Goal: Task Accomplishment & Management: Complete application form

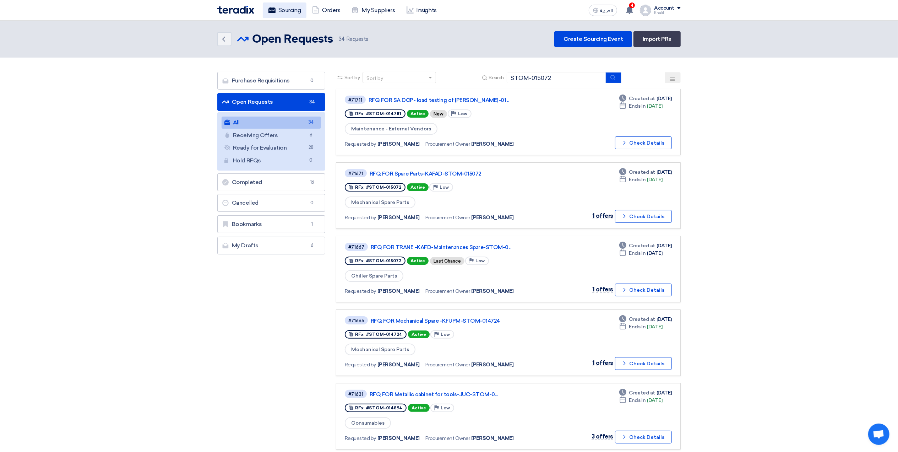
click at [289, 12] on link "Sourcing" at bounding box center [285, 10] width 44 height 16
click at [585, 36] on link "Create Sourcing Event" at bounding box center [594, 39] width 78 height 16
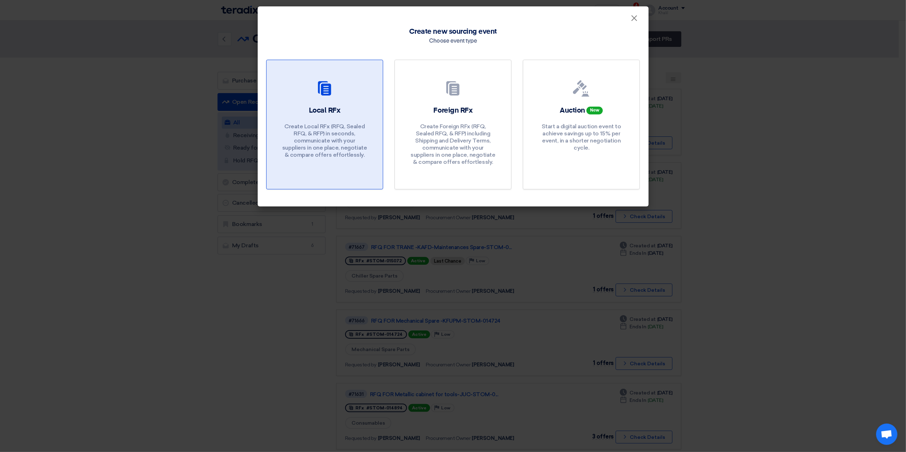
click at [344, 118] on div "Local RFx Create Local RFx (RFQ, Sealed RFQ, & RFP) in seconds, communicate wit…" at bounding box center [324, 134] width 99 height 56
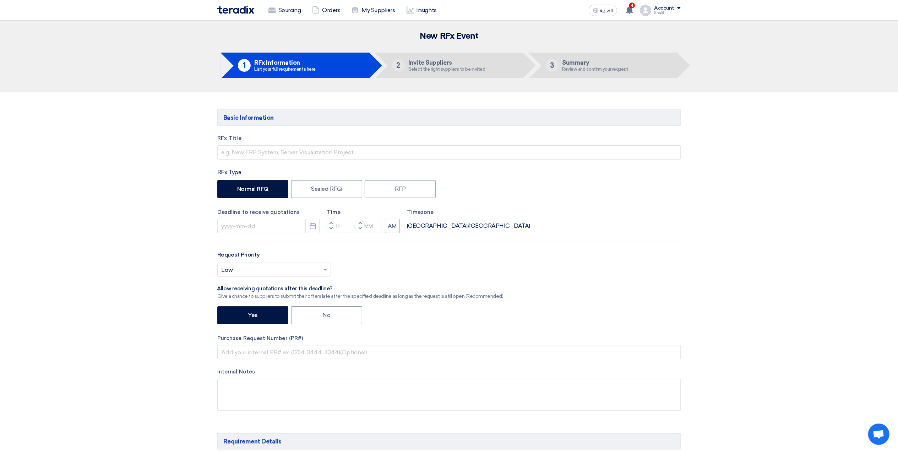
click at [311, 72] on li "1 RFx Information List your full requirements here" at bounding box center [295, 66] width 148 height 26
click at [313, 157] on input "text" at bounding box center [449, 152] width 464 height 14
paste input "RFP FOR Cooling tower Condition Assessment -KAFD -STOM-015081"
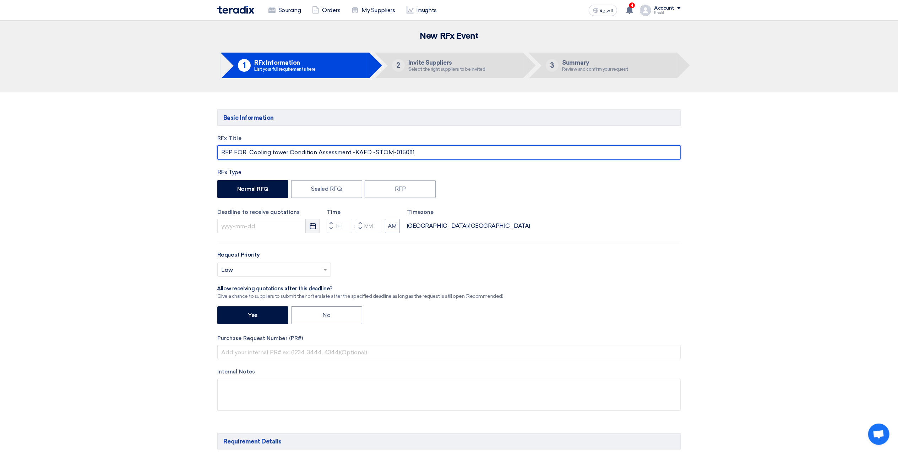
type input "RFP FOR Cooling tower Condition Assessment -KAFD -STOM-015081"
click at [311, 228] on icon "Pick a date" at bounding box center [312, 225] width 7 height 7
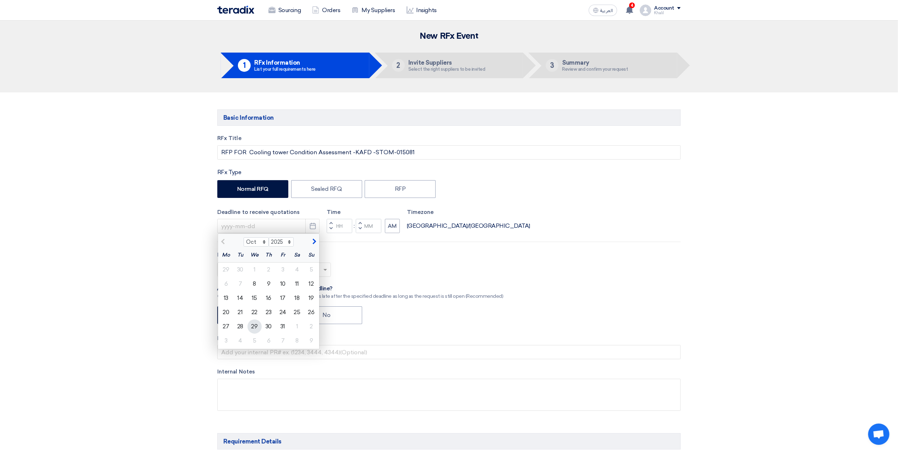
click at [254, 330] on div "29" at bounding box center [255, 326] width 14 height 14
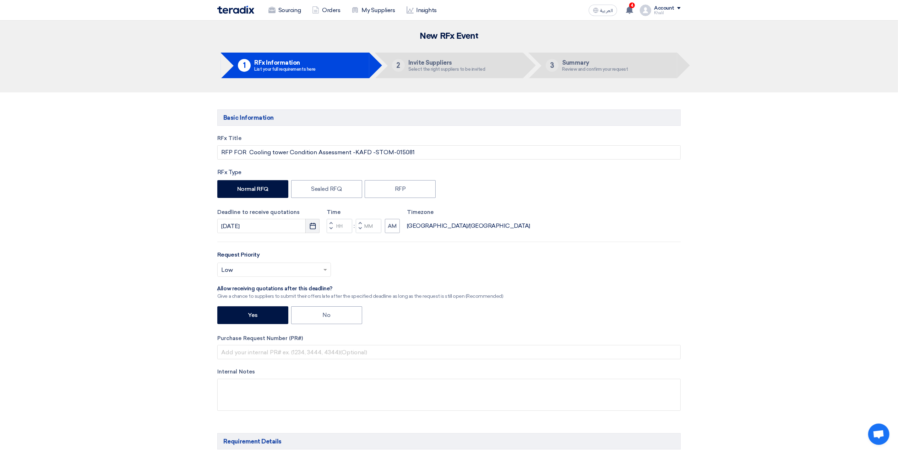
drag, startPoint x: 312, startPoint y: 226, endPoint x: 312, endPoint y: 233, distance: 6.7
click at [312, 227] on icon "Pick a date" at bounding box center [312, 225] width 7 height 7
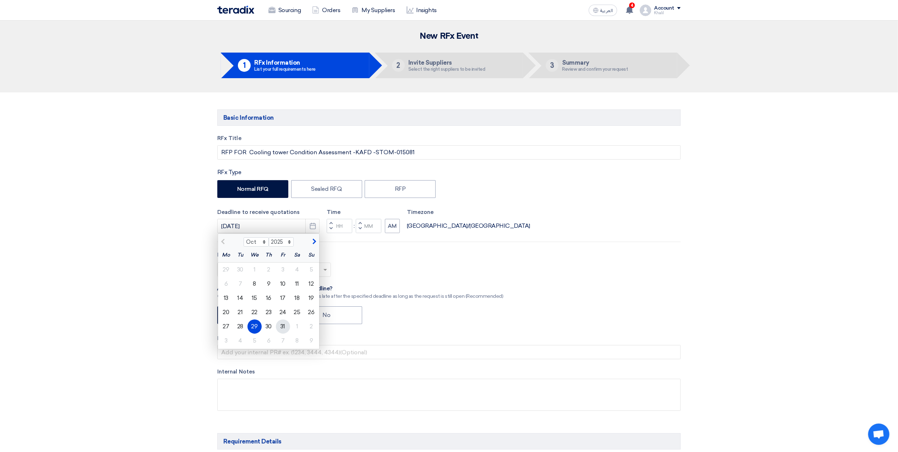
click at [285, 326] on div "31" at bounding box center [283, 326] width 14 height 14
type input "10/31/2025"
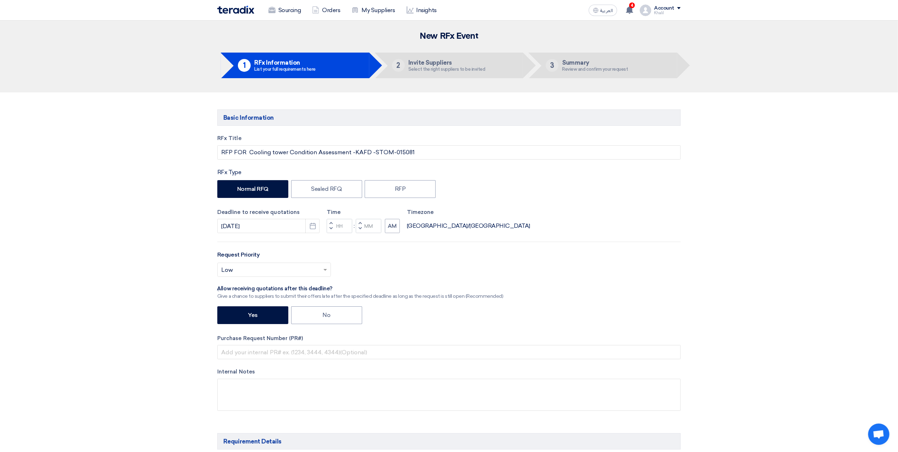
click at [674, 297] on div "RFx Title RFP FOR Cooling tower Condition Assessment -KAFD -STOM-015081 RFx Typ…" at bounding box center [449, 277] width 474 height 287
click at [343, 228] on input "Hours" at bounding box center [340, 226] width 26 height 14
type input "1"
type input "01"
click at [372, 231] on input "Minutes" at bounding box center [369, 226] width 26 height 14
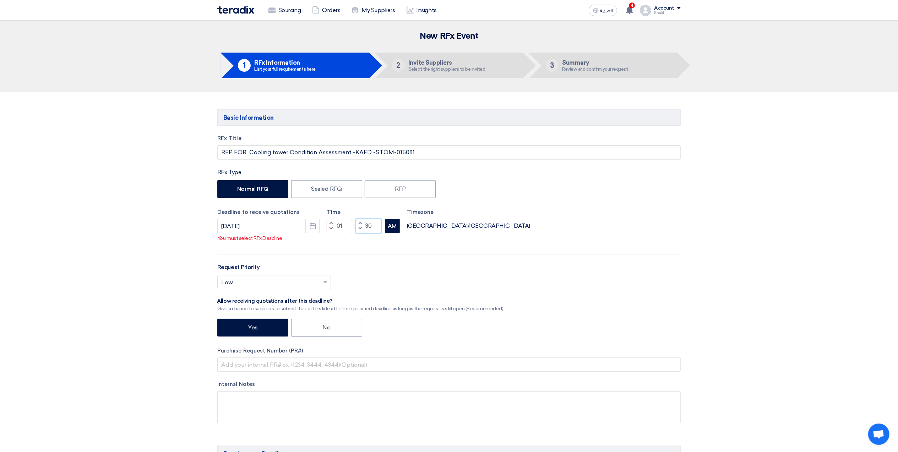
type input "30"
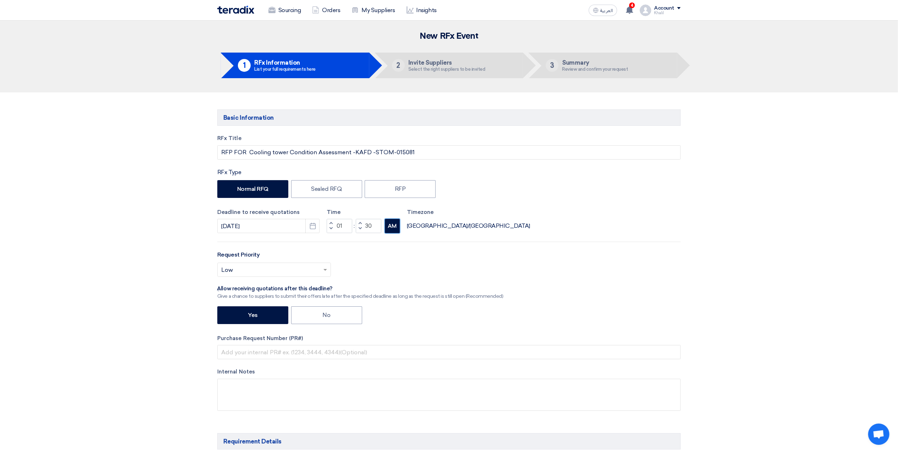
click at [391, 234] on div "RFx Title RFP FOR Cooling tower Condition Assessment -KAFD -STOM-015081 RFx Typ…" at bounding box center [449, 277] width 474 height 287
click at [537, 233] on div "Deadline to receive quotations 10/31/2025 Pick a date Time Increment hours 01 D…" at bounding box center [449, 220] width 464 height 25
click at [391, 225] on button "AM" at bounding box center [392, 226] width 15 height 14
click at [597, 241] on div "RFx Title RFP FOR Cooling tower Condition Assessment -KAFD -STOM-015081 RFx Typ…" at bounding box center [449, 277] width 474 height 287
drag, startPoint x: 417, startPoint y: 154, endPoint x: 374, endPoint y: 155, distance: 42.6
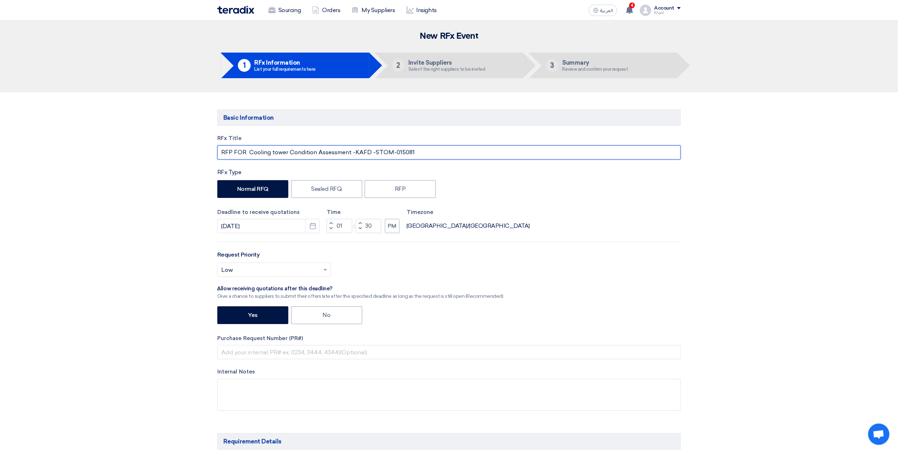
click at [374, 155] on input "RFP FOR Cooling tower Condition Assessment -KAFD -STOM-015081" at bounding box center [449, 152] width 464 height 14
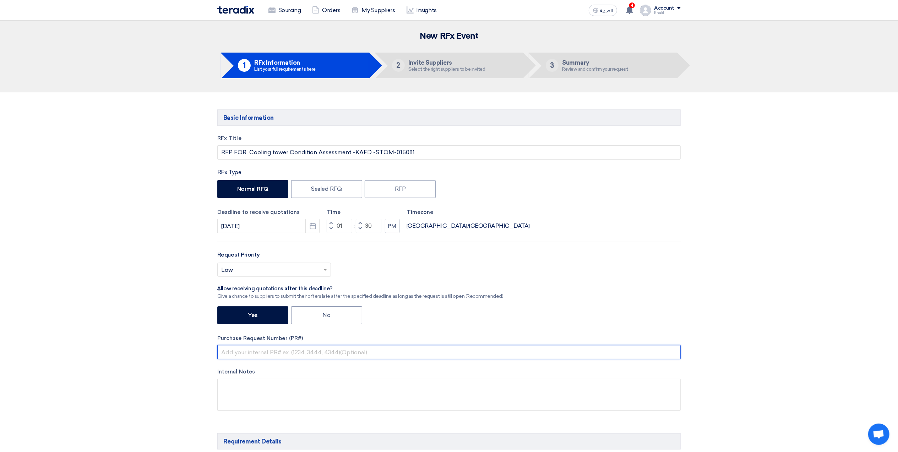
click at [302, 354] on input "text" at bounding box center [449, 352] width 464 height 14
paste input "STOM-015081"
type input "STOM-015081"
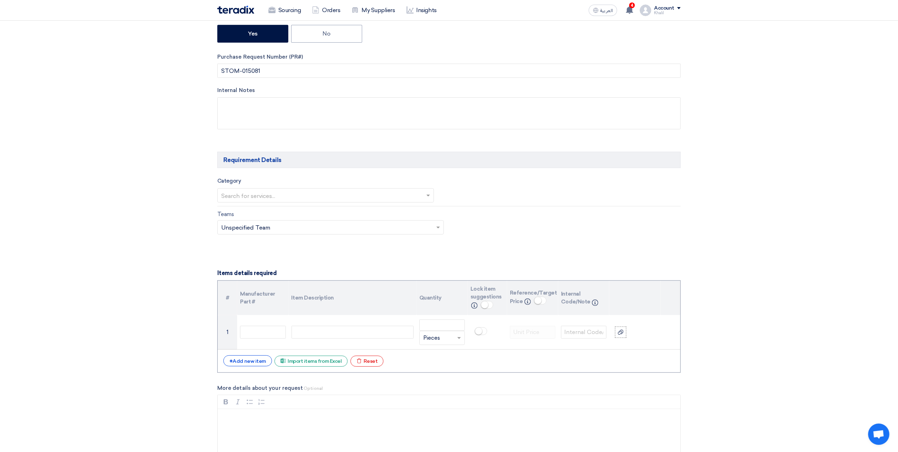
scroll to position [284, 0]
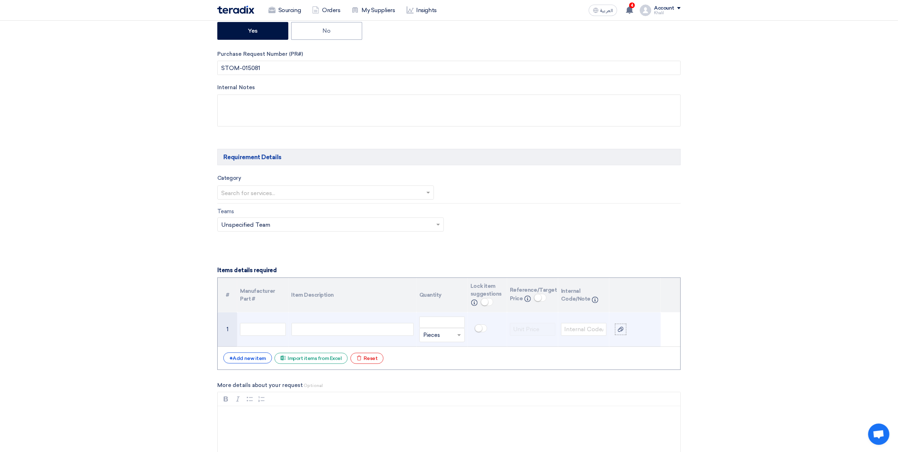
click at [377, 330] on div at bounding box center [353, 329] width 122 height 13
paste div
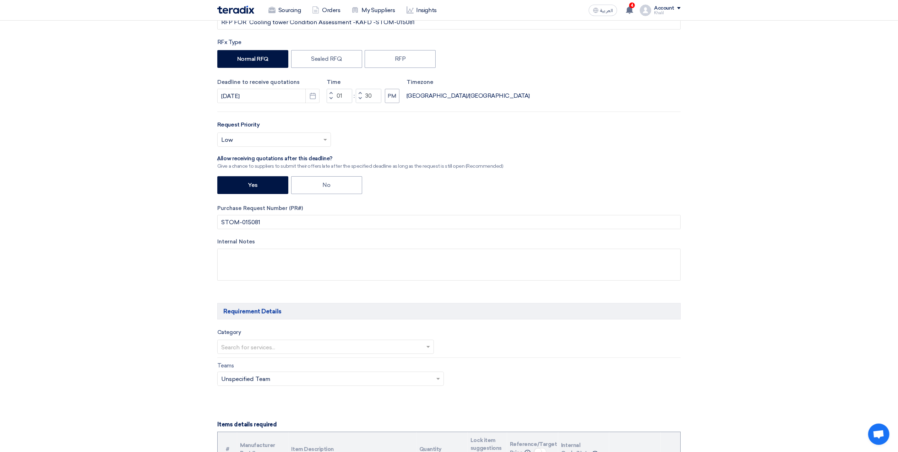
scroll to position [0, 0]
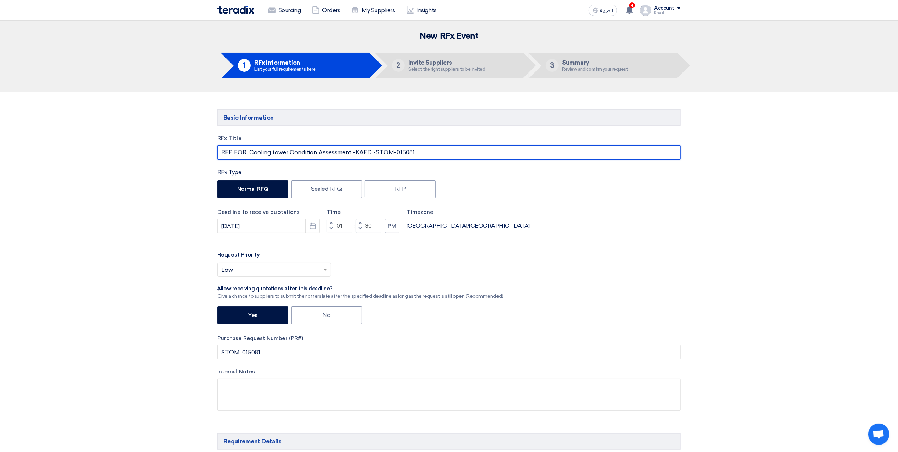
drag, startPoint x: 369, startPoint y: 150, endPoint x: 250, endPoint y: 150, distance: 118.3
click at [250, 150] on input "RFP FOR Cooling tower Condition Assessment -KAFD -STOM-015081" at bounding box center [449, 152] width 464 height 14
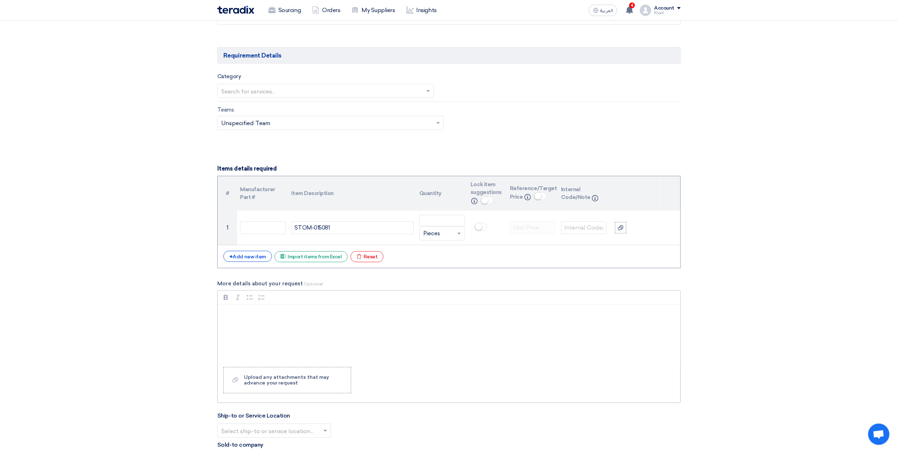
scroll to position [521, 0]
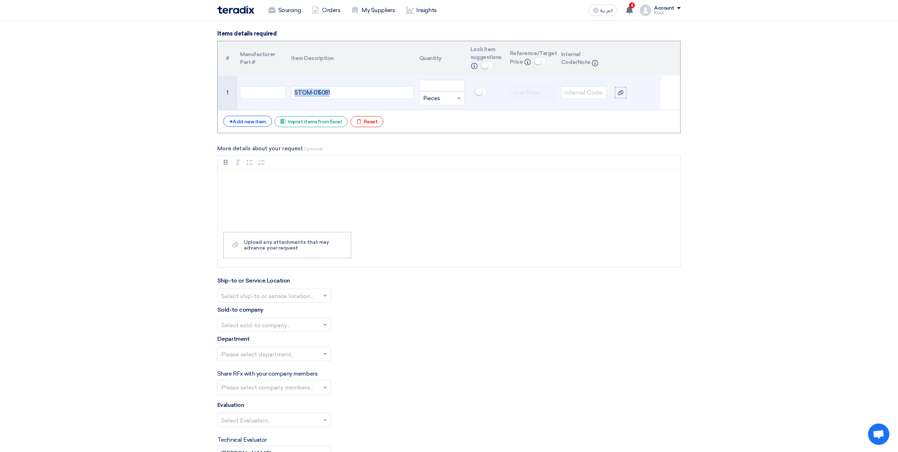
drag, startPoint x: 339, startPoint y: 97, endPoint x: 295, endPoint y: 97, distance: 44.1
click at [295, 97] on div "STOM-015081" at bounding box center [353, 92] width 122 height 13
click at [437, 87] on input "number" at bounding box center [442, 85] width 45 height 11
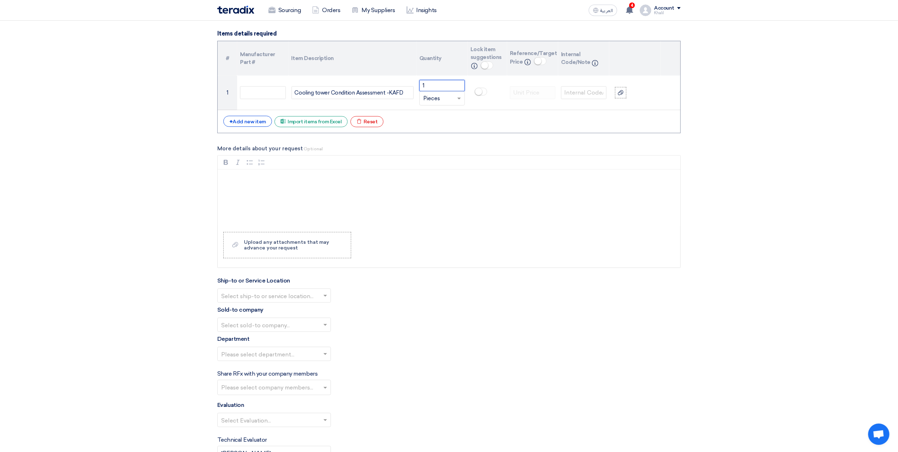
type input "1"
click at [795, 173] on section "Basic Information RFx Title RFP FOR Cooling tower Condition Assessment -KAFD -S…" at bounding box center [449, 180] width 898 height 1217
click at [348, 182] on p "Rich Text Editor, main" at bounding box center [451, 178] width 451 height 9
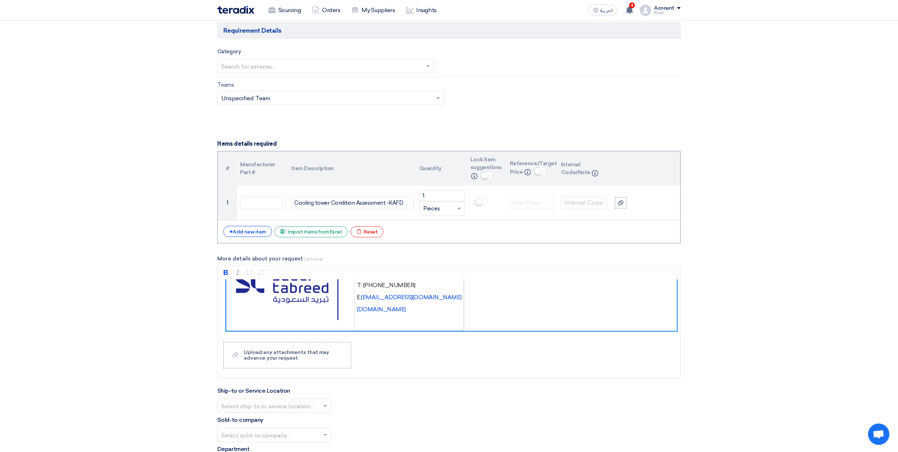
scroll to position [568, 0]
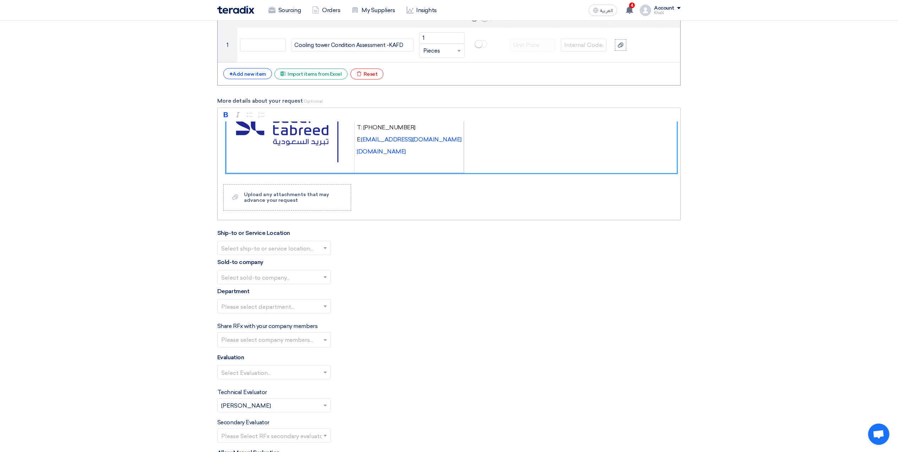
click at [502, 189] on div "Rich Text Editor Bold (CTRL+B) Bold Italic (CTRL+I) Italic Bulleted List Bullet…" at bounding box center [449, 164] width 464 height 113
drag, startPoint x: 475, startPoint y: 167, endPoint x: 466, endPoint y: 166, distance: 9.0
click at [466, 166] on figure "Khalil ALbinali Procurement Specialist T: +966565644988 E: kalblnali@sauditabre…" at bounding box center [451, 134] width 451 height 77
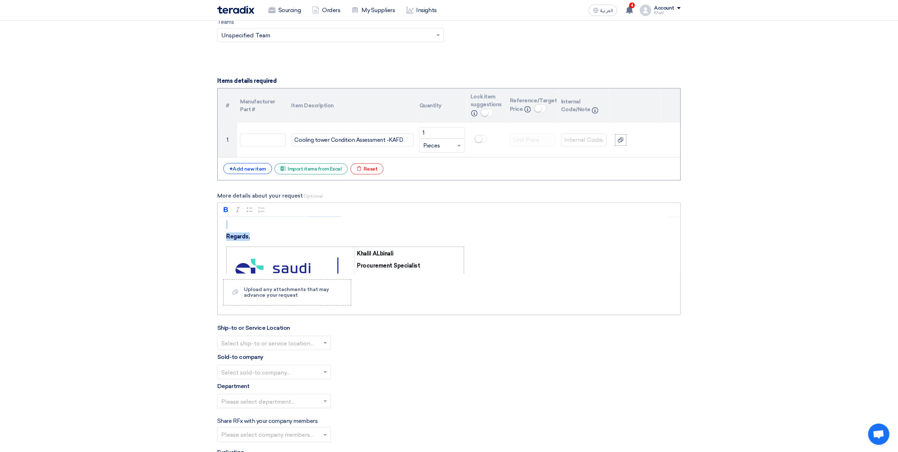
scroll to position [146, 0]
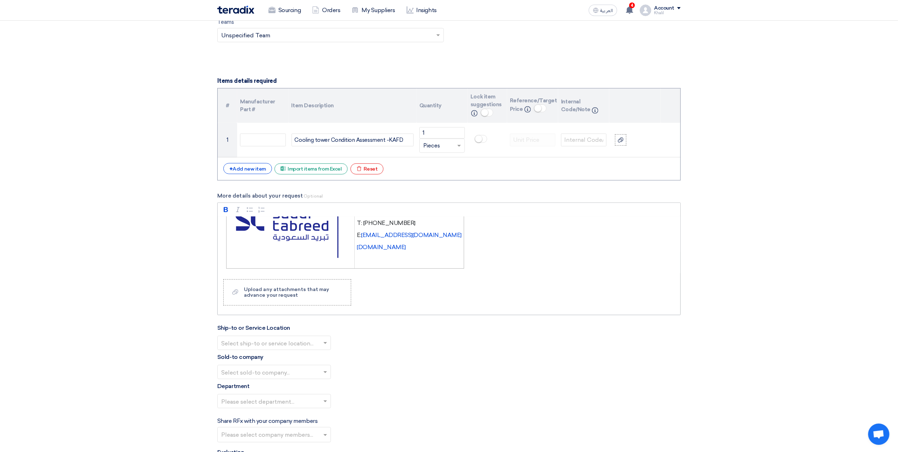
drag, startPoint x: 226, startPoint y: 227, endPoint x: 398, endPoint y: 304, distance: 188.8
click at [398, 304] on div "Rich Text Editor Bold (CTRL+B) Bold Italic (CTRL+I) Italic Bulleted List Bullet…" at bounding box center [449, 258] width 464 height 113
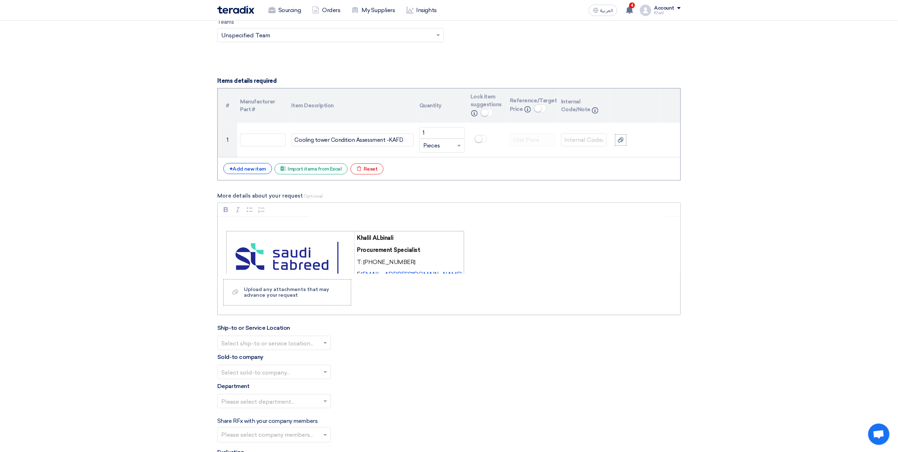
click at [225, 229] on div "Khalil ALbinali Procurement Specialist T: +966565644988 E: kalblnali@sauditabre…" at bounding box center [449, 245] width 463 height 57
click at [231, 241] on td "Rich Text Editor, main" at bounding box center [291, 269] width 128 height 76
click at [229, 229] on icon "Rich Text Editor, main" at bounding box center [229, 226] width 5 height 5
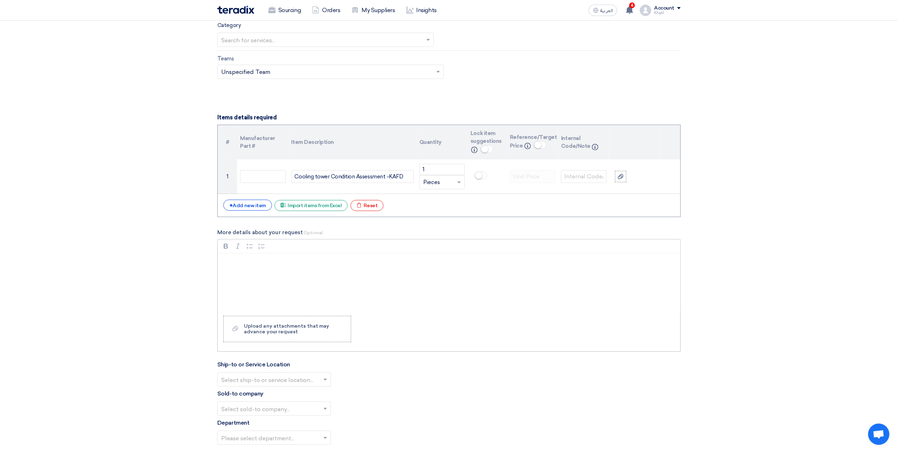
scroll to position [331, 0]
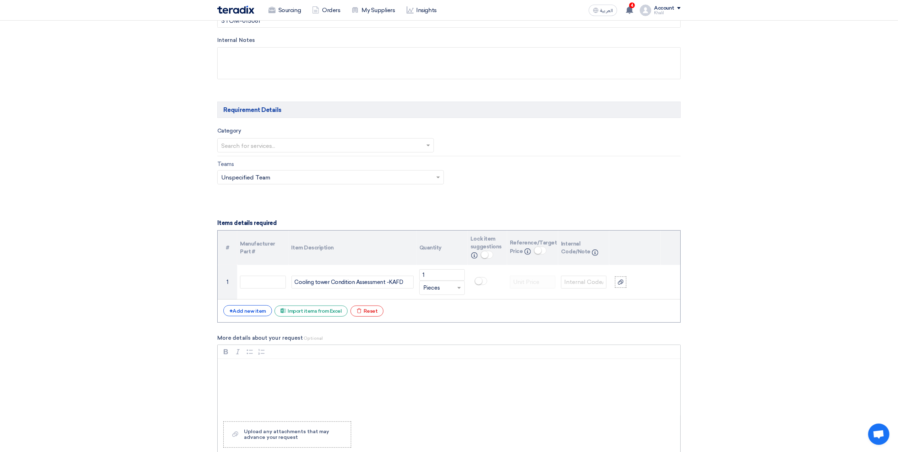
click at [232, 368] on p "Rich Text Editor, main" at bounding box center [451, 368] width 451 height 9
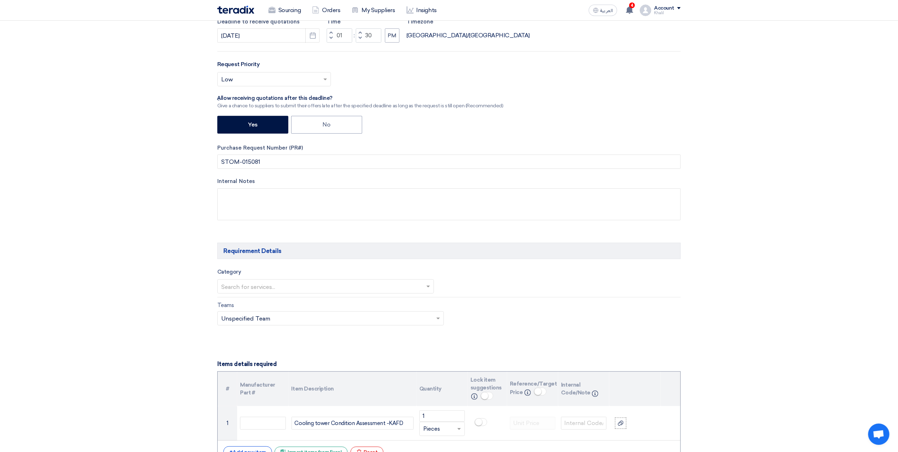
scroll to position [189, 0]
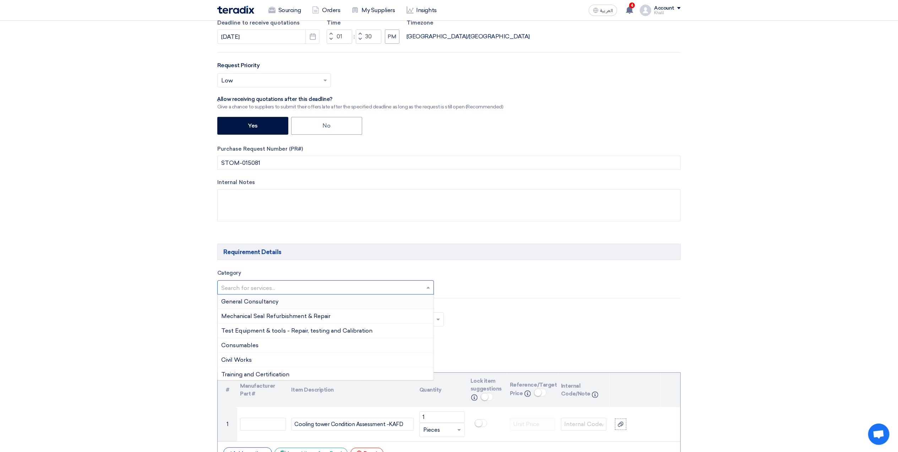
click at [425, 289] on span at bounding box center [429, 287] width 9 height 9
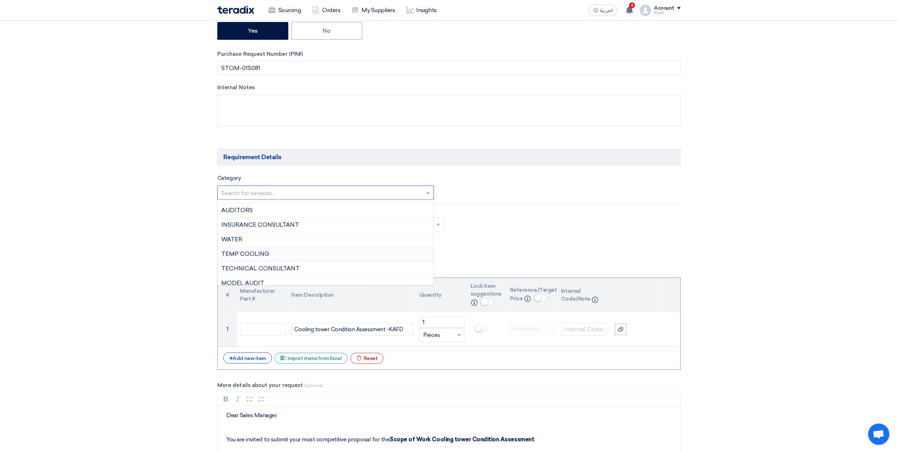
scroll to position [379, 0]
click at [276, 285] on div "T-Plant Instruments" at bounding box center [326, 279] width 216 height 15
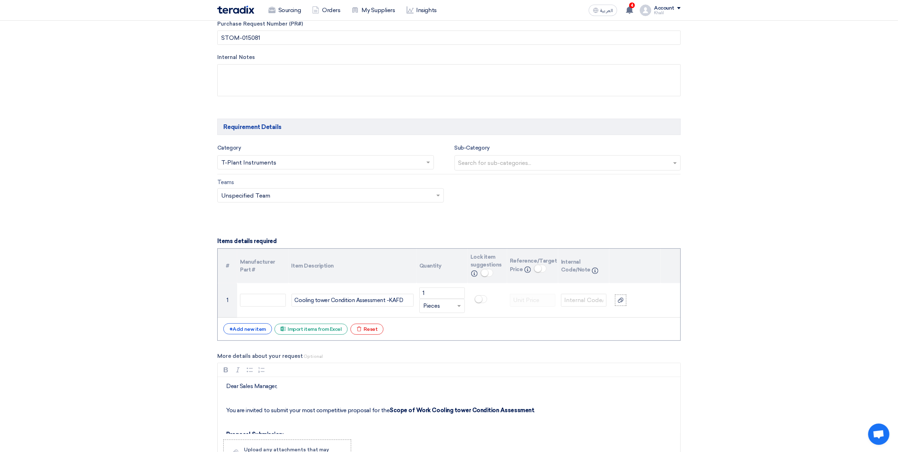
scroll to position [331, 0]
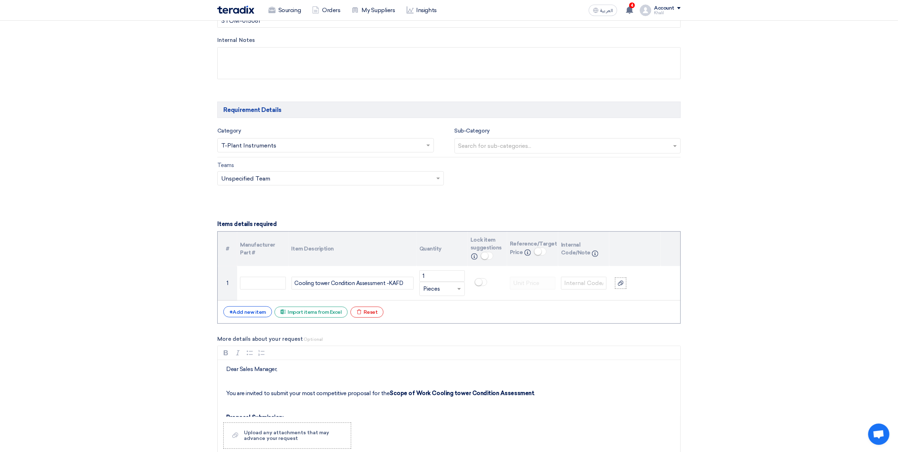
click at [563, 148] on input "text" at bounding box center [569, 147] width 221 height 12
drag, startPoint x: 560, startPoint y: 193, endPoint x: 565, endPoint y: 198, distance: 7.6
click at [560, 193] on div "Teams Teams.. × Unspecified Team ×" at bounding box center [449, 177] width 474 height 33
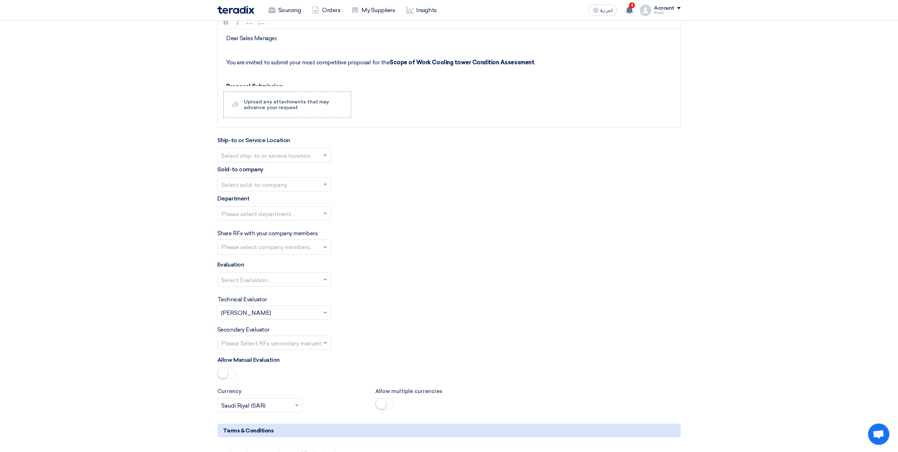
scroll to position [663, 0]
click at [327, 154] on span at bounding box center [326, 154] width 9 height 9
click at [321, 169] on div "STOM Main WH" at bounding box center [274, 169] width 113 height 14
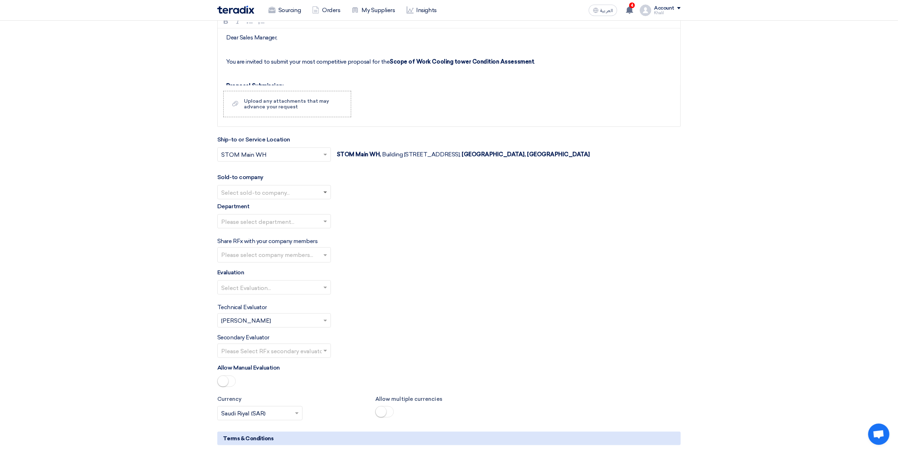
click at [324, 196] on span at bounding box center [326, 192] width 9 height 9
click at [326, 207] on div "STOM" at bounding box center [274, 206] width 113 height 15
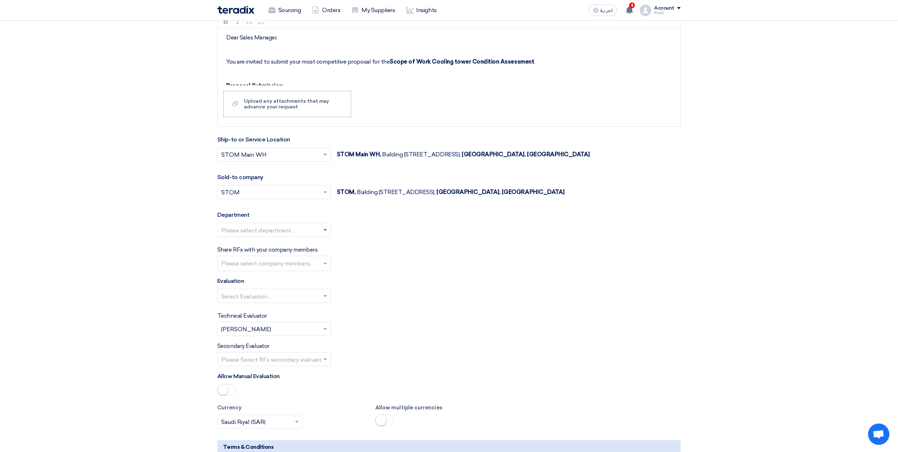
click at [324, 232] on span at bounding box center [326, 230] width 4 height 2
click at [326, 245] on div "General Department" at bounding box center [274, 244] width 113 height 14
drag, startPoint x: 325, startPoint y: 269, endPoint x: 325, endPoint y: 274, distance: 5.0
click at [325, 270] on input "text" at bounding box center [275, 264] width 108 height 12
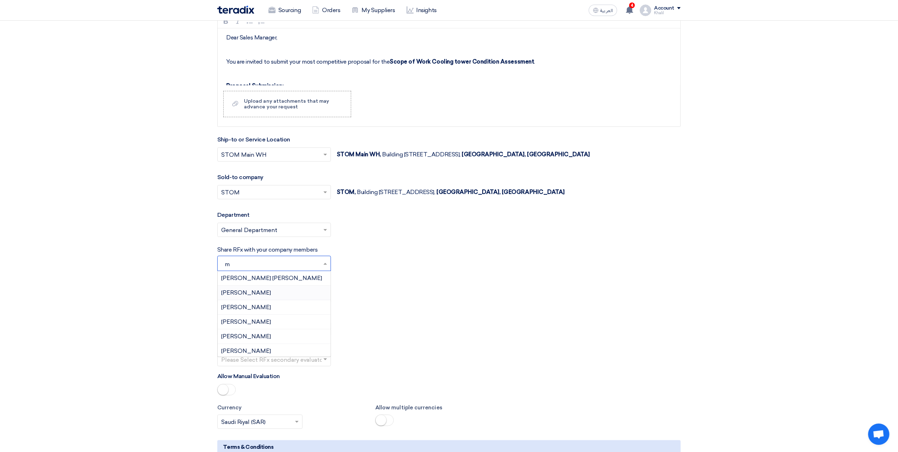
type input "mo"
click at [280, 320] on div "Mohsin Nadaf hajimalang" at bounding box center [274, 322] width 113 height 15
click at [263, 299] on input "text" at bounding box center [270, 297] width 99 height 12
click at [256, 313] on span "Standard Criteria" at bounding box center [244, 310] width 46 height 7
click at [259, 363] on input "text" at bounding box center [270, 360] width 99 height 12
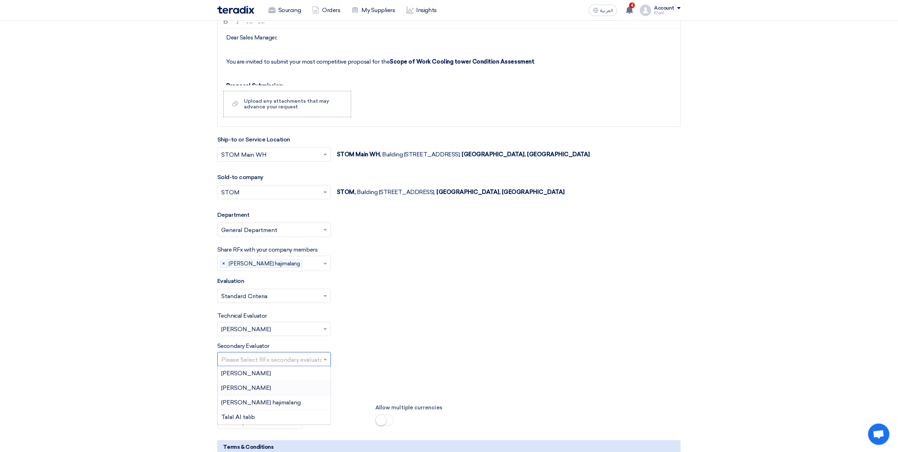
click at [266, 389] on div "[PERSON_NAME]" at bounding box center [274, 388] width 113 height 15
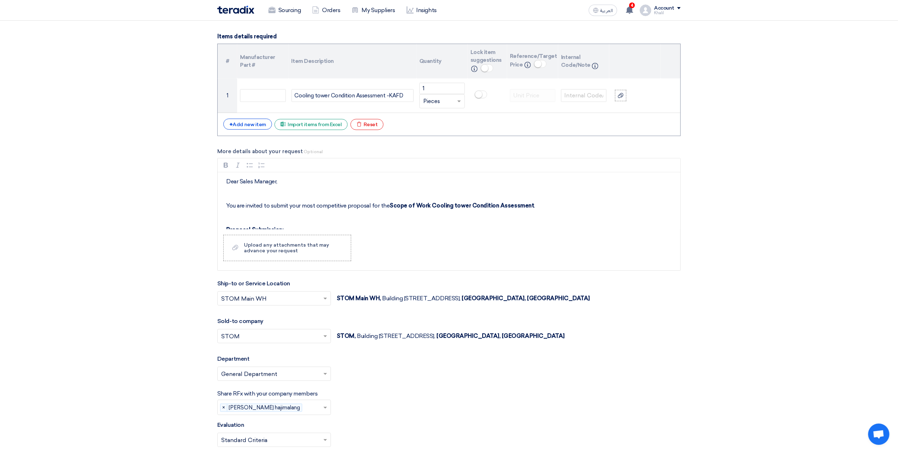
scroll to position [756, 0]
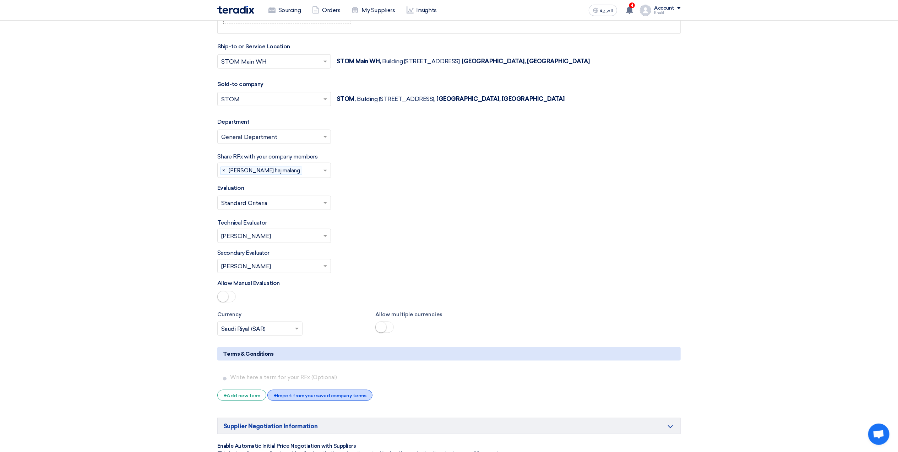
click at [335, 399] on div "+ Import from your saved company terms" at bounding box center [320, 395] width 105 height 11
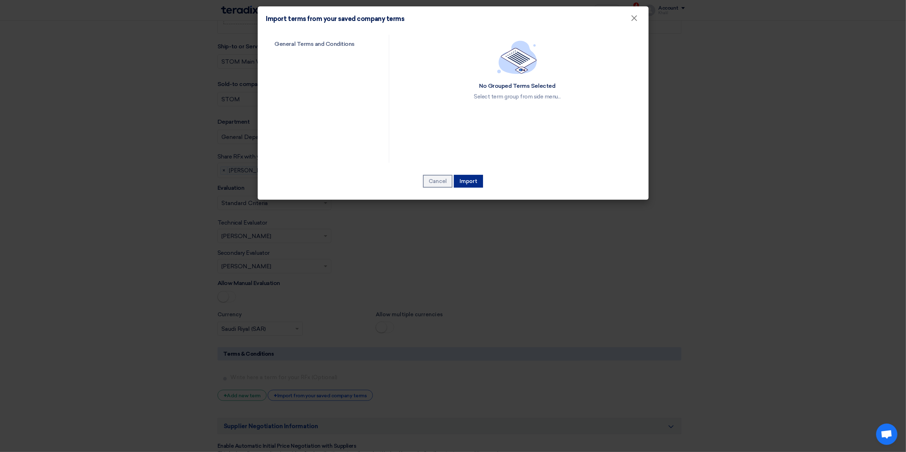
click at [470, 175] on button "Import" at bounding box center [468, 181] width 29 height 13
click at [336, 45] on link "General Terms and Conditions" at bounding box center [321, 44] width 110 height 18
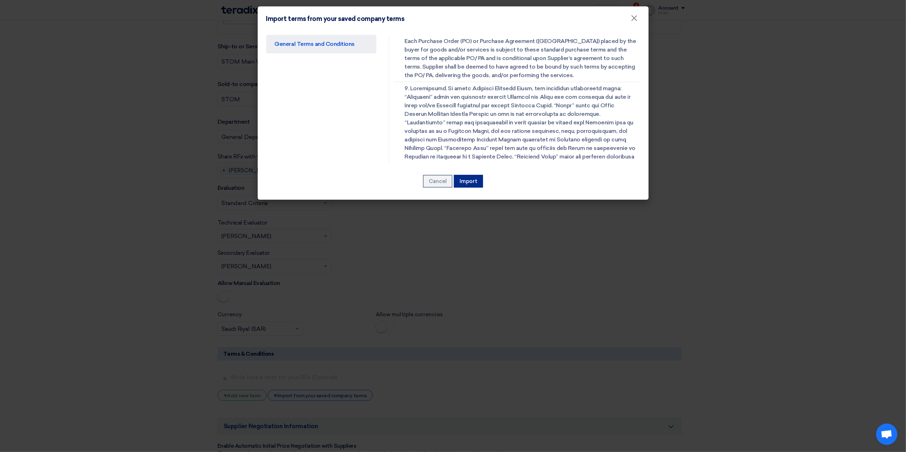
click at [478, 179] on button "Import" at bounding box center [468, 181] width 29 height 13
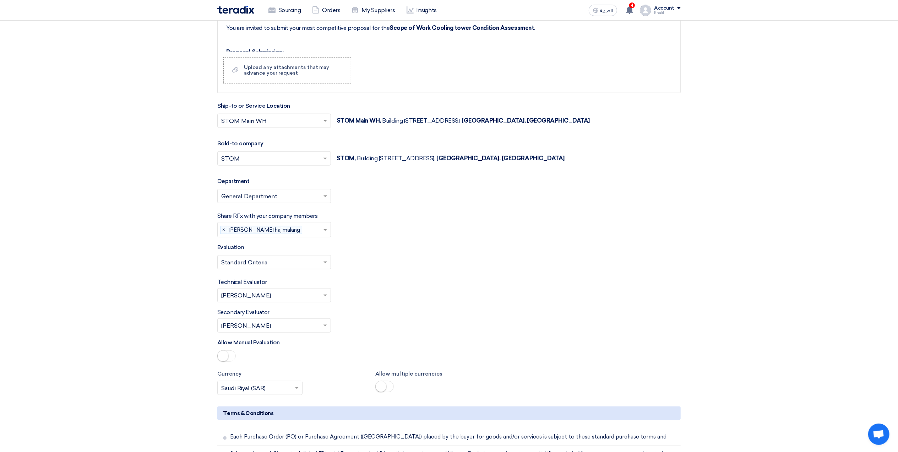
scroll to position [519, 0]
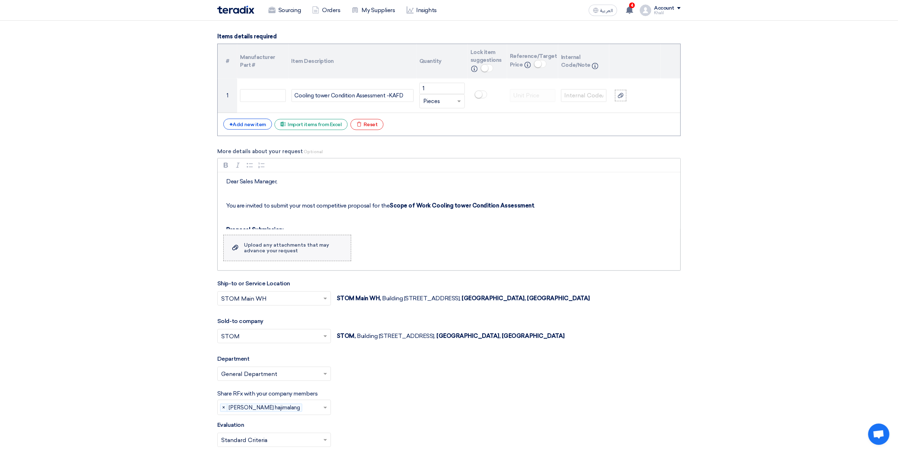
click at [310, 258] on label "Upload a file Upload any attachments that may advance your request" at bounding box center [287, 248] width 128 height 26
click at [0, 0] on input "Upload a file Upload any attachments that may advance your request" at bounding box center [0, 0] width 0 height 0
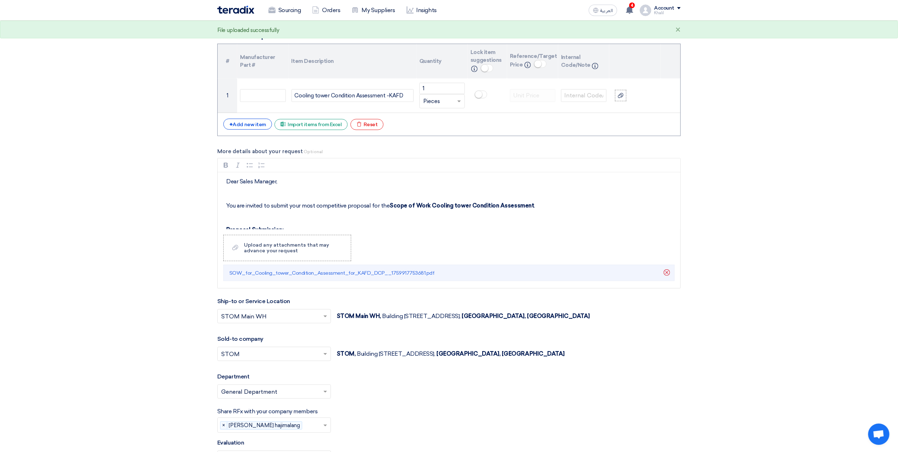
click at [698, 362] on section "Basic Information RFx Title RFP FOR Cooling tower Condition Assessment -KAFD -S…" at bounding box center [449, 455] width 898 height 1764
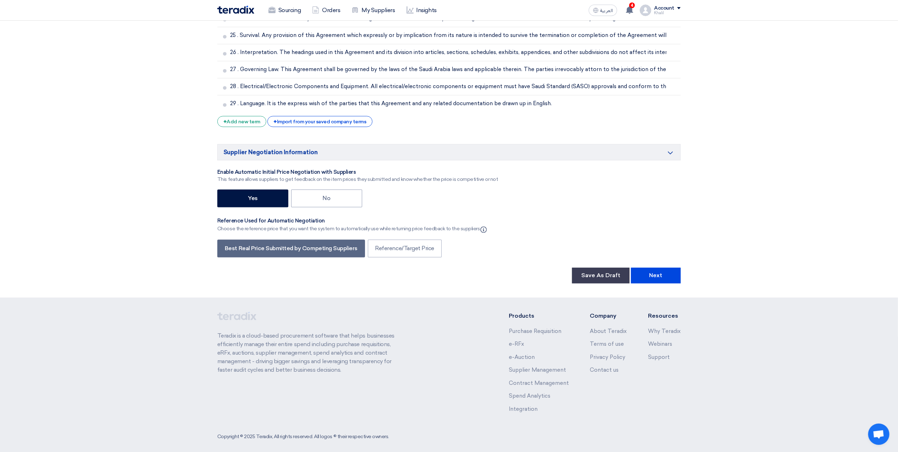
scroll to position [1570, 0]
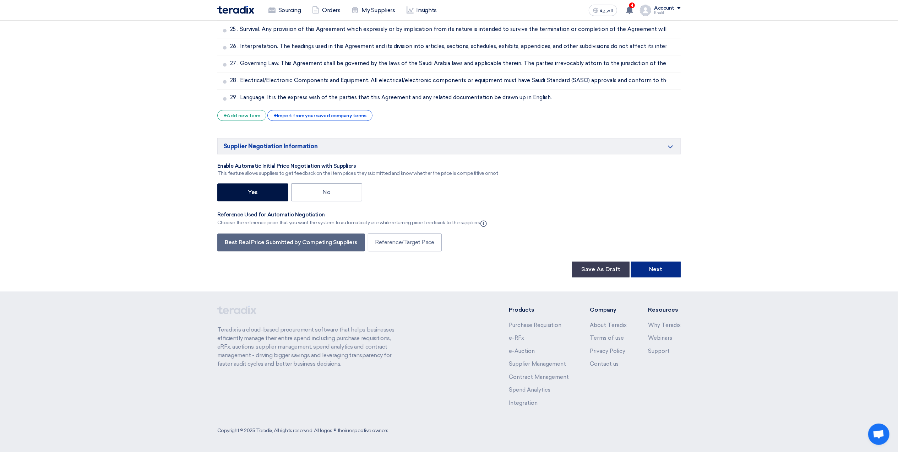
click at [650, 268] on button "Next" at bounding box center [656, 269] width 50 height 16
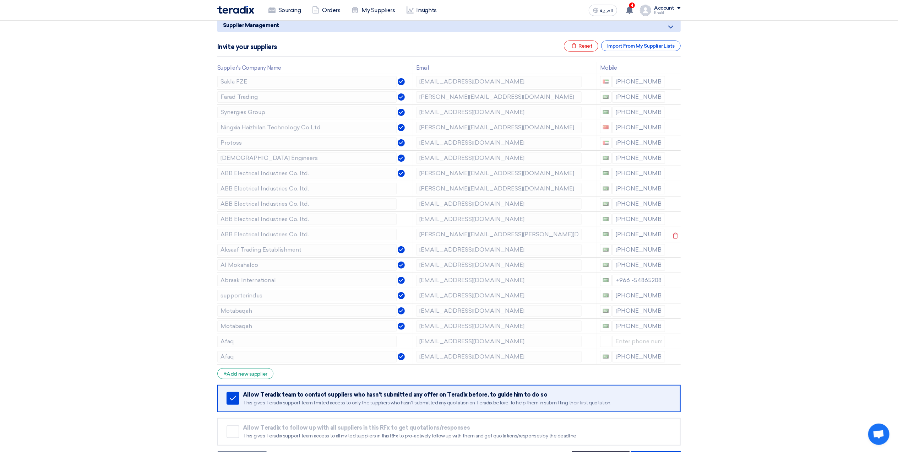
scroll to position [94, 0]
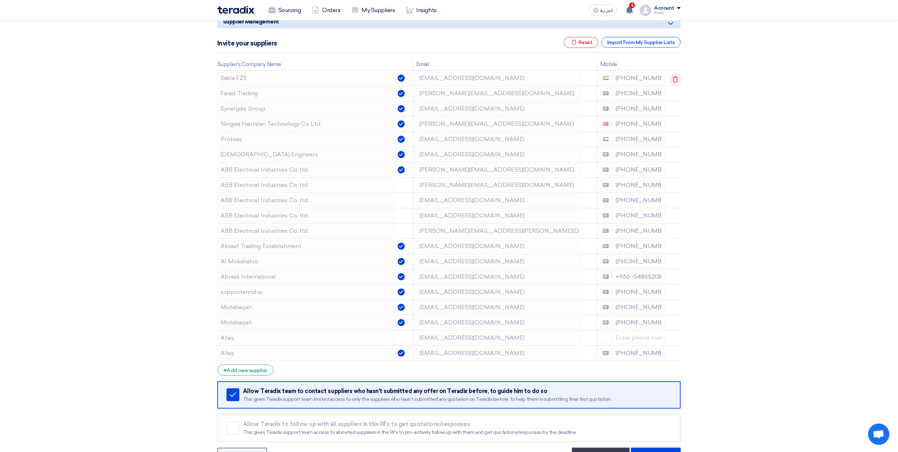
click at [673, 79] on icon at bounding box center [676, 79] width 12 height 12
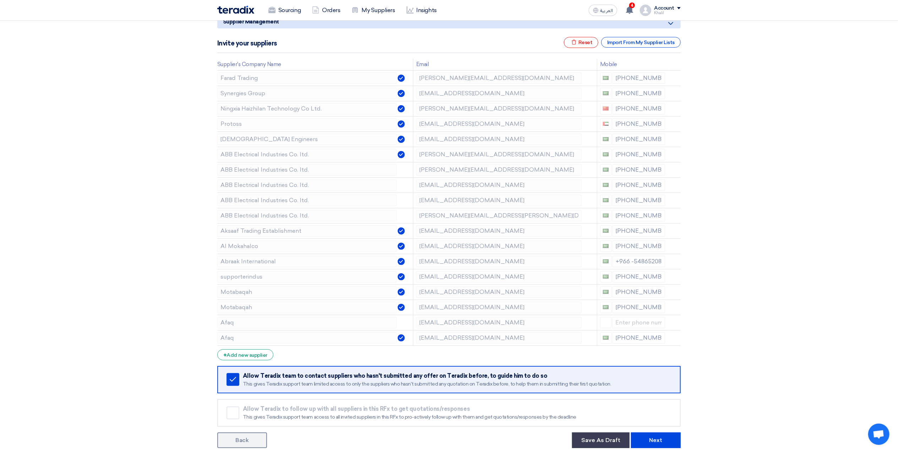
click at [0, 0] on icon at bounding box center [0, 0] width 0 height 0
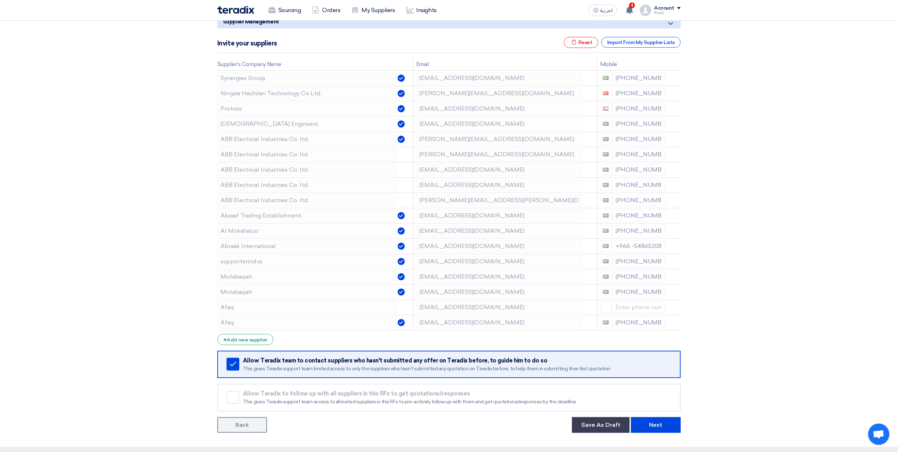
click at [0, 0] on icon at bounding box center [0, 0] width 0 height 0
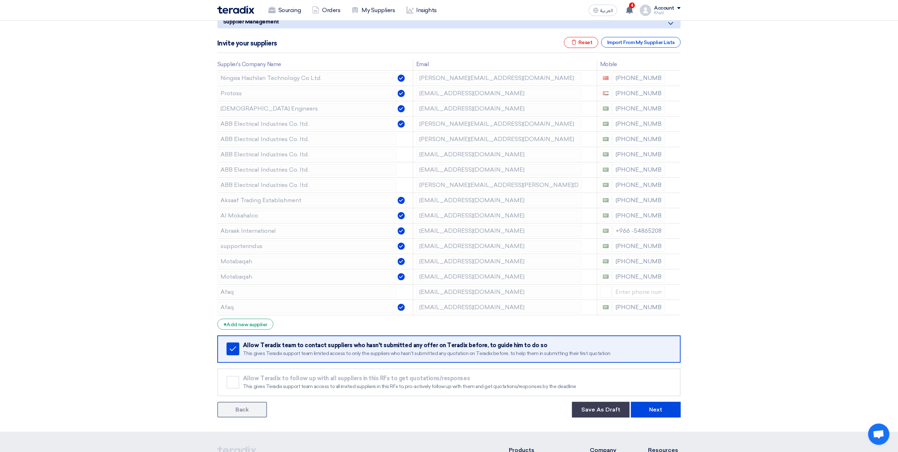
click at [0, 0] on icon at bounding box center [0, 0] width 0 height 0
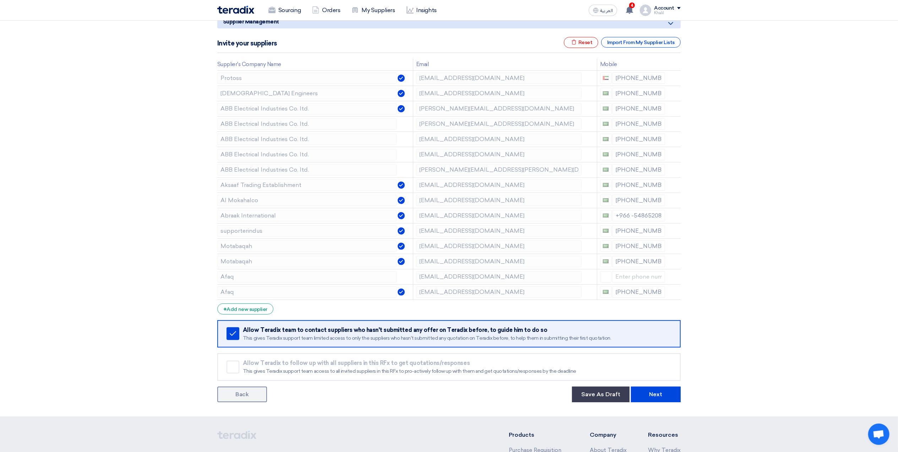
click at [0, 0] on icon at bounding box center [0, 0] width 0 height 0
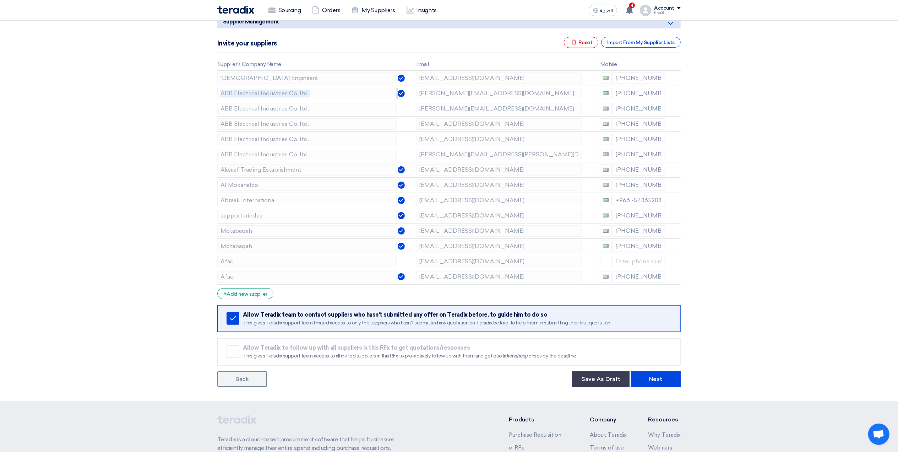
click at [0, 0] on icon at bounding box center [0, 0] width 0 height 0
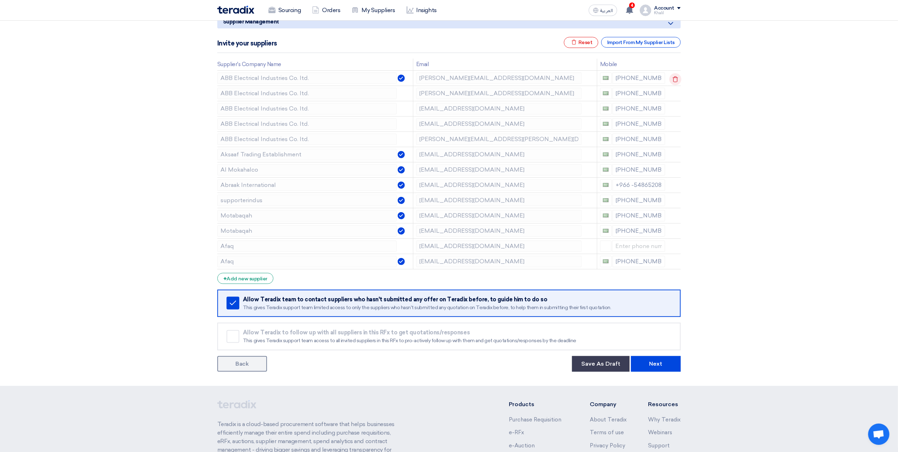
click at [673, 79] on icon at bounding box center [676, 79] width 12 height 12
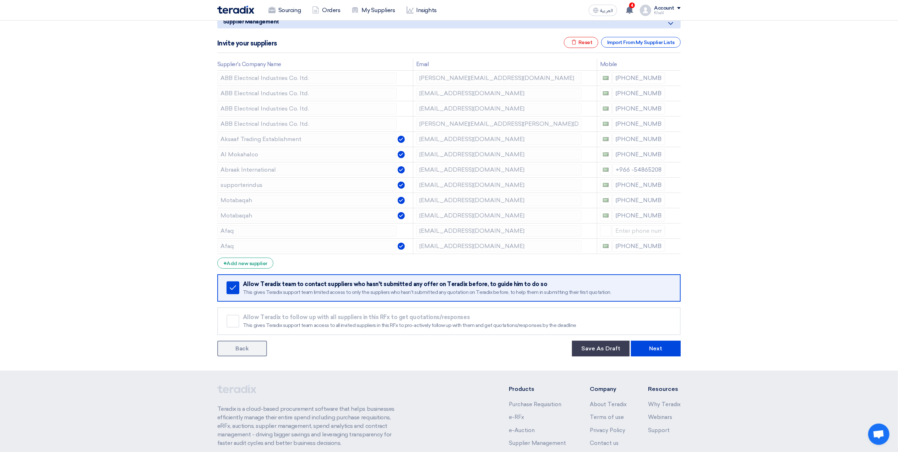
click at [0, 0] on icon at bounding box center [0, 0] width 0 height 0
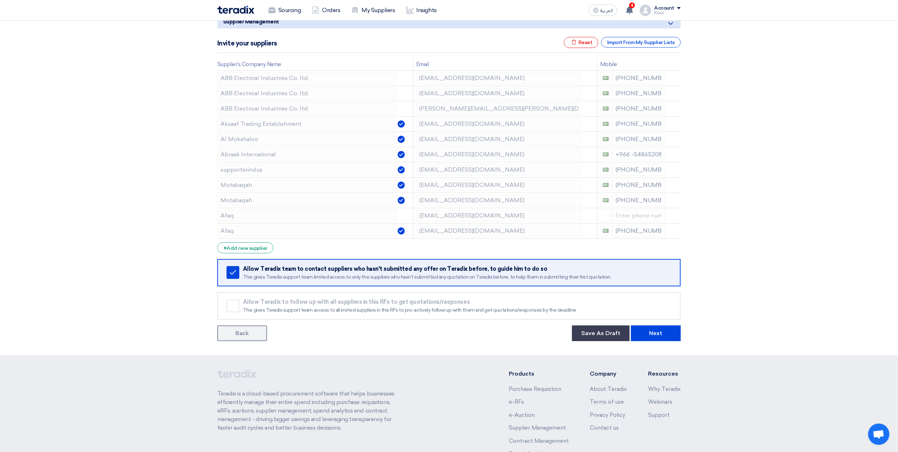
click at [0, 0] on icon at bounding box center [0, 0] width 0 height 0
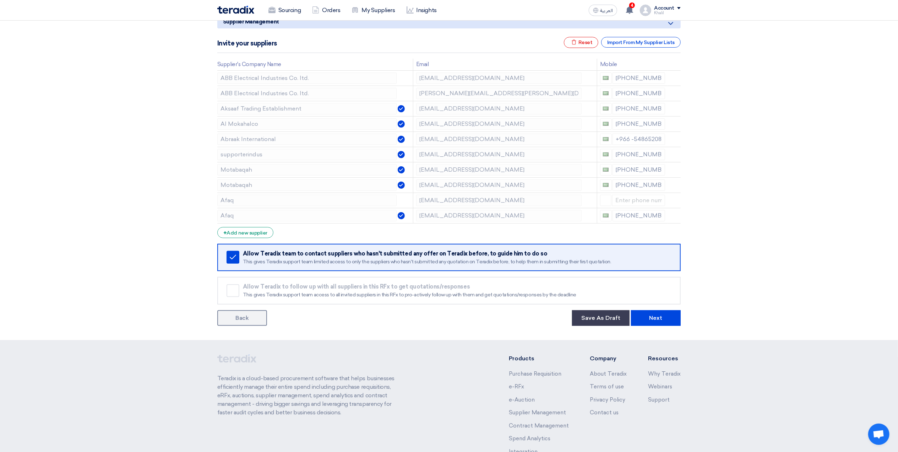
click at [0, 0] on icon at bounding box center [0, 0] width 0 height 0
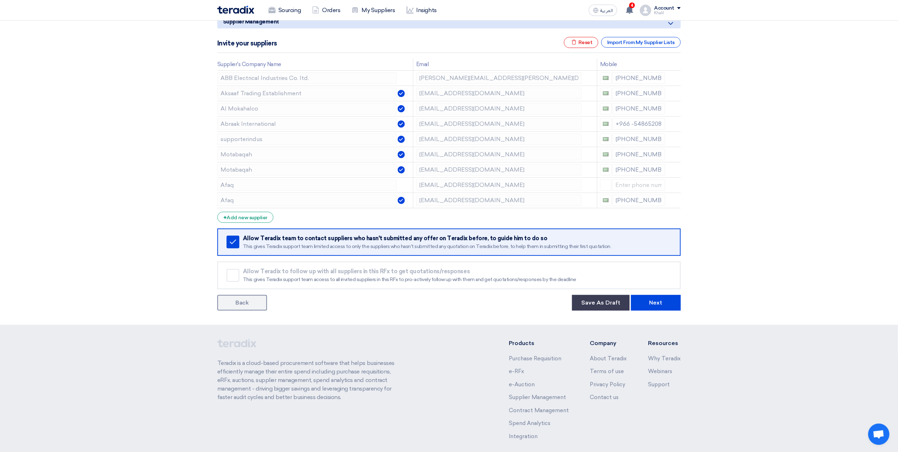
click at [0, 0] on icon at bounding box center [0, 0] width 0 height 0
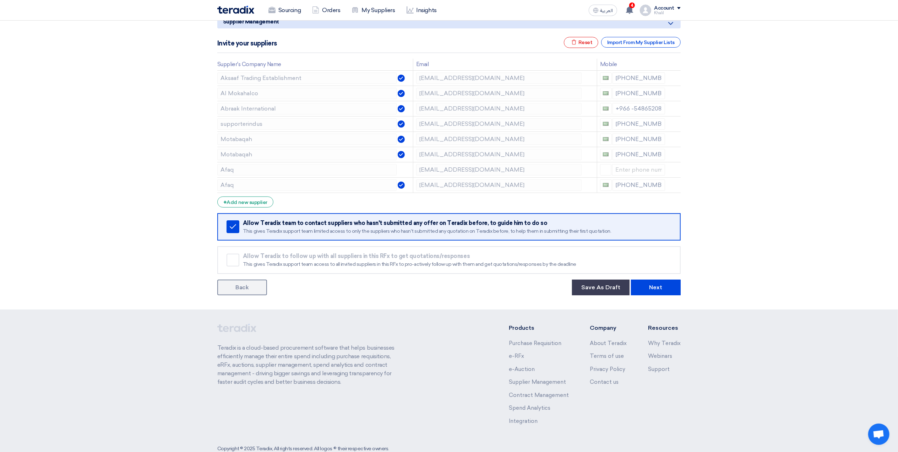
click at [0, 0] on icon at bounding box center [0, 0] width 0 height 0
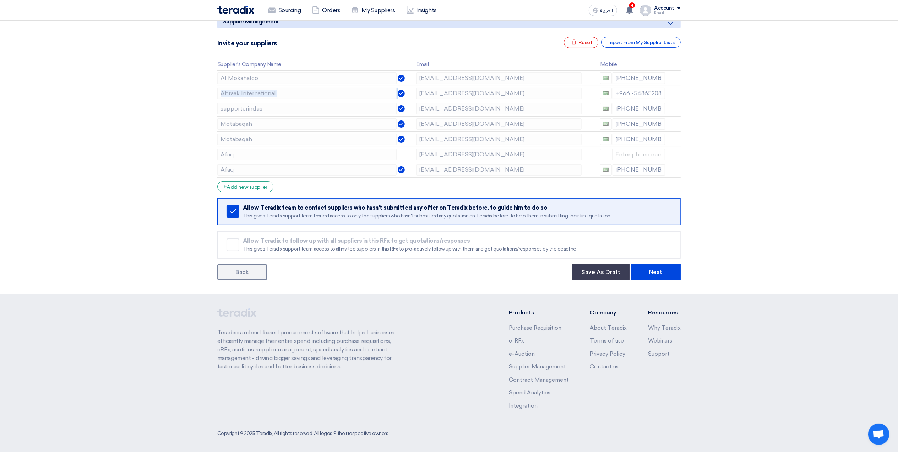
click at [0, 0] on icon at bounding box center [0, 0] width 0 height 0
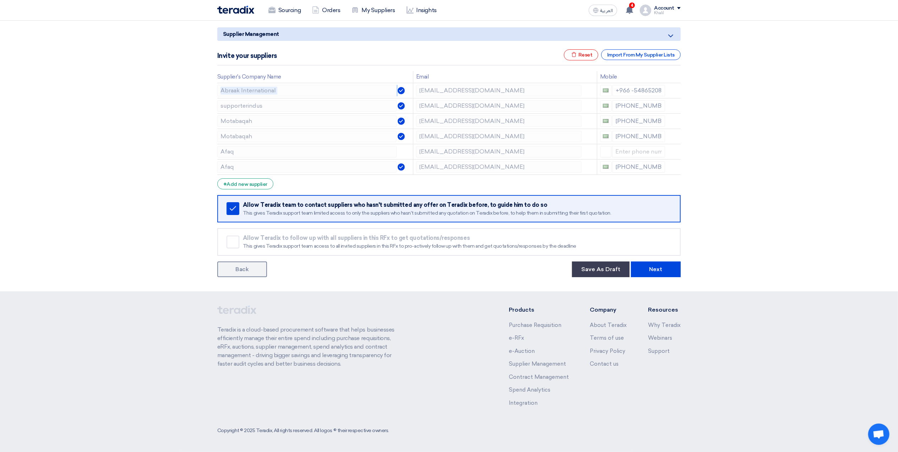
scroll to position [82, 0]
click at [673, 79] on th at bounding box center [674, 77] width 13 height 12
click at [670, 93] on icon at bounding box center [676, 92] width 12 height 12
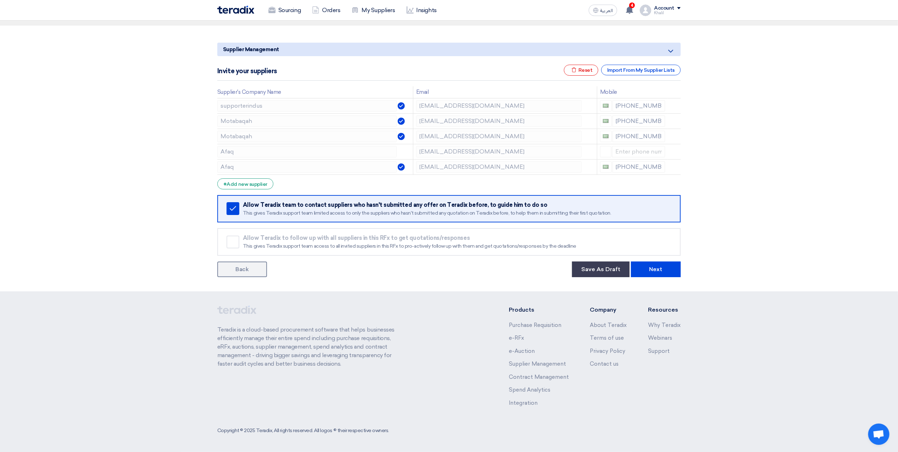
click at [0, 0] on icon at bounding box center [0, 0] width 0 height 0
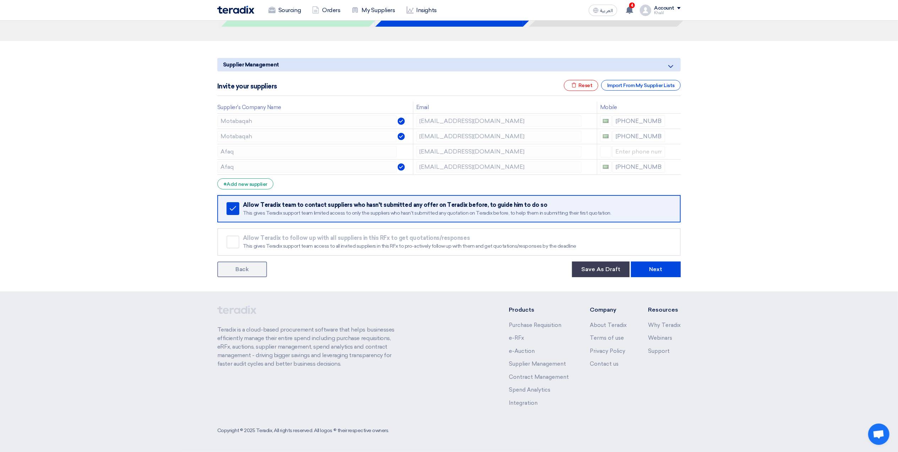
scroll to position [52, 0]
click at [673, 119] on icon at bounding box center [676, 122] width 12 height 12
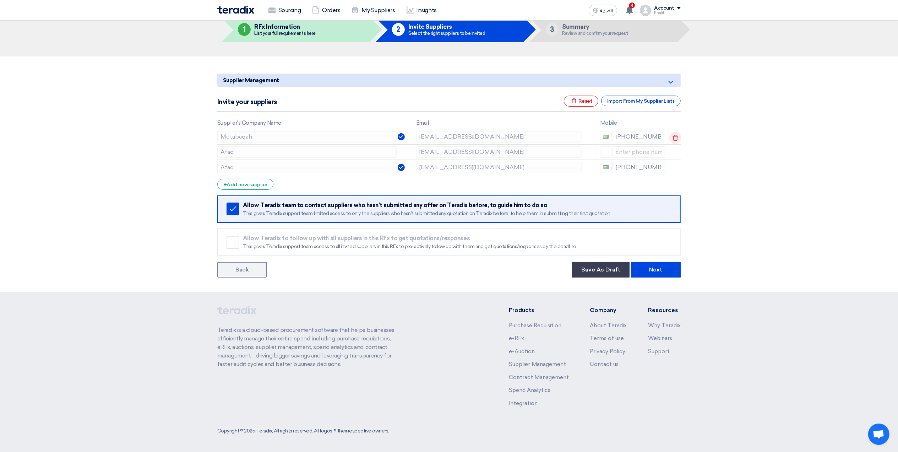
click at [675, 135] on use at bounding box center [675, 138] width 5 height 6
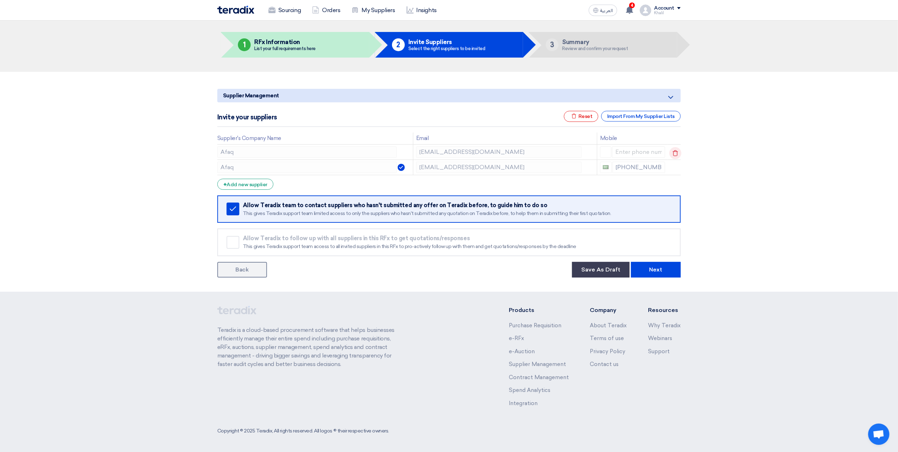
click at [675, 152] on icon at bounding box center [676, 153] width 12 height 12
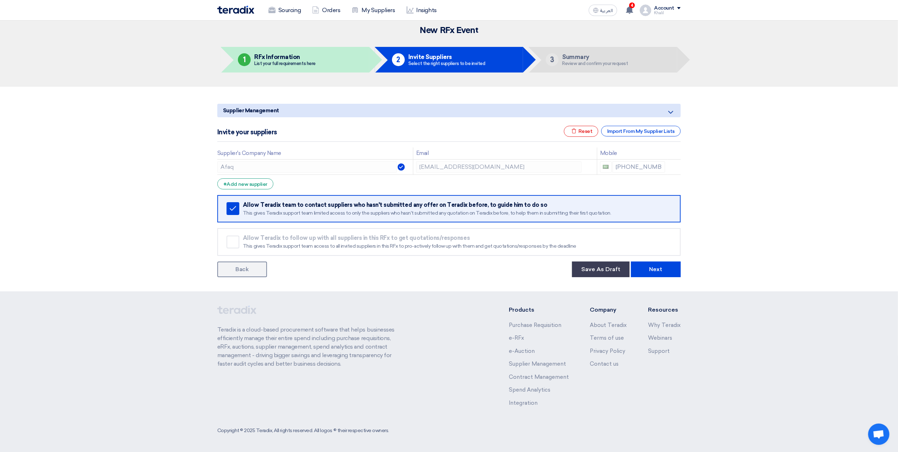
scroll to position [5, 0]
click at [671, 167] on icon at bounding box center [676, 169] width 12 height 12
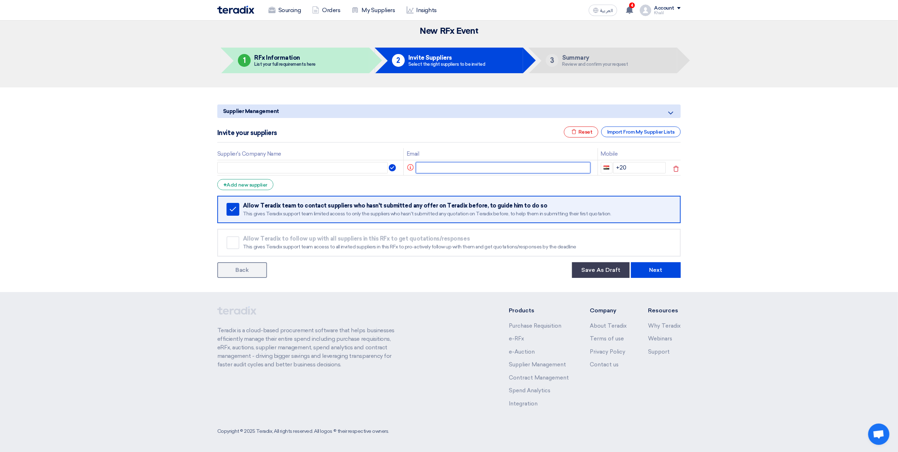
click at [449, 168] on input "text" at bounding box center [503, 167] width 175 height 11
paste input "marwan.mroueh@energyintl.com"
type input "marwan.mroueh@energyintl.com"
click at [249, 181] on div "+ Add new supplier" at bounding box center [245, 184] width 56 height 11
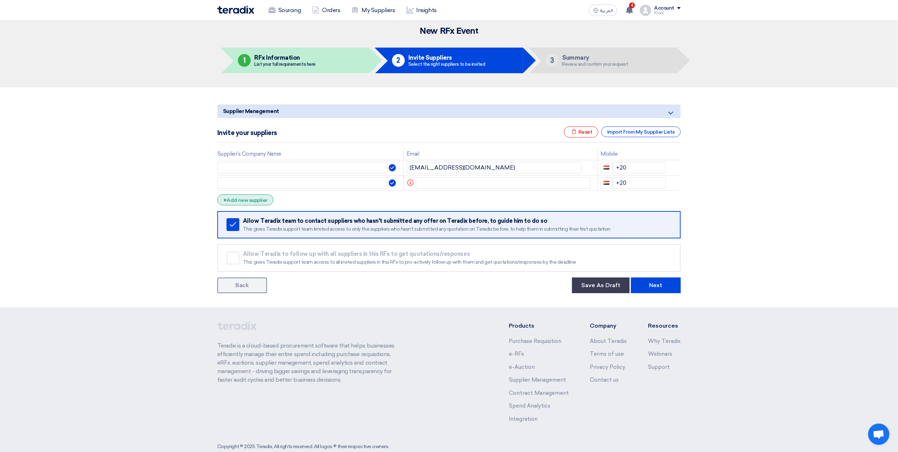
click at [256, 202] on div "+ Add new supplier" at bounding box center [245, 199] width 56 height 11
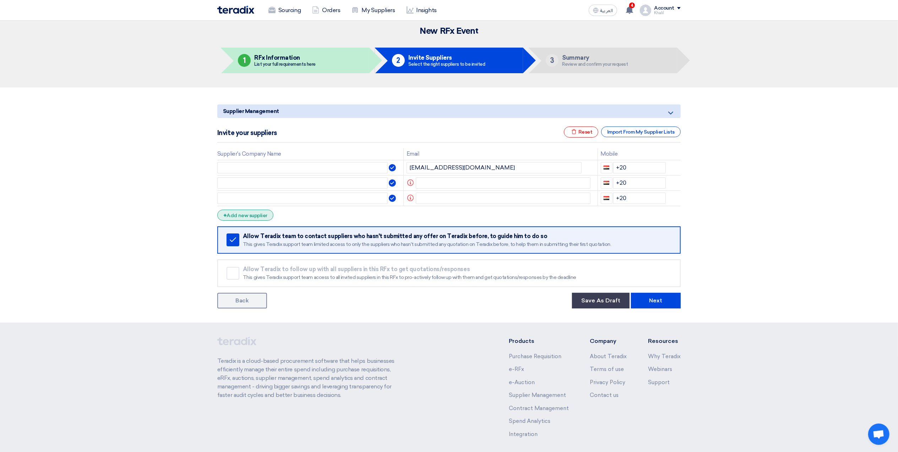
click at [256, 216] on div "+ Add new supplier" at bounding box center [245, 215] width 56 height 11
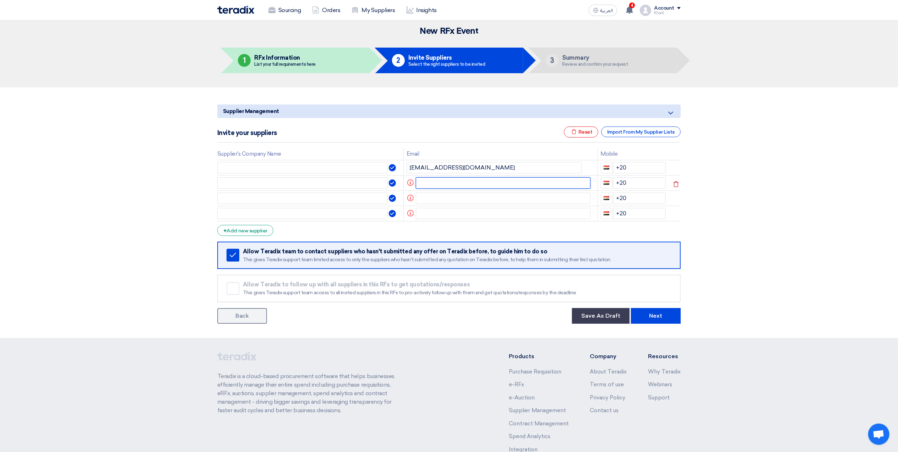
click at [477, 185] on input "text" at bounding box center [503, 182] width 175 height 11
paste input "bsaab@energyintl.com"
type input "bsaab@energyintl.com"
click at [467, 199] on input "text" at bounding box center [503, 198] width 175 height 11
paste input "Karthikeyan Sivakumar <karthi@startowerandparts.com>"
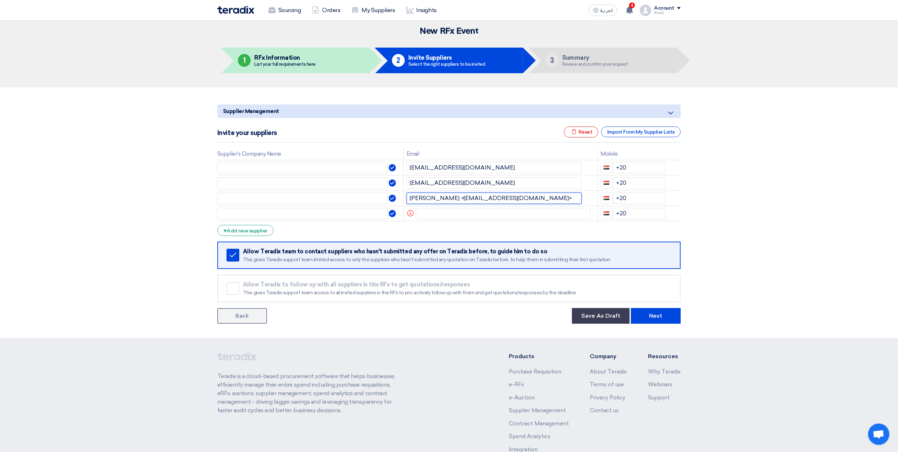
type input "Karthikeyan Sivakumar <karthi@startowerandparts.com>"
click at [482, 221] on td "Info" at bounding box center [501, 213] width 194 height 15
click at [476, 212] on input "text" at bounding box center [503, 213] width 175 height 11
paste input "info@transcendarabia.com"
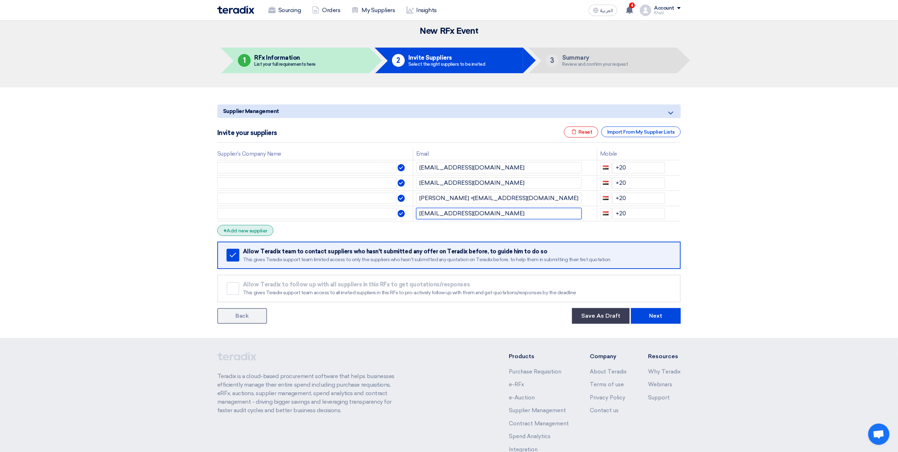
type input "info@transcendarabia.com"
click at [259, 234] on div "+ Add new supplier" at bounding box center [245, 230] width 56 height 11
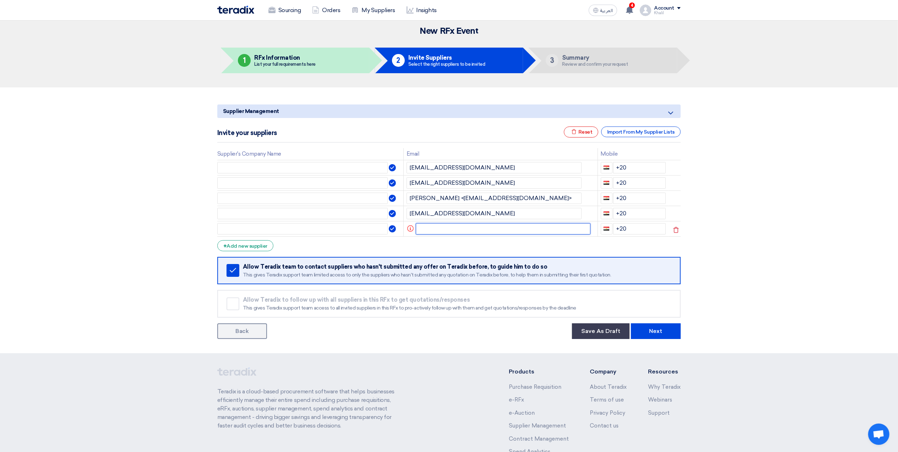
click at [477, 232] on input "text" at bounding box center [503, 228] width 175 height 11
paste input "info@tpcogroup.com"
type input "info@tpcogroup.com"
click at [782, 247] on section "Supplier Management Minimize/Maximize Category Invite your suppliers Excel file…" at bounding box center [449, 220] width 898 height 266
drag, startPoint x: 634, startPoint y: 233, endPoint x: 611, endPoint y: 231, distance: 22.9
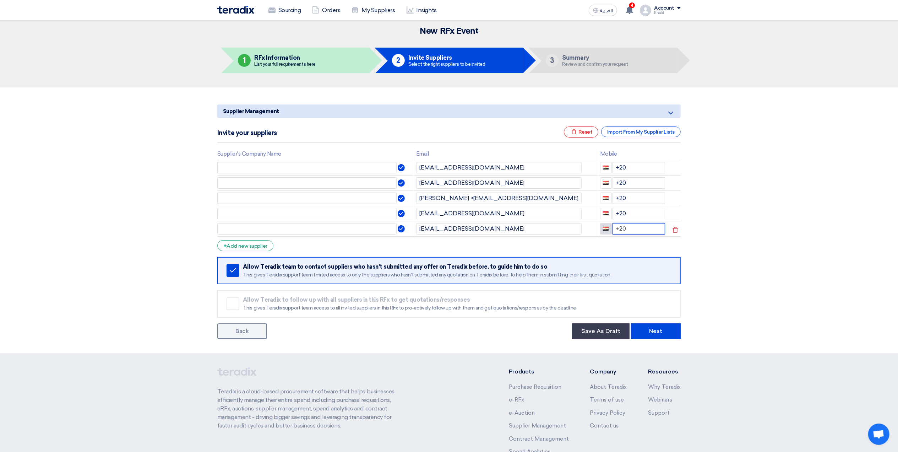
click at [611, 231] on div "+20" at bounding box center [632, 228] width 65 height 11
drag, startPoint x: 637, startPoint y: 216, endPoint x: 612, endPoint y: 214, distance: 25.3
click at [613, 214] on input "+20" at bounding box center [639, 213] width 53 height 11
drag, startPoint x: 637, startPoint y: 201, endPoint x: 612, endPoint y: 199, distance: 24.6
click at [613, 199] on input "+20" at bounding box center [639, 198] width 53 height 11
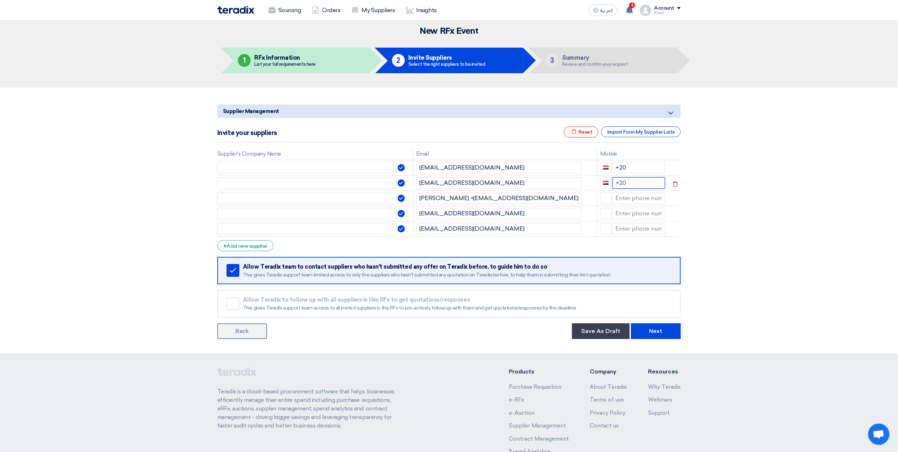
drag, startPoint x: 636, startPoint y: 180, endPoint x: 617, endPoint y: 178, distance: 18.9
click at [617, 178] on input "+20" at bounding box center [639, 182] width 53 height 11
drag, startPoint x: 634, startPoint y: 164, endPoint x: 613, endPoint y: 164, distance: 21.0
click at [613, 164] on input "+20" at bounding box center [639, 167] width 53 height 11
click at [840, 231] on section "Supplier Management Minimize/Maximize Category Invite your suppliers Excel file…" at bounding box center [449, 220] width 898 height 266
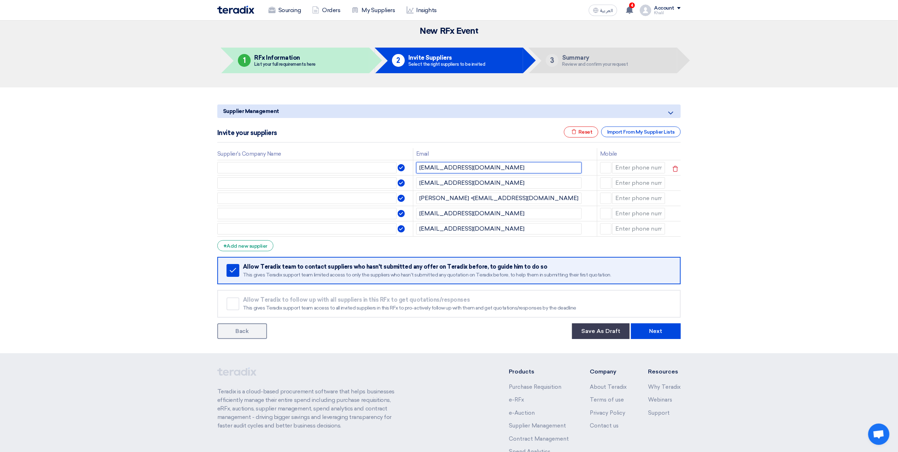
click at [477, 168] on input "marwan.mroueh@energyintl.com" at bounding box center [499, 167] width 166 height 11
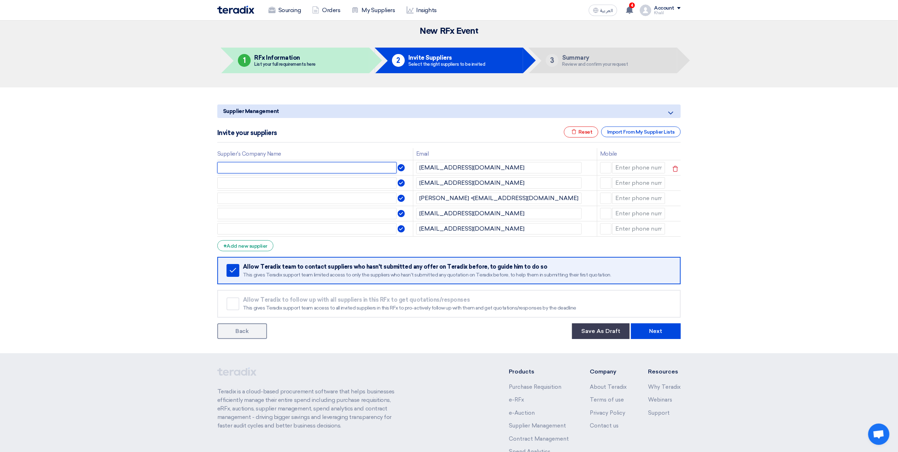
click at [318, 163] on input "text" at bounding box center [306, 167] width 179 height 11
paste input "energyintl"
click at [221, 166] on input "energyintl" at bounding box center [306, 167] width 179 height 11
type input "Energyintl"
click at [286, 190] on td at bounding box center [315, 182] width 196 height 15
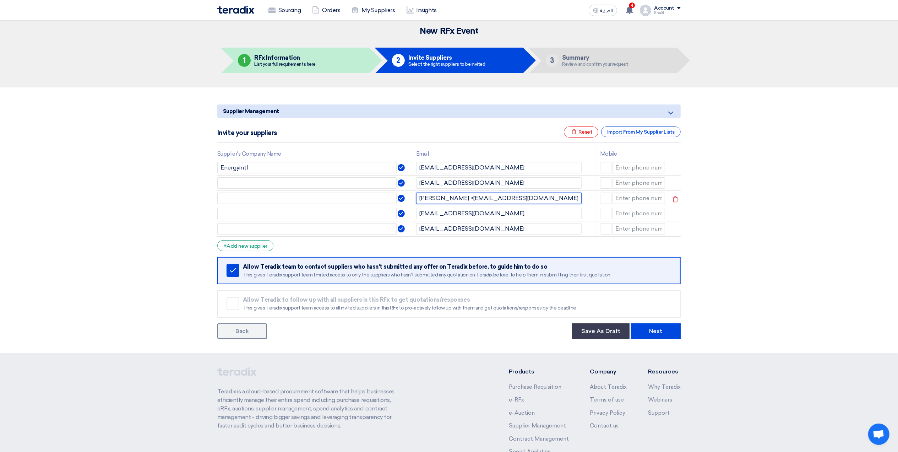
click at [519, 197] on input "Karthikeyan Sivakumar <karthi@startowerandparts.com>" at bounding box center [499, 198] width 166 height 11
drag, startPoint x: 245, startPoint y: 164, endPoint x: 212, endPoint y: 165, distance: 33.0
click at [212, 165] on div "Supplier Management Minimize/Maximize Category Invite your suppliers Excel file…" at bounding box center [449, 220] width 474 height 237
click at [231, 179] on input "text" at bounding box center [306, 182] width 179 height 11
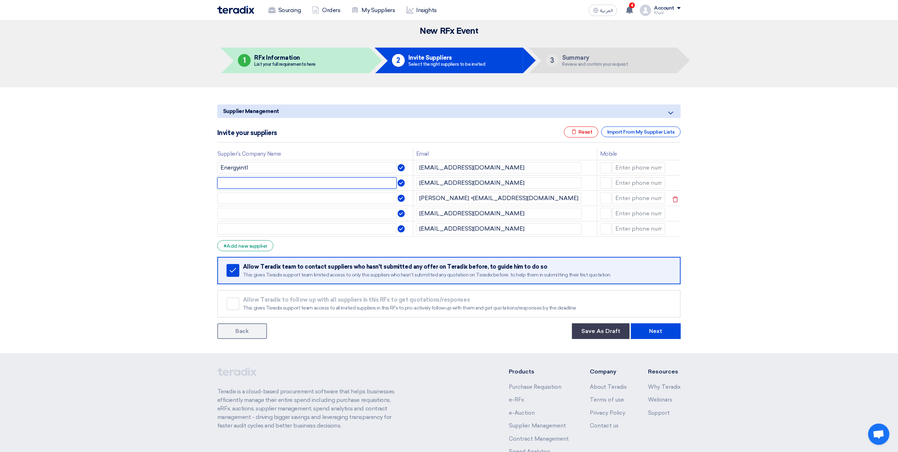
paste input "Energyintl"
type input "Energyintl"
click at [516, 199] on input "Karthikeyan Sivakumar <karthi@startowerandparts.com>" at bounding box center [499, 198] width 166 height 11
click at [533, 202] on input "Karthikeyan Sivakumar <karthi@startowerandparts.com>" at bounding box center [499, 198] width 166 height 11
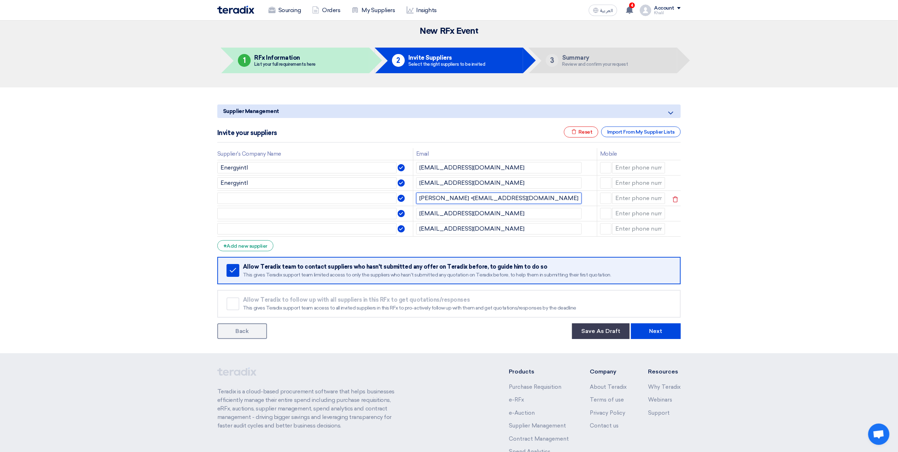
drag, startPoint x: 505, startPoint y: 199, endPoint x: 533, endPoint y: 198, distance: 28.1
click at [533, 198] on input "Karthikeyan Sivakumar <karthi@startowerandparts.com>" at bounding box center [499, 198] width 166 height 11
click at [296, 198] on input "text" at bounding box center [306, 198] width 179 height 11
paste input "startowera"
type input "startowera"
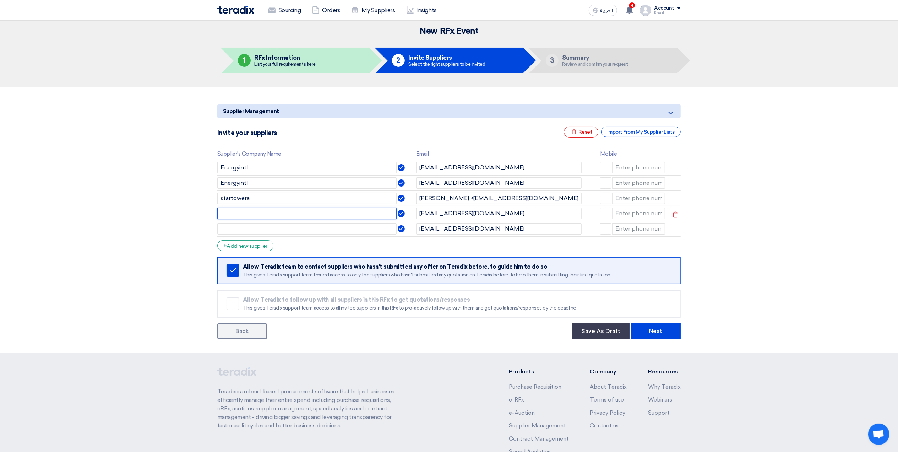
click at [293, 214] on input "text" at bounding box center [306, 213] width 179 height 11
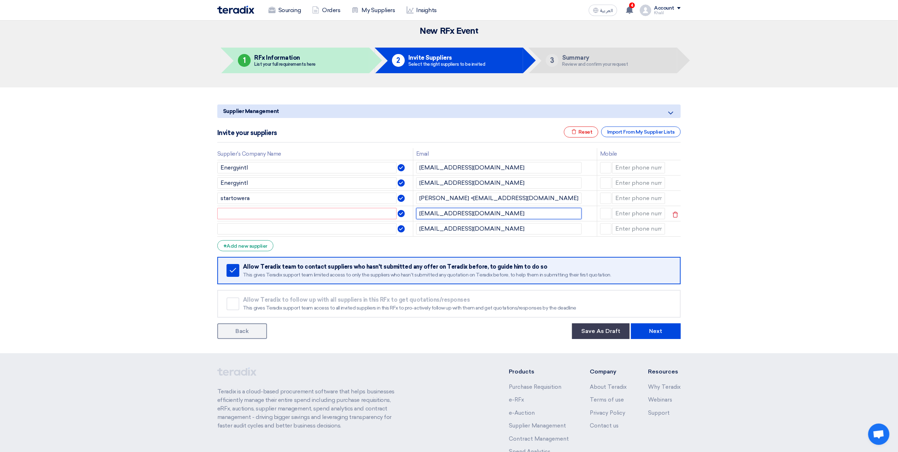
drag, startPoint x: 478, startPoint y: 212, endPoint x: 435, endPoint y: 210, distance: 43.0
click at [435, 210] on input "info@transcendarabia.com" at bounding box center [499, 213] width 166 height 11
click at [290, 212] on input "text" at bounding box center [306, 213] width 179 height 11
paste input "transcendarabia"
type input "transcendarabia"
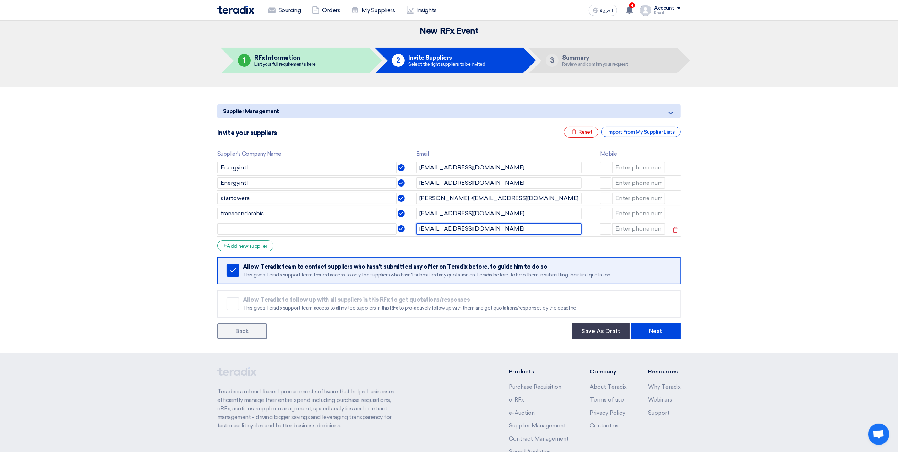
click at [447, 229] on input "info@tpcogroup.com" at bounding box center [499, 228] width 166 height 11
click at [447, 228] on input "info@tpcogroup.com" at bounding box center [499, 228] width 166 height 11
click at [304, 227] on input "text" at bounding box center [306, 228] width 179 height 11
paste input "tpcogroup"
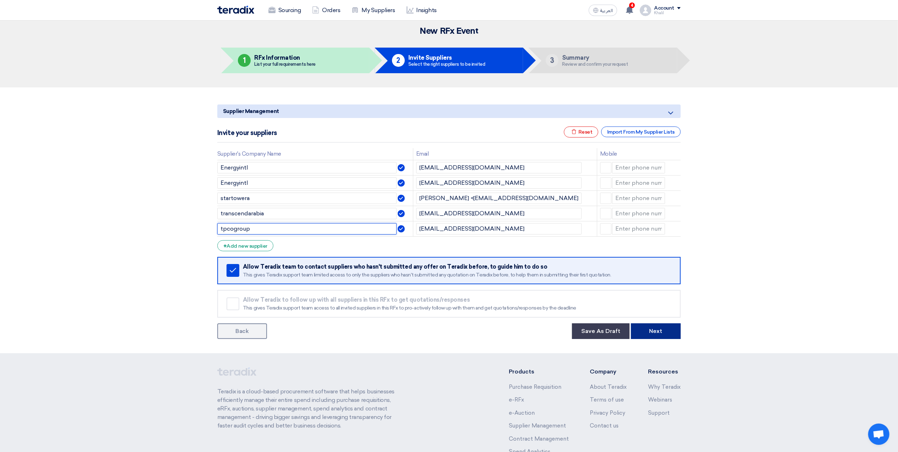
type input "tpcogroup"
click at [655, 328] on button "Next" at bounding box center [656, 331] width 50 height 16
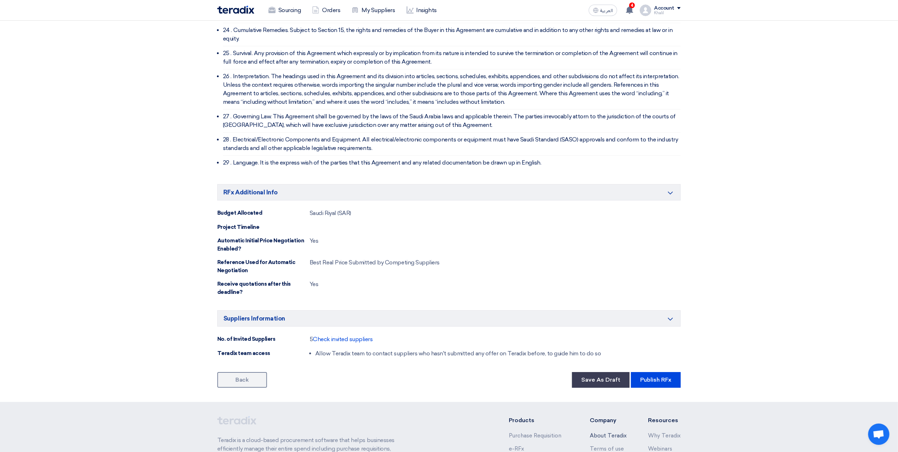
scroll to position [2135, 0]
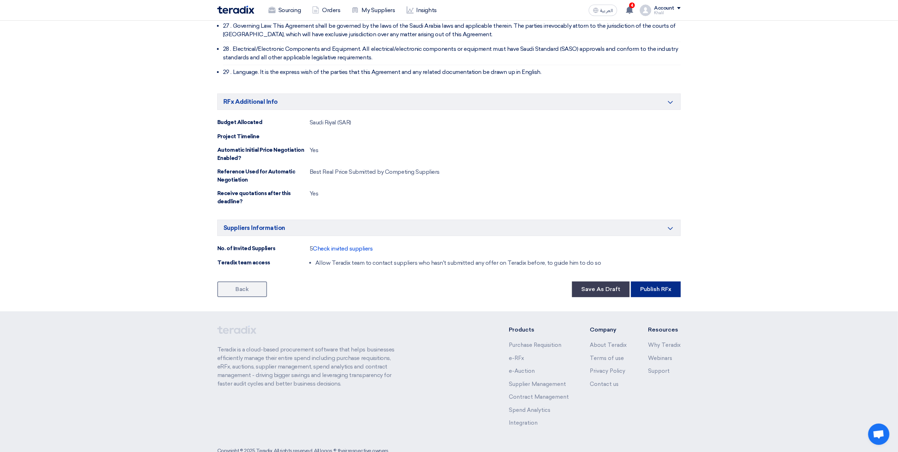
click at [654, 281] on button "Publish RFx" at bounding box center [656, 289] width 50 height 16
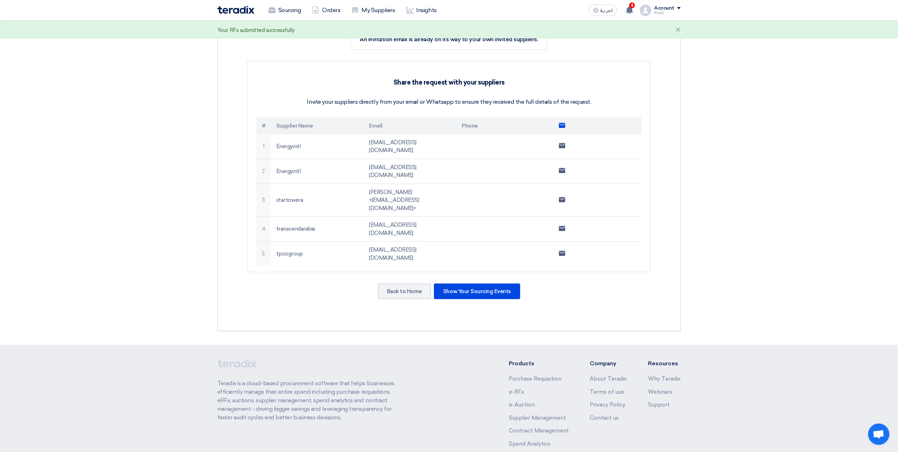
scroll to position [157, 0]
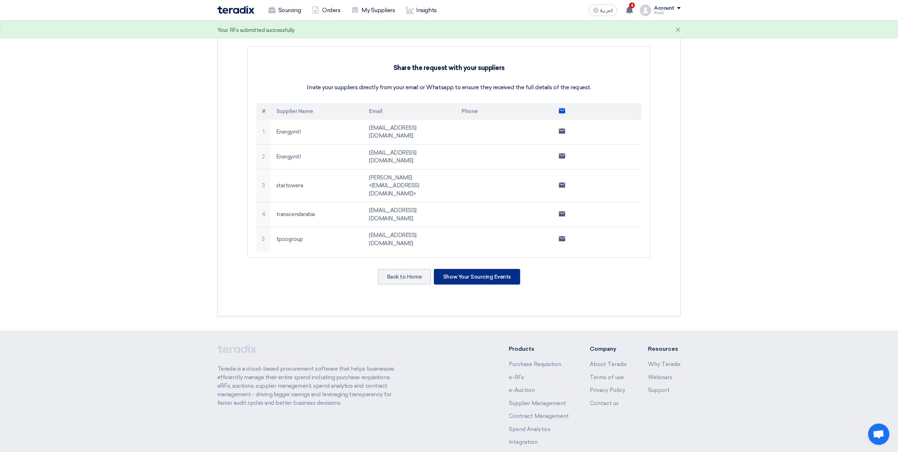
click at [480, 269] on div "Show Your Sourcing Events" at bounding box center [477, 277] width 86 height 16
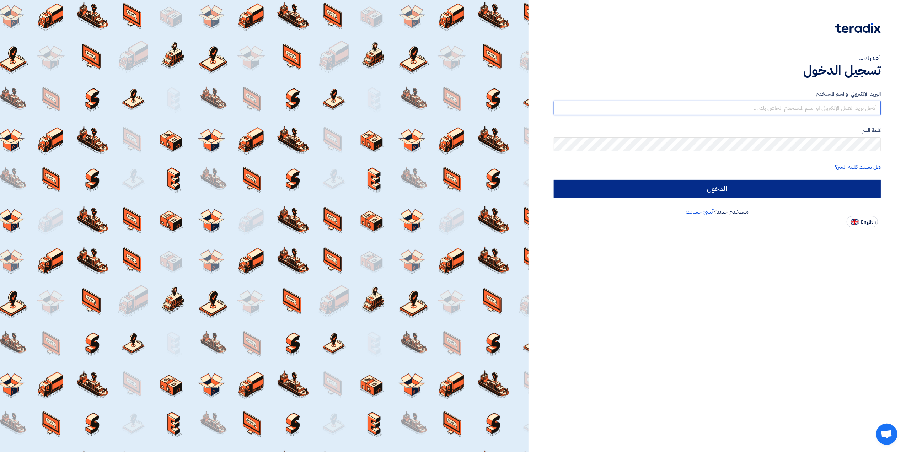
type input "[EMAIL_ADDRESS][DOMAIN_NAME]"
click at [708, 186] on input "الدخول" at bounding box center [716, 189] width 327 height 18
type input "Sign in"
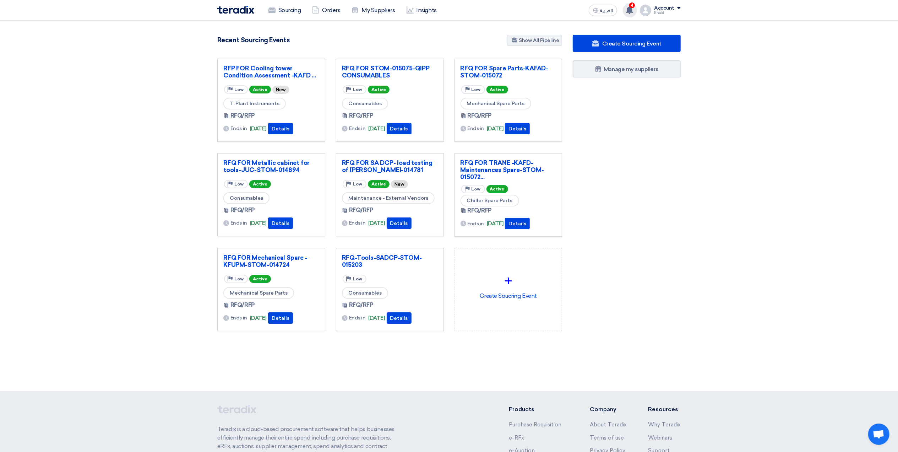
click at [630, 11] on use at bounding box center [629, 10] width 7 height 8
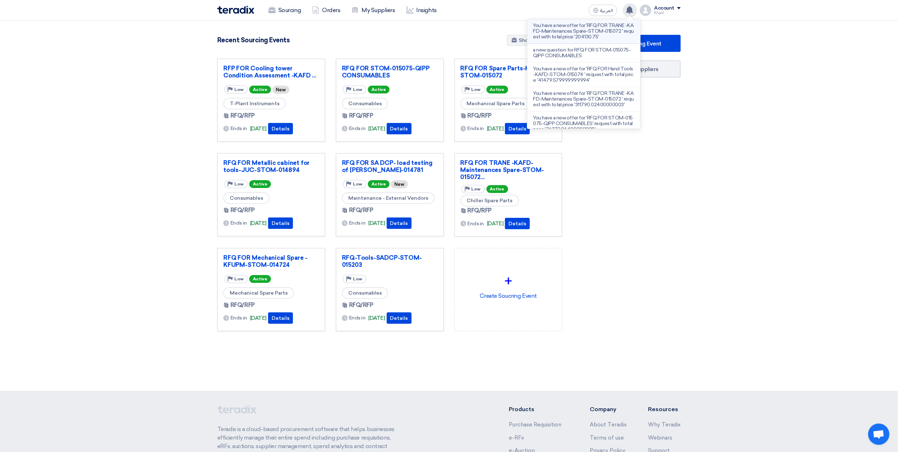
click at [603, 40] on li "You have a new offer for 'RFQ FOR TRANE -KAFD-Maintenances Spare-STOM-015072 ' …" at bounding box center [584, 31] width 113 height 25
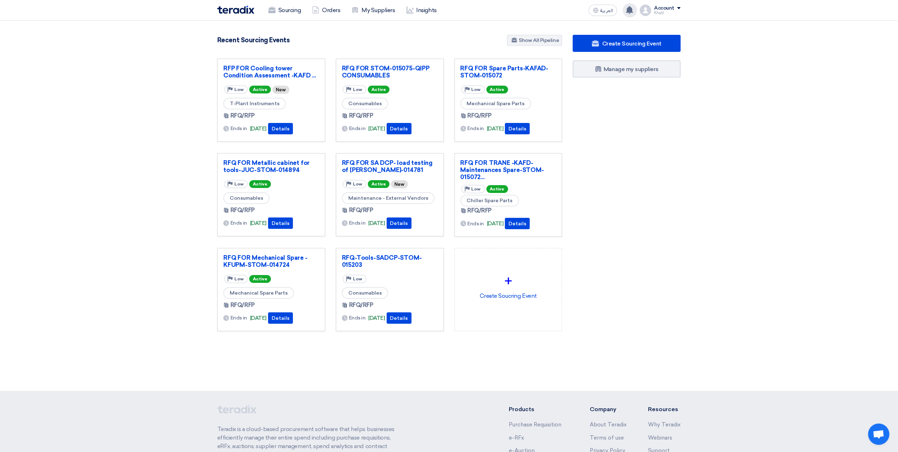
click at [627, 6] on icon at bounding box center [630, 10] width 8 height 8
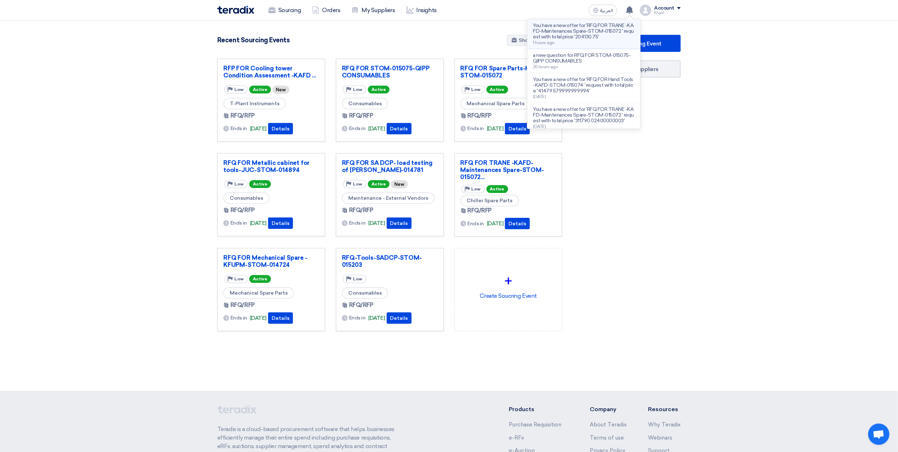
click at [594, 33] on p "You have a new offer for 'RFQ FOR TRANE -KAFD-Maintenances Spare-STOM-015072 ' …" at bounding box center [584, 31] width 102 height 17
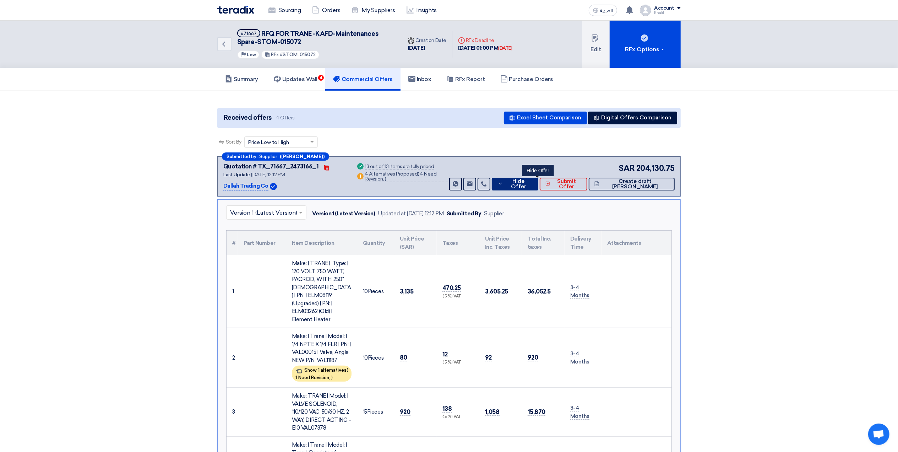
click at [503, 185] on icon at bounding box center [500, 184] width 5 height 6
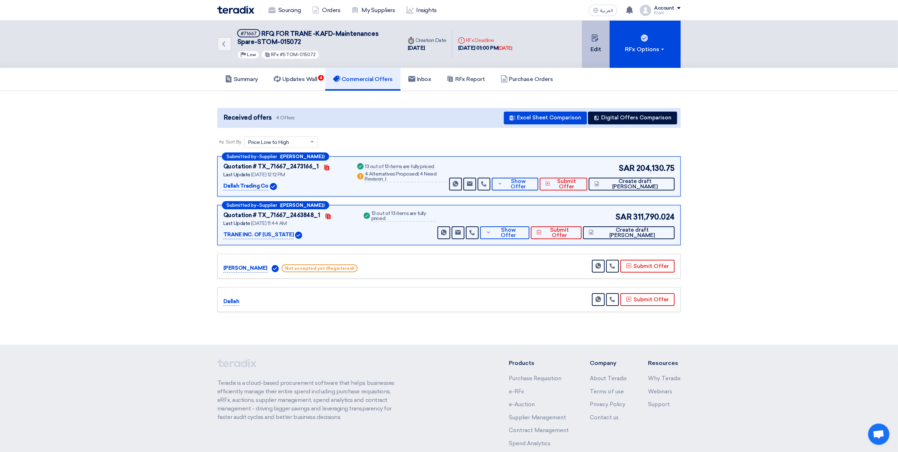
click at [594, 50] on button "Edit" at bounding box center [596, 44] width 28 height 47
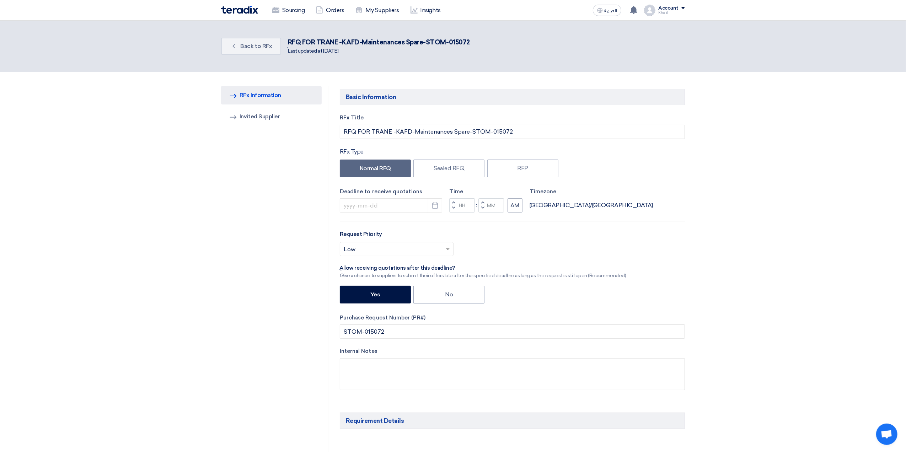
type input "[DATE]"
type input "01"
type input "00"
click at [430, 208] on use "button" at bounding box center [431, 205] width 6 height 6
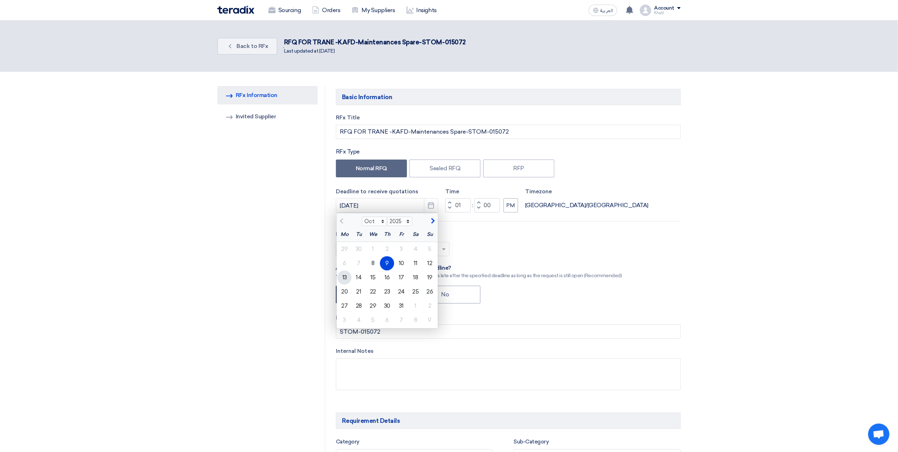
click at [344, 275] on div "13" at bounding box center [344, 277] width 14 height 14
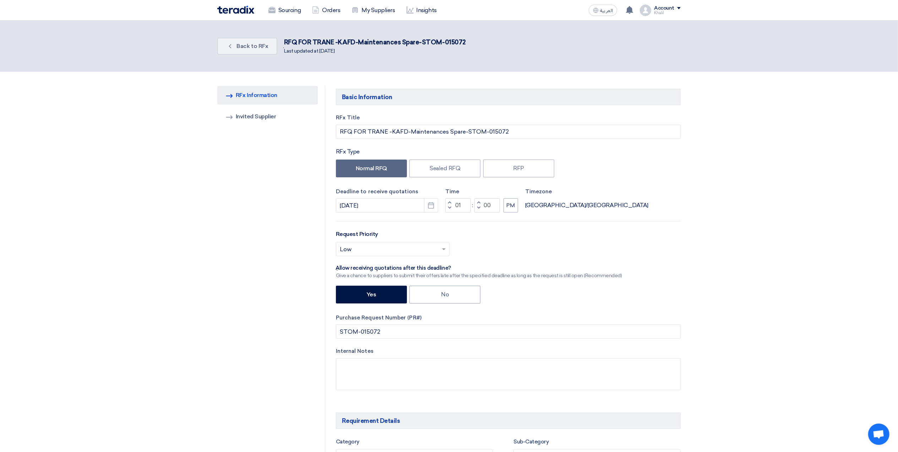
type input "[DATE]"
click at [525, 244] on div "Select priority... × Low ×" at bounding box center [508, 252] width 345 height 20
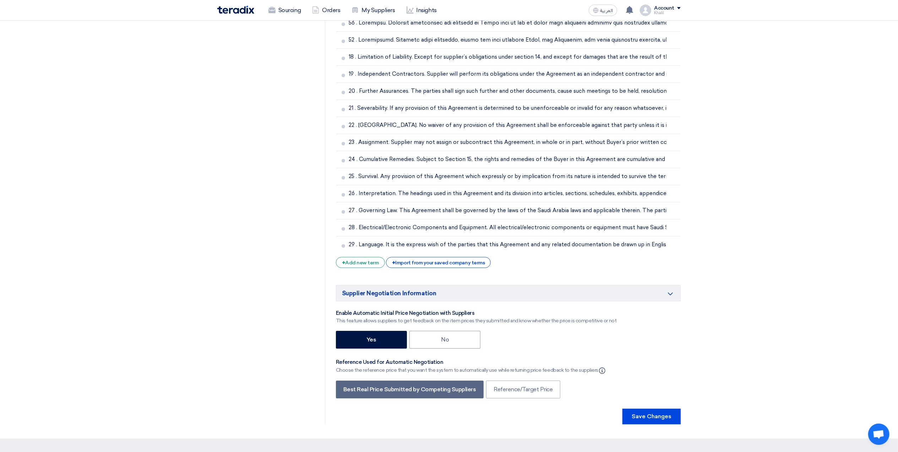
scroll to position [2192, 0]
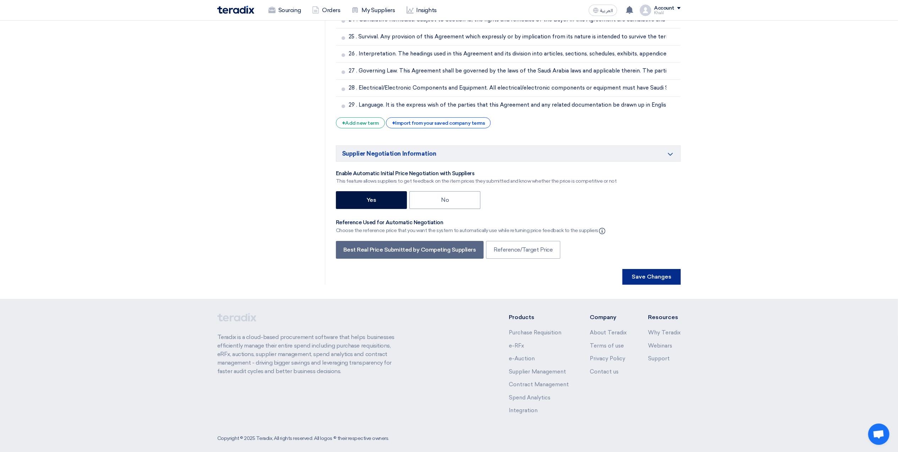
click at [647, 274] on button "Save Changes" at bounding box center [652, 277] width 58 height 16
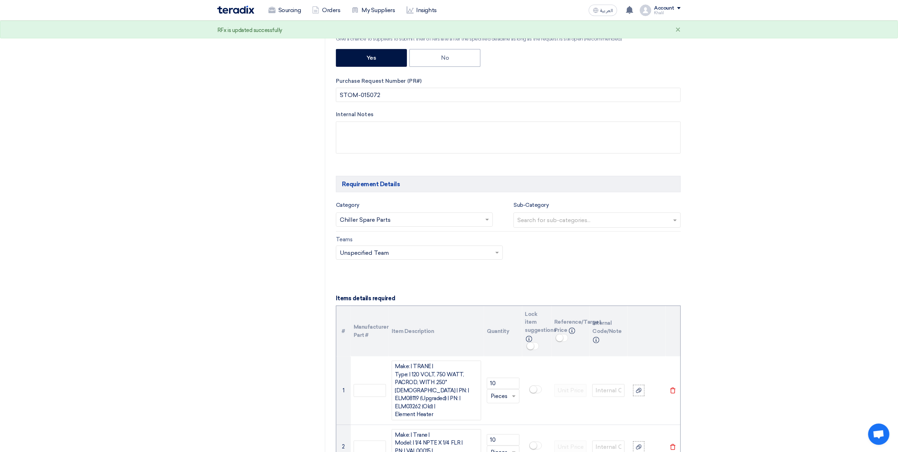
scroll to position [0, 0]
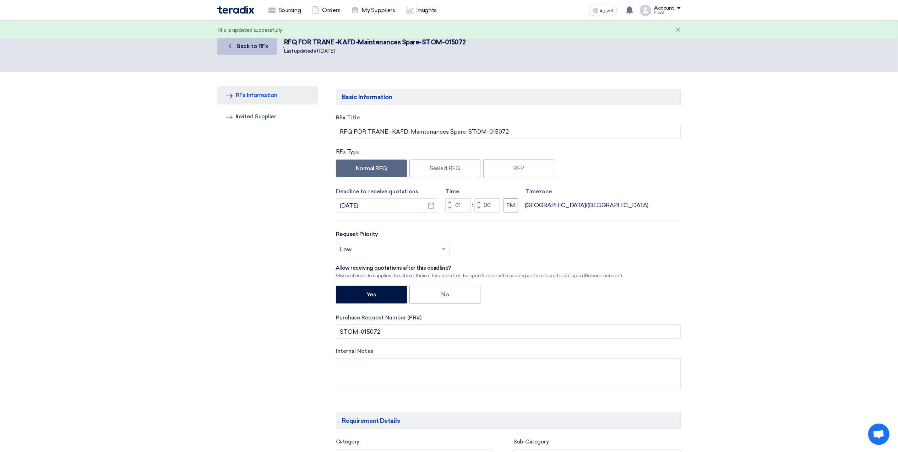
click at [242, 48] on span "Back to RFx" at bounding box center [253, 46] width 32 height 7
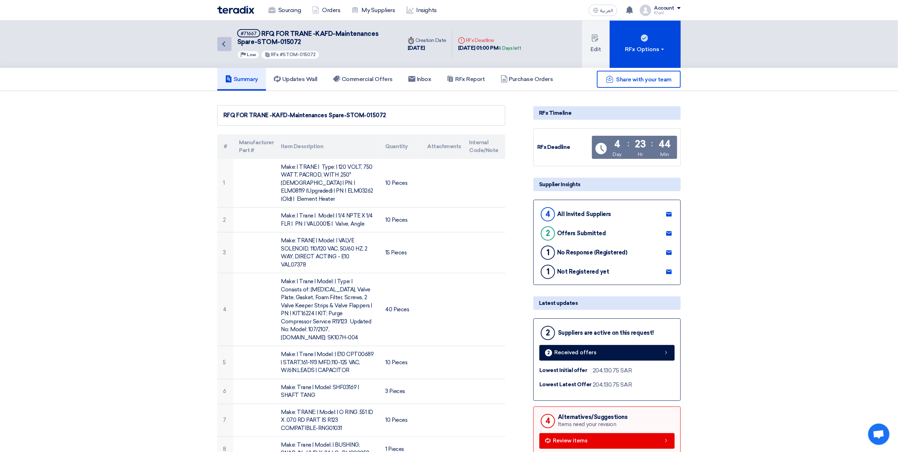
click at [224, 44] on icon "Back" at bounding box center [224, 44] width 9 height 9
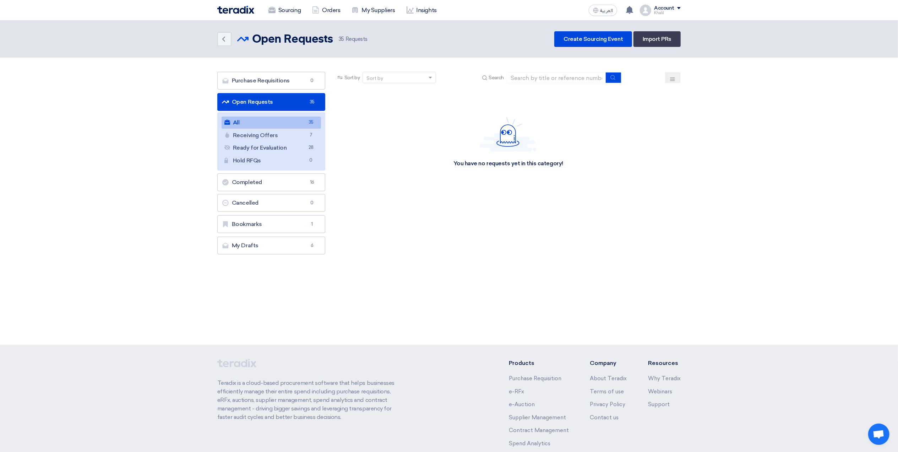
click at [280, 123] on link "All All 35" at bounding box center [271, 123] width 99 height 12
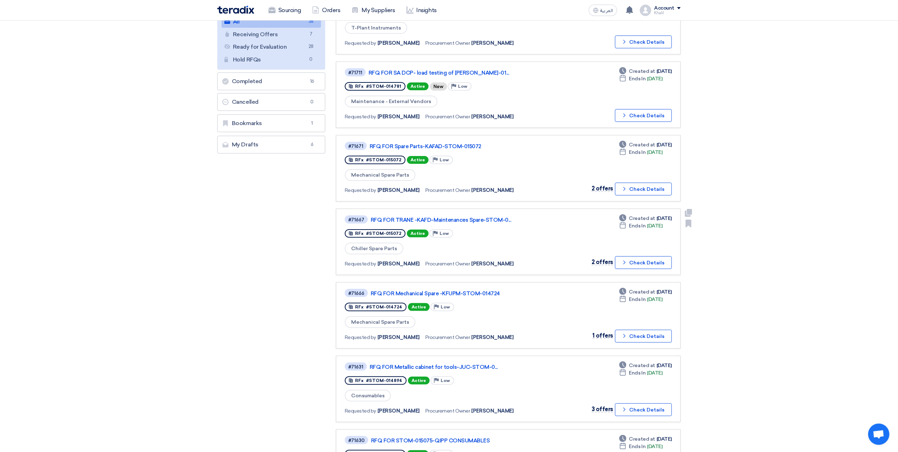
scroll to position [142, 0]
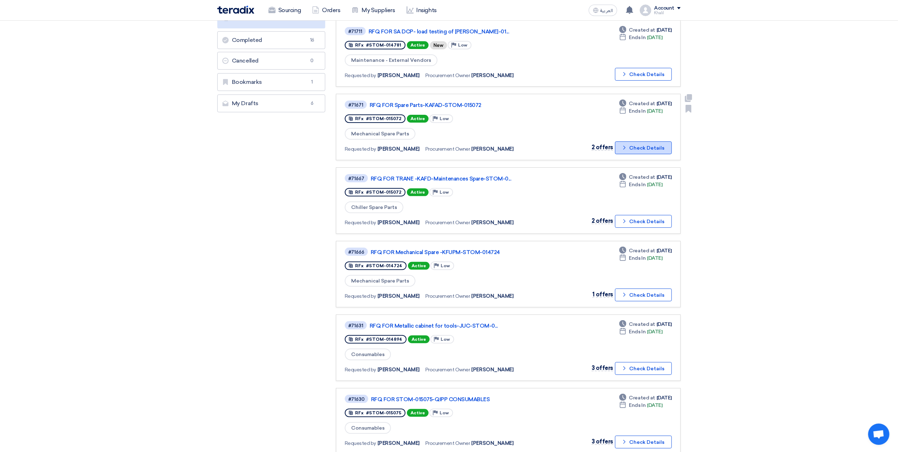
click at [627, 145] on icon "Check details" at bounding box center [624, 147] width 7 height 7
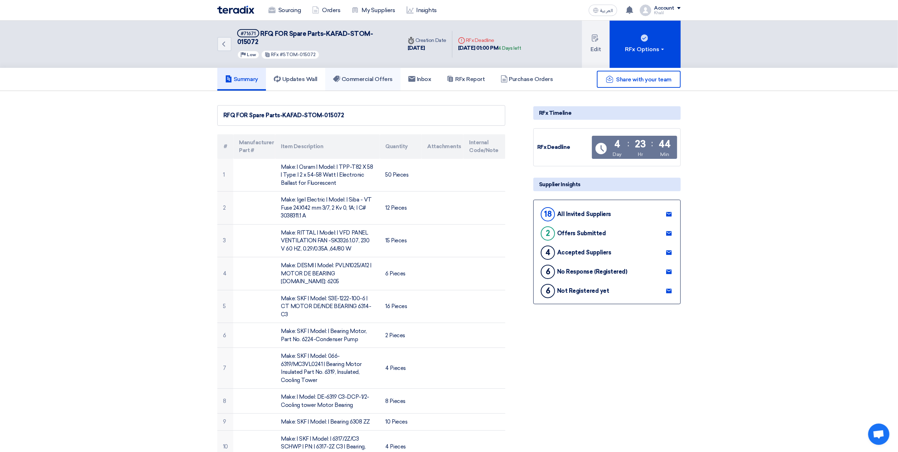
click at [377, 76] on h5 "Commercial Offers" at bounding box center [363, 79] width 60 height 7
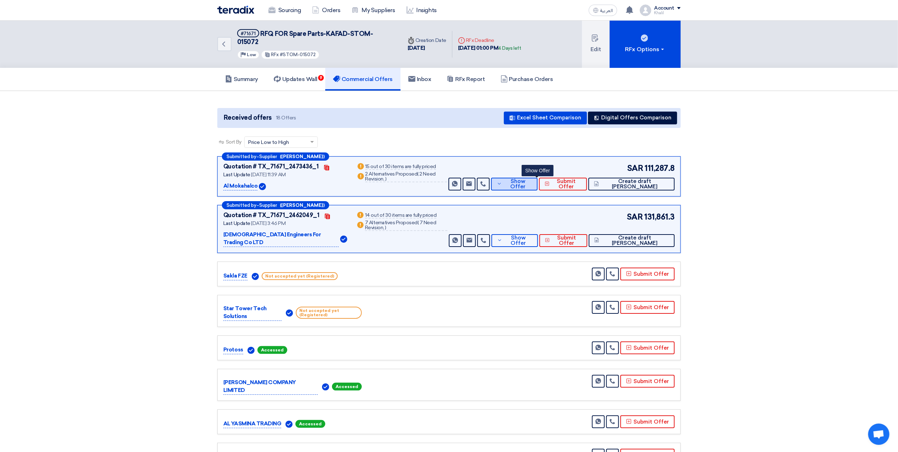
click at [530, 179] on span "Show Offer" at bounding box center [518, 184] width 28 height 11
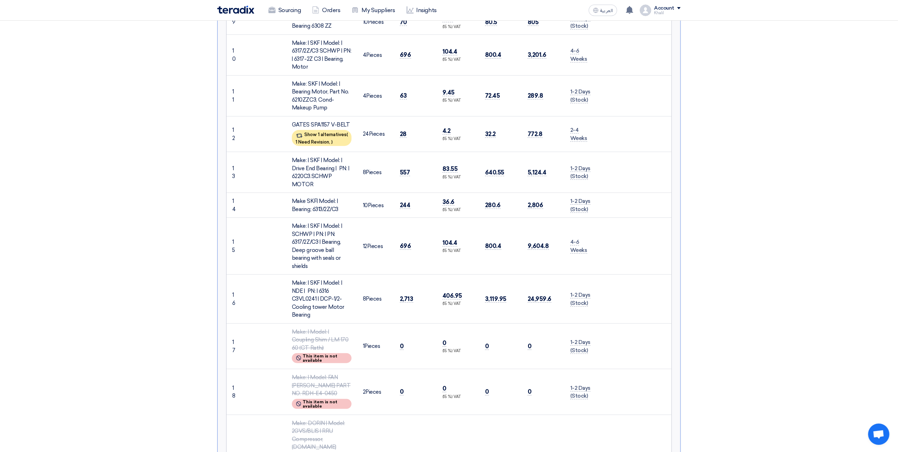
scroll to position [521, 0]
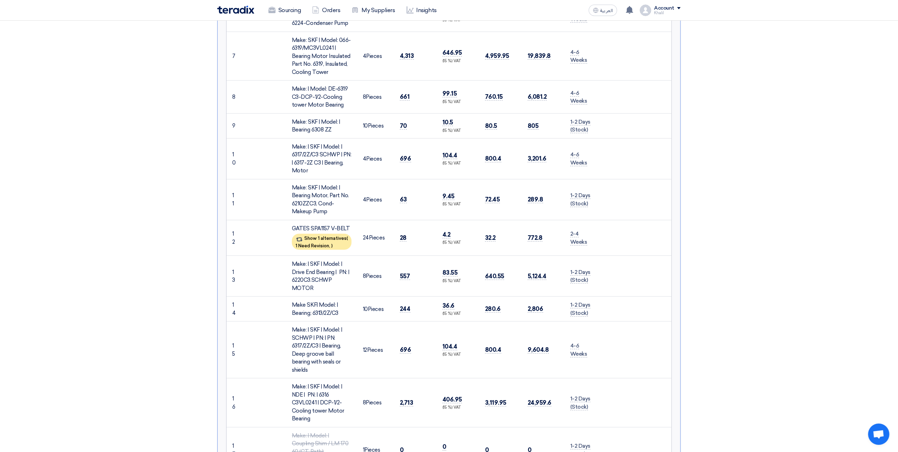
drag, startPoint x: 292, startPoint y: 199, endPoint x: 349, endPoint y: 201, distance: 57.2
click at [349, 220] on td "GATES SPA1157 V-BELT Show 1 alternatives ( 1 Need Revision, )" at bounding box center [321, 238] width 71 height 36
copy div "GATES SPA1157 V-BELT"
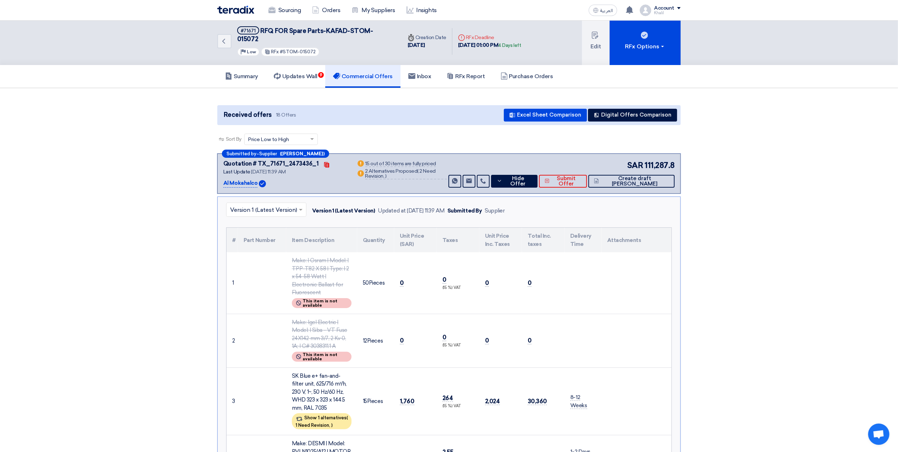
scroll to position [0, 0]
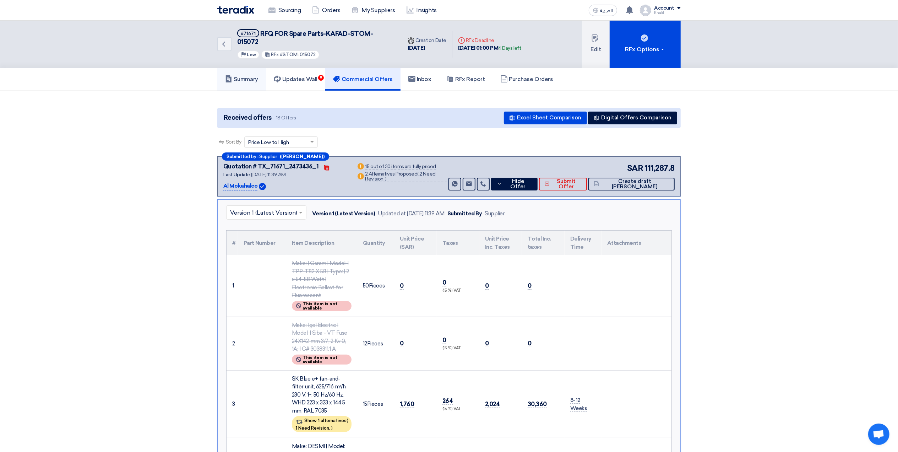
click at [252, 76] on h5 "Summary" at bounding box center [241, 79] width 33 height 7
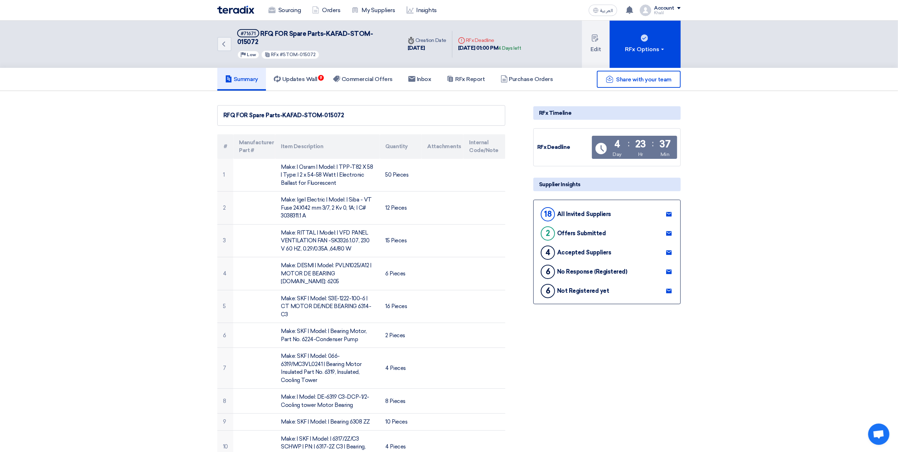
click at [244, 76] on h5 "Summary" at bounding box center [241, 79] width 33 height 7
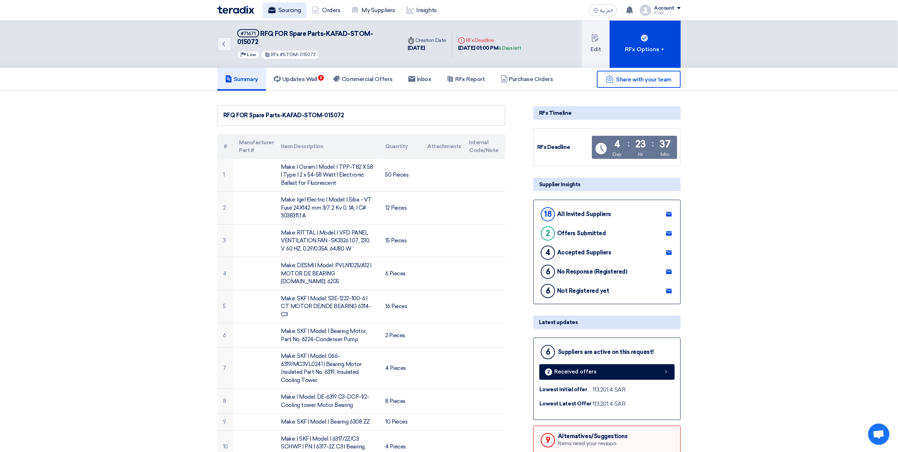
click at [292, 10] on link "Sourcing" at bounding box center [285, 10] width 44 height 16
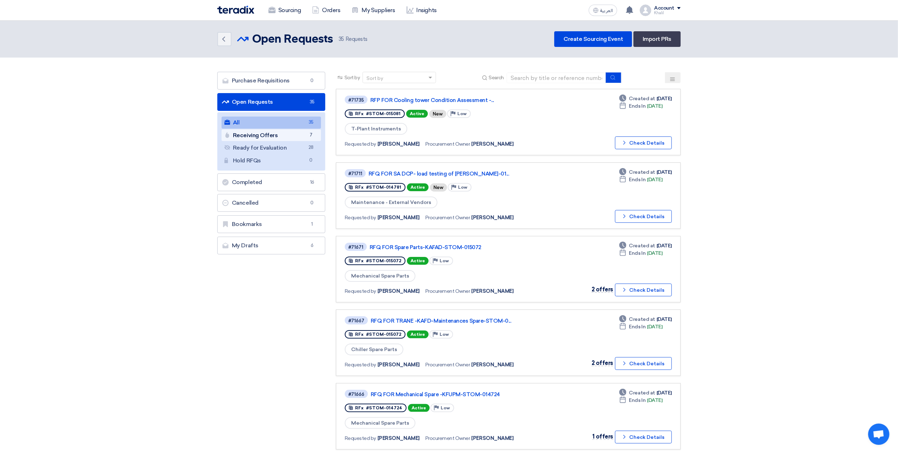
click at [283, 137] on link "Receiving Offers Receiving Offers 7" at bounding box center [271, 135] width 99 height 12
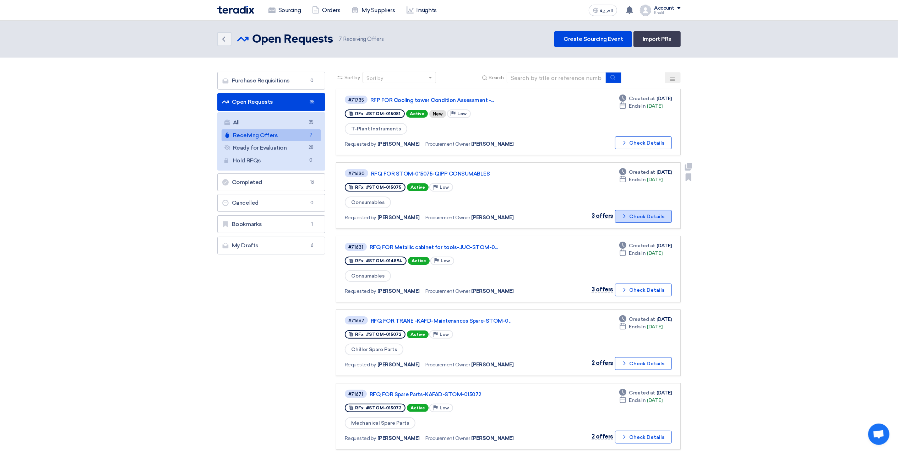
click at [627, 215] on icon "Check details" at bounding box center [624, 216] width 7 height 7
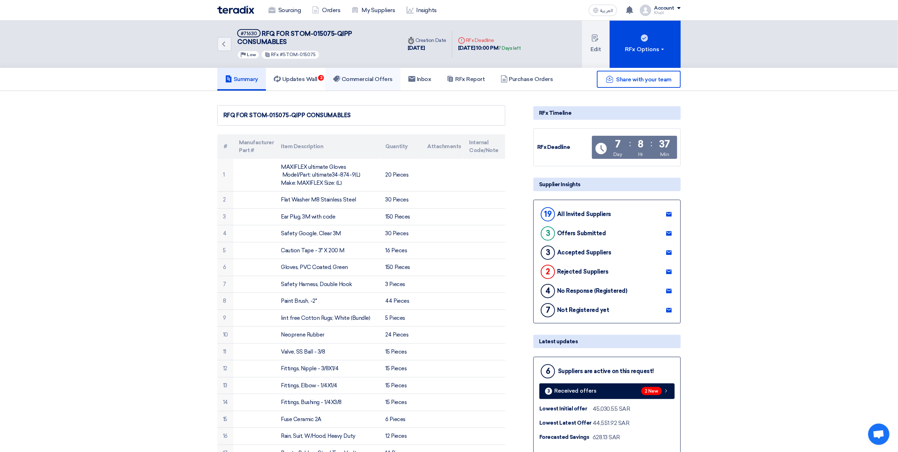
click at [359, 76] on h5 "Commercial Offers" at bounding box center [363, 79] width 60 height 7
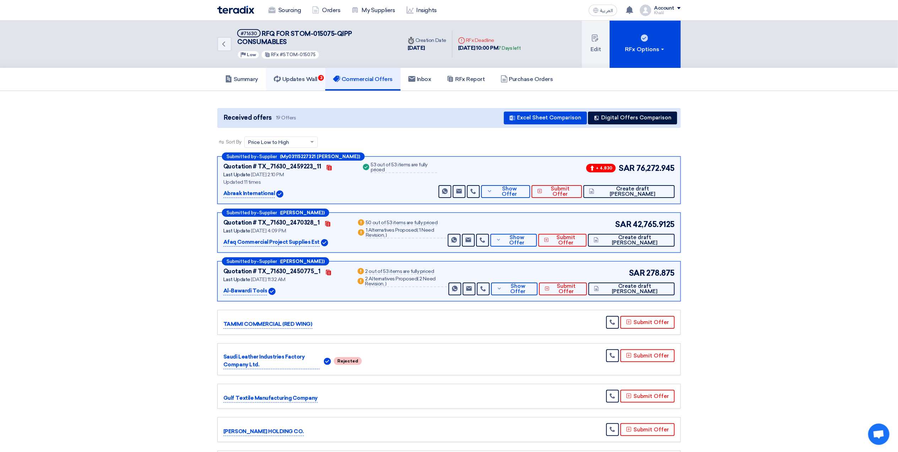
click at [301, 79] on h5 "Updates Wall 3" at bounding box center [296, 79] width 44 height 7
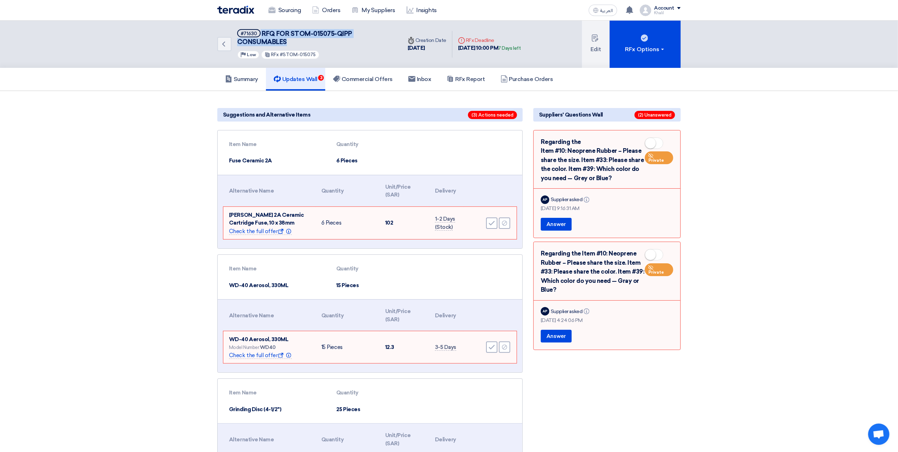
drag, startPoint x: 260, startPoint y: 30, endPoint x: 289, endPoint y: 40, distance: 30.7
click at [289, 40] on h5 "#71630 RFQ FOR STOM-015075-QIPP CONSUMABLES" at bounding box center [315, 37] width 156 height 17
copy h5 "RFQ FOR STOM-015075-QIPP CONSUMABLES"
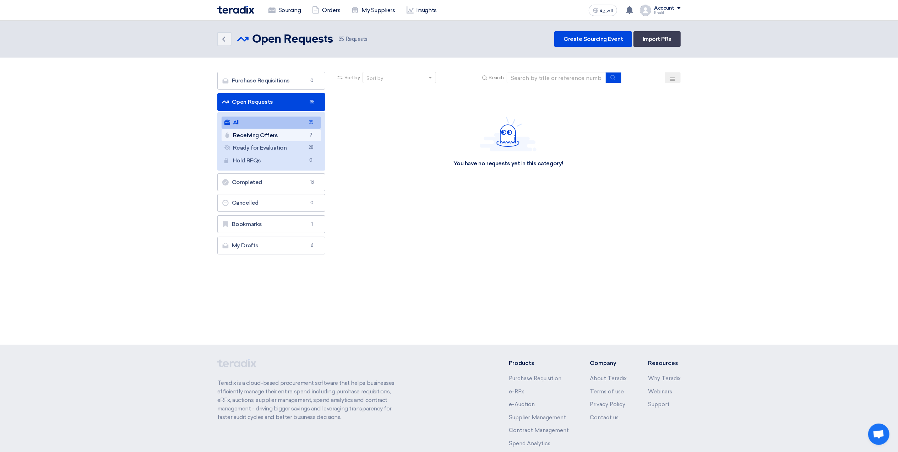
click at [295, 140] on link "Receiving Offers Receiving Offers 7" at bounding box center [271, 135] width 99 height 12
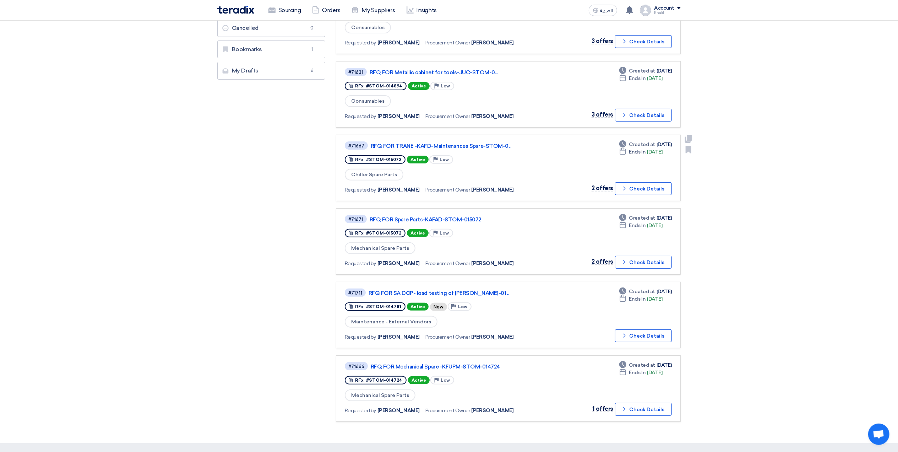
scroll to position [189, 0]
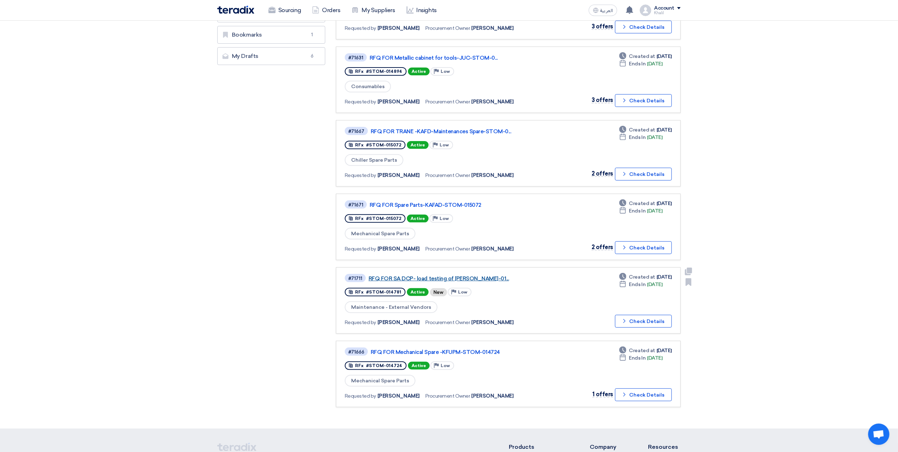
click at [495, 275] on link "RFQ FOR SA DCP- load testing of [PERSON_NAME]-01..." at bounding box center [458, 278] width 178 height 6
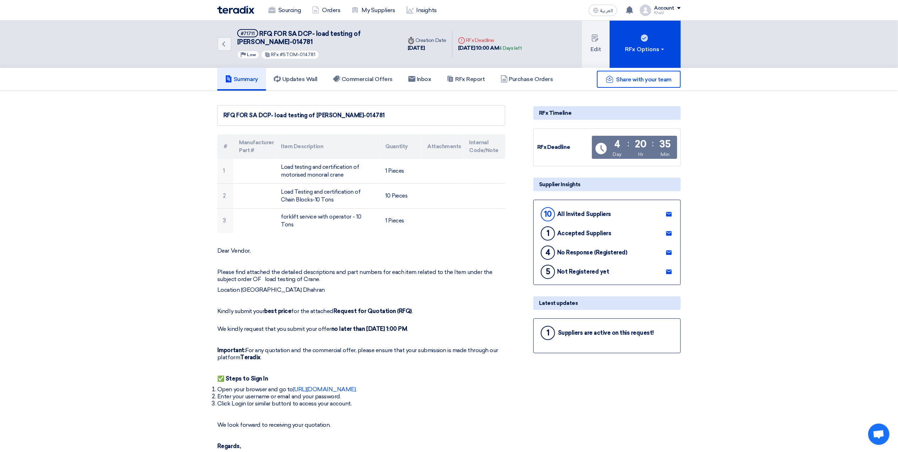
click at [536, 80] on div "Share with your team" at bounding box center [607, 79] width 147 height 17
click at [380, 79] on h5 "Commercial Offers" at bounding box center [363, 79] width 60 height 7
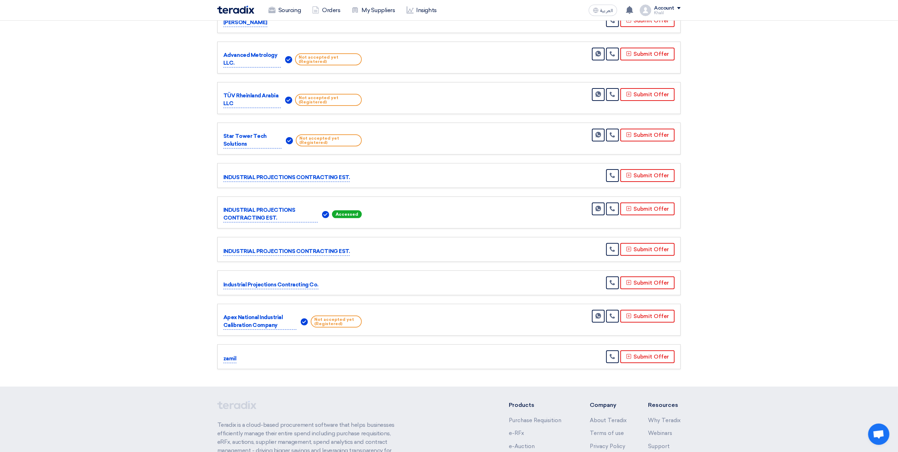
scroll to position [9, 0]
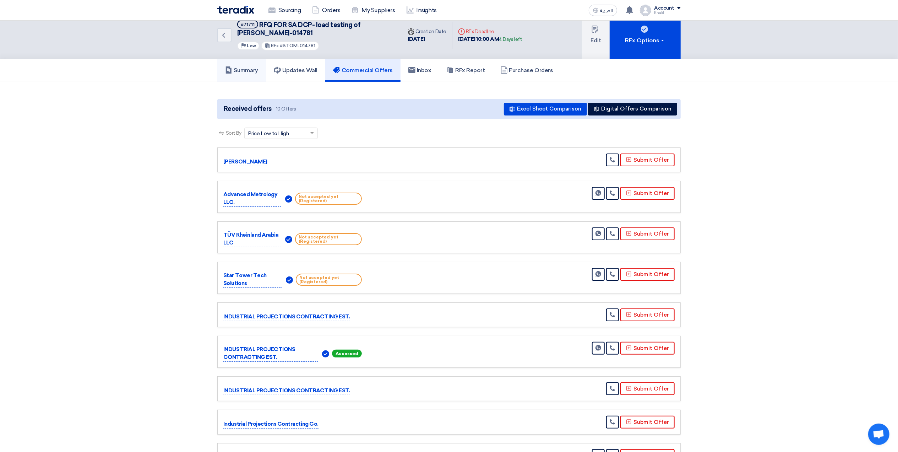
click at [249, 71] on h5 "Summary" at bounding box center [241, 70] width 33 height 7
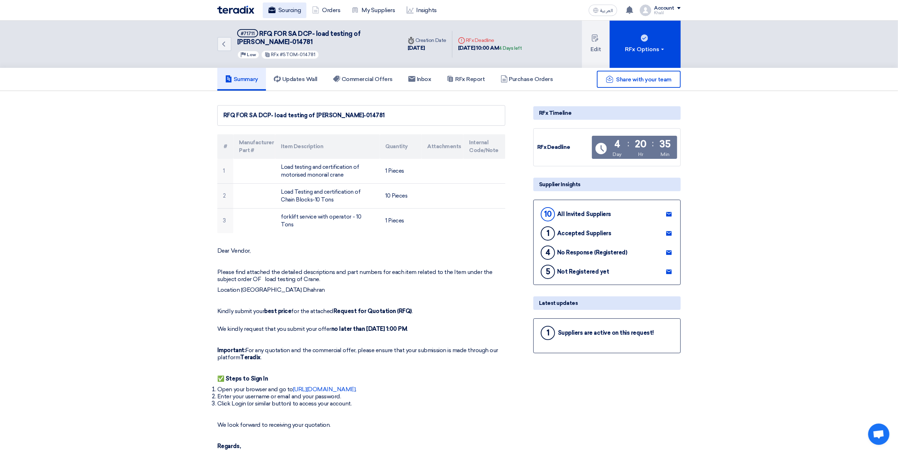
click at [285, 11] on link "Sourcing" at bounding box center [285, 10] width 44 height 16
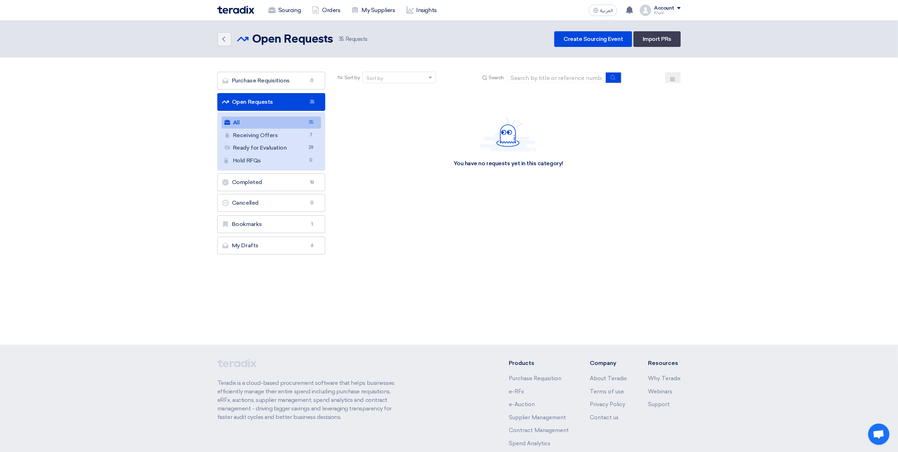
click at [390, 76] on div "Sort by" at bounding box center [395, 77] width 64 height 9
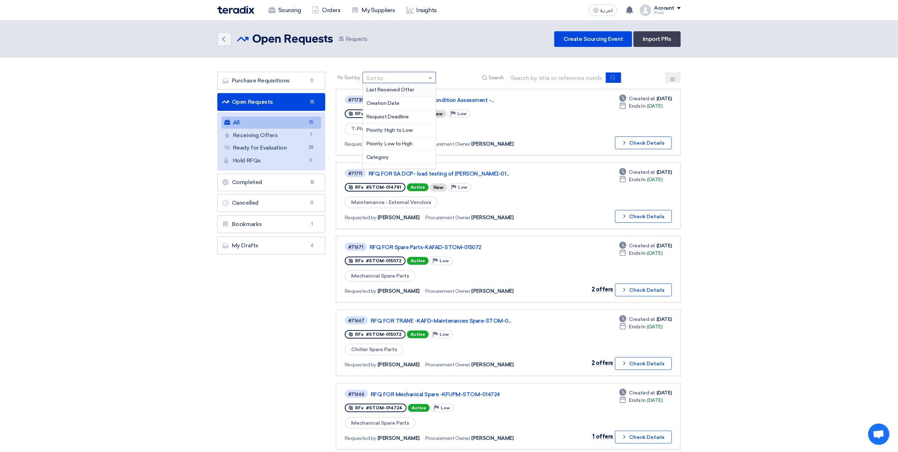
scroll to position [1, 0]
click at [531, 80] on input at bounding box center [556, 77] width 99 height 11
paste input "STOM-015054"
click at [610, 80] on button "submit" at bounding box center [614, 77] width 16 height 11
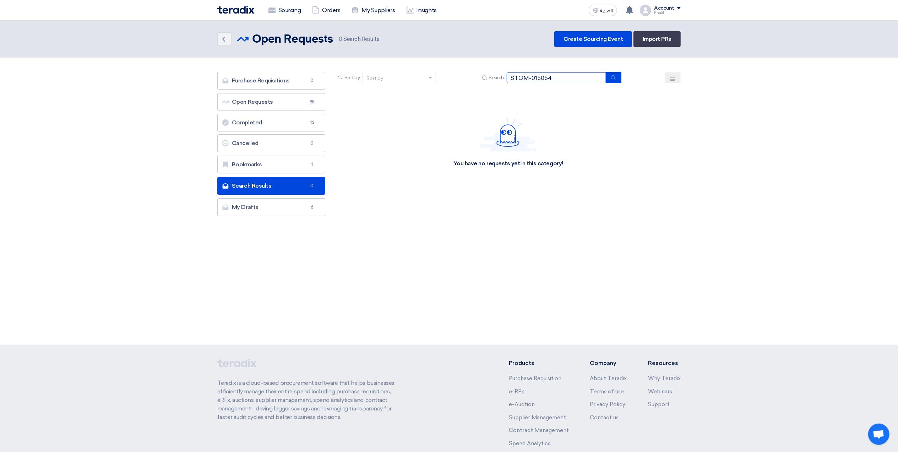
click at [534, 80] on input "STOM-015054" at bounding box center [556, 77] width 99 height 11
click at [534, 79] on input "STOM-015054" at bounding box center [556, 77] width 99 height 11
paste input "7"
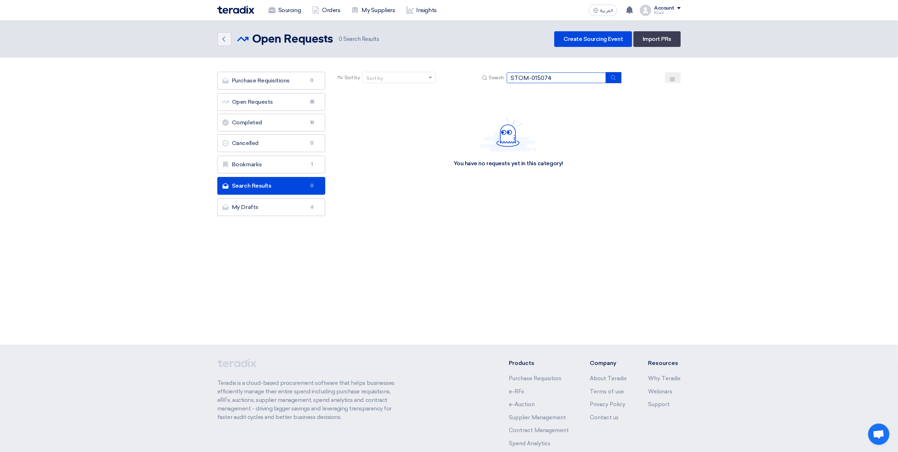
type input "STOM-015074"
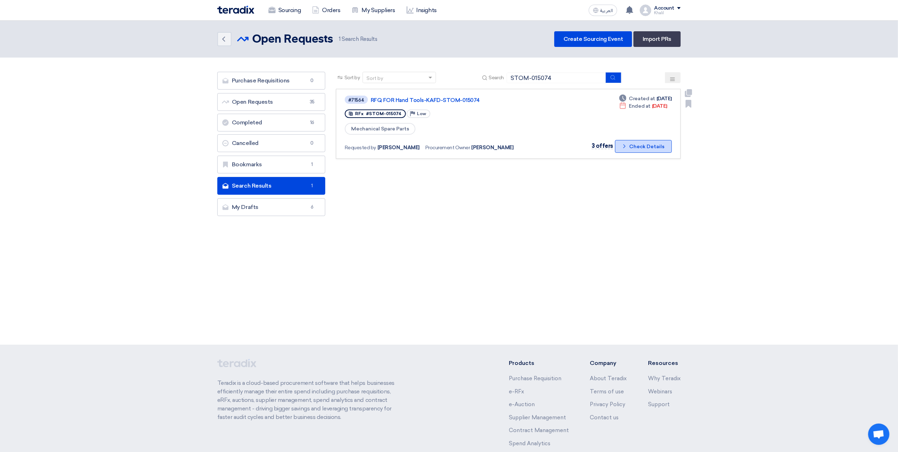
click at [631, 147] on button "Check details Check Details" at bounding box center [643, 146] width 57 height 13
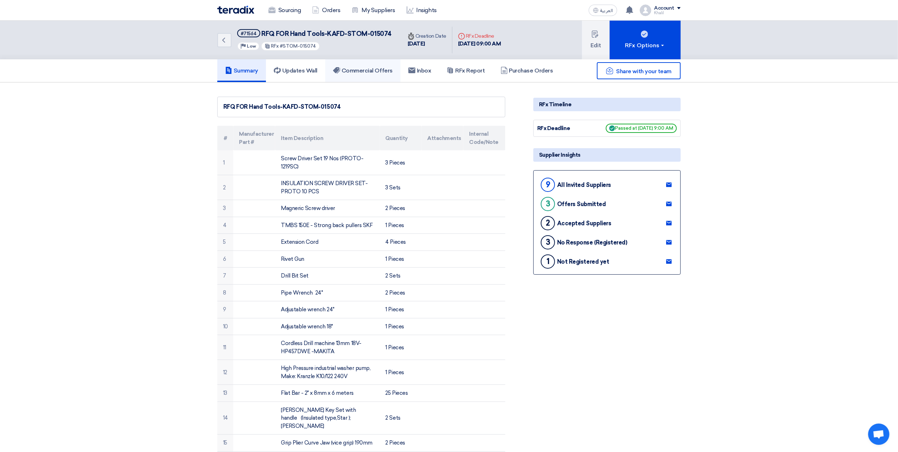
click at [380, 69] on h5 "Commercial Offers" at bounding box center [363, 70] width 60 height 7
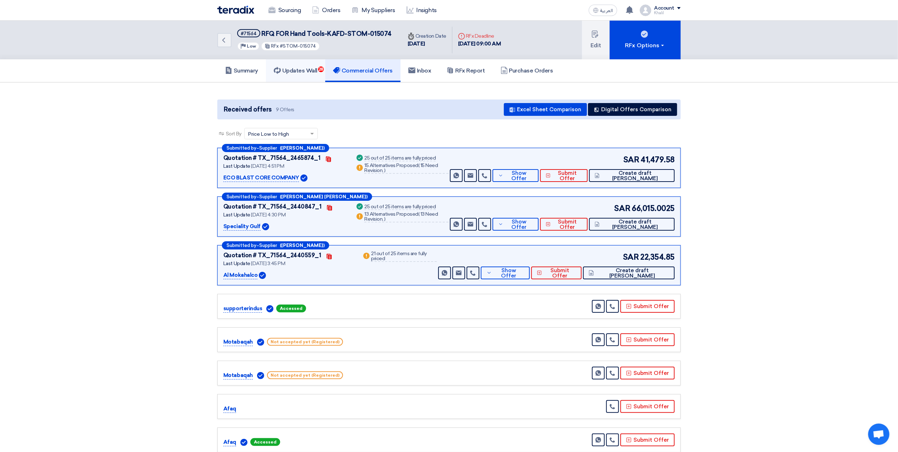
click at [310, 74] on link "Updates Wall 28" at bounding box center [295, 70] width 59 height 23
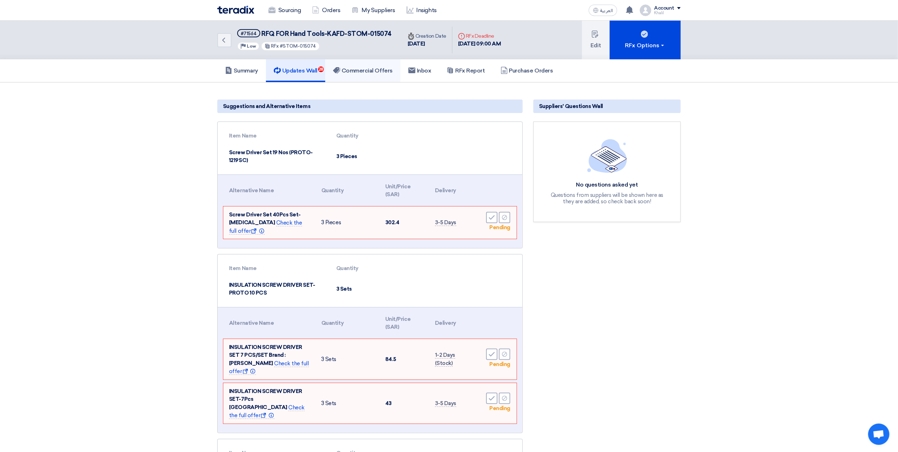
click at [378, 67] on h5 "Commercial Offers" at bounding box center [363, 70] width 60 height 7
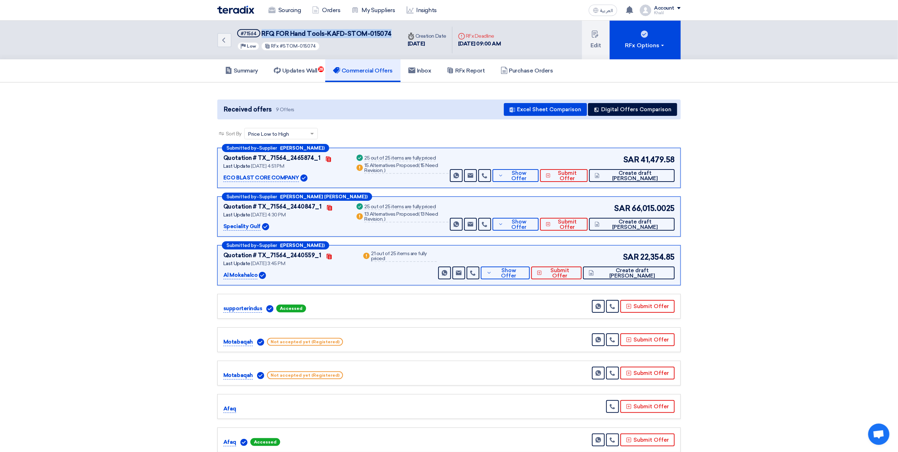
drag, startPoint x: 389, startPoint y: 29, endPoint x: 260, endPoint y: 27, distance: 129.0
click at [260, 27] on div "Back #71564 RFQ FOR Hand Tools-KAFD-STOM-015074 Priority Low RFx #STOM-015074" at bounding box center [309, 40] width 185 height 39
copy span "RFQ FOR Hand Tools-KAFD-STOM-015074"
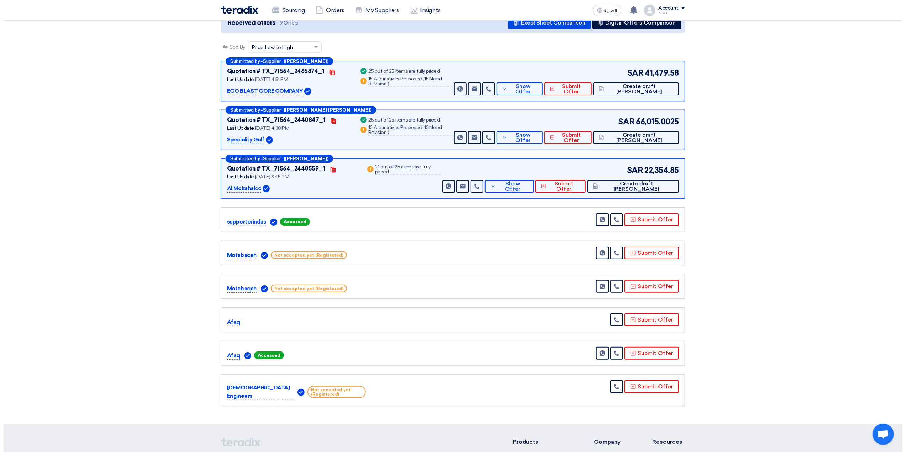
scroll to position [94, 0]
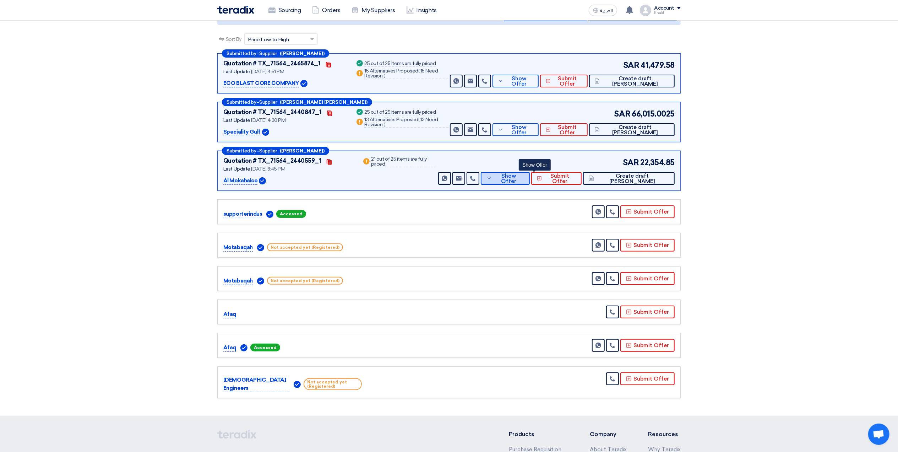
click at [492, 177] on icon at bounding box center [490, 178] width 6 height 6
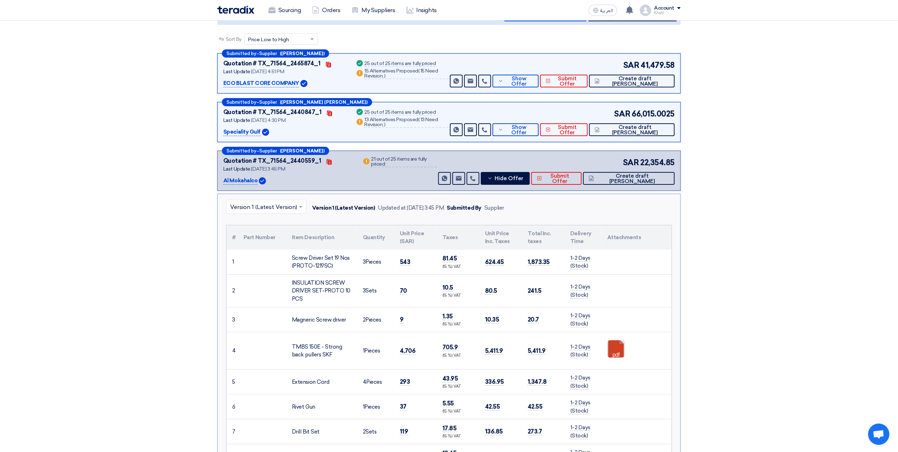
click at [616, 355] on link at bounding box center [636, 361] width 57 height 43
click at [516, 178] on button "Hide Offer" at bounding box center [505, 178] width 49 height 13
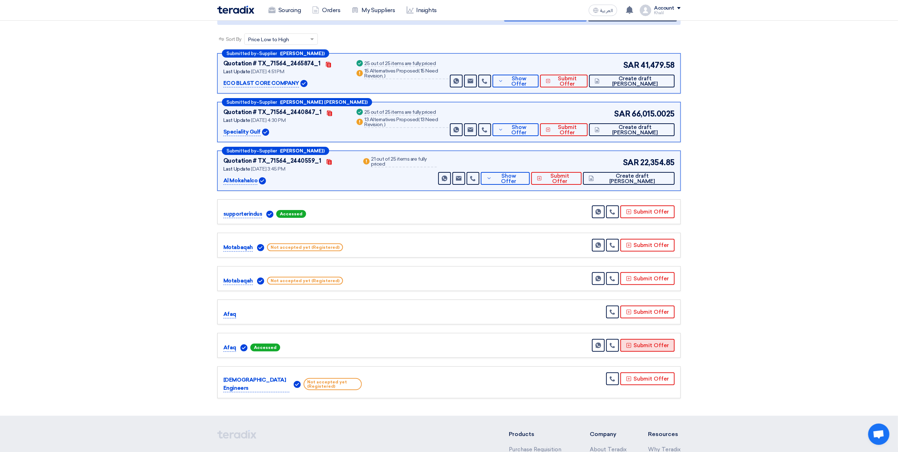
click at [631, 344] on use at bounding box center [629, 345] width 5 height 5
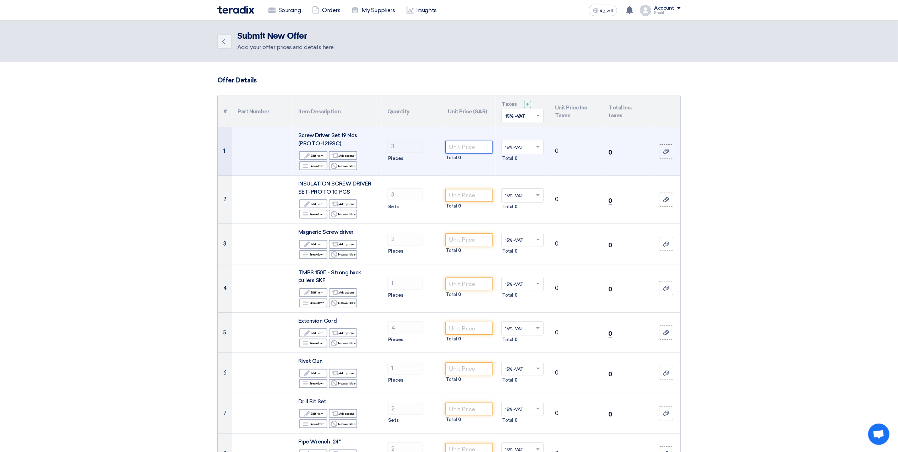
click at [474, 148] on input "number" at bounding box center [469, 147] width 48 height 13
paste input "930"
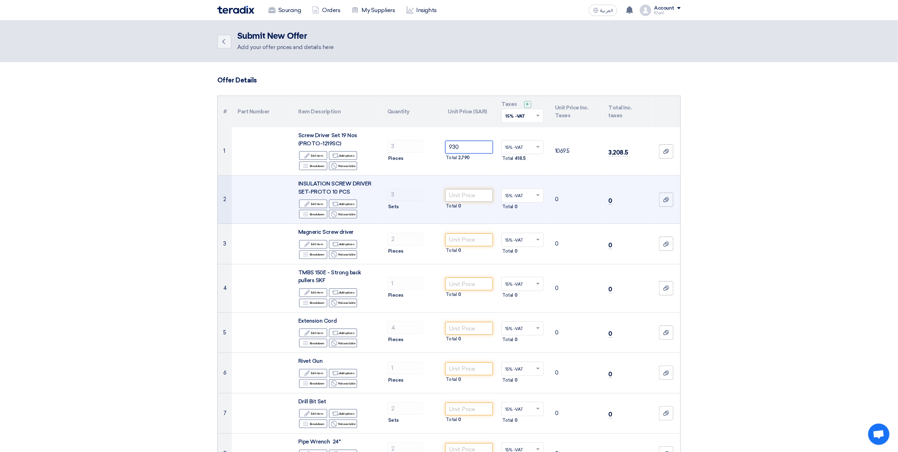
type input "930"
click at [468, 192] on input "number" at bounding box center [469, 195] width 48 height 13
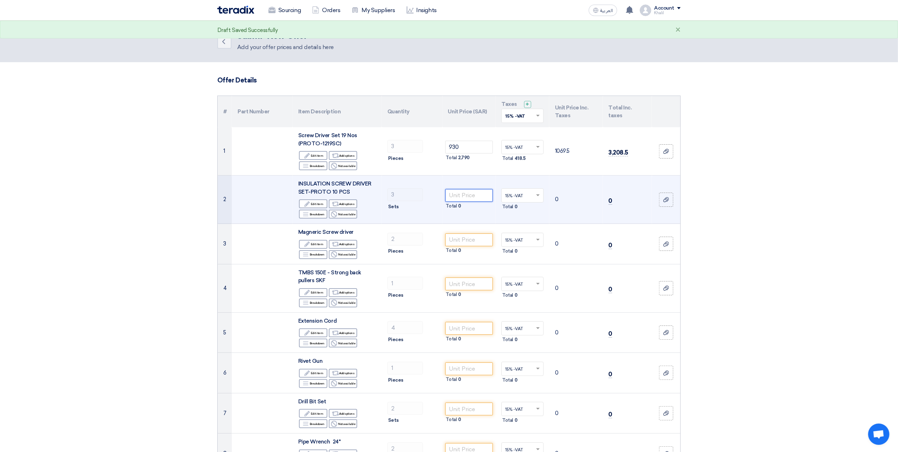
paste input "249"
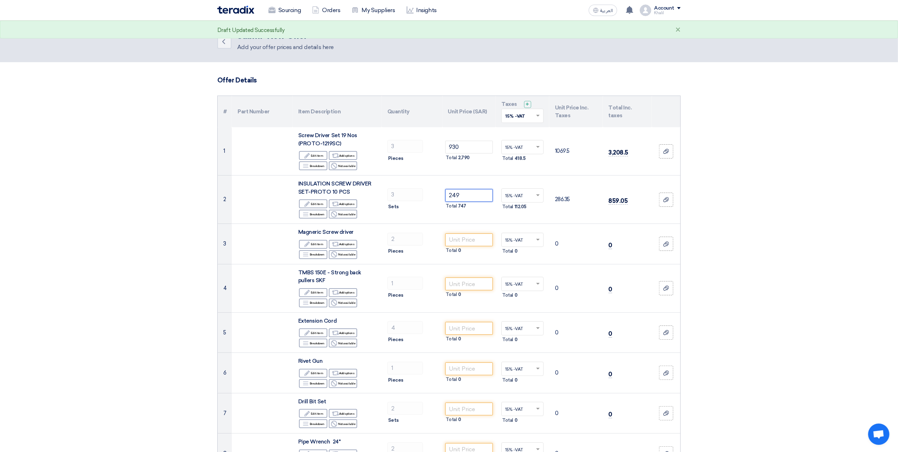
type input "249"
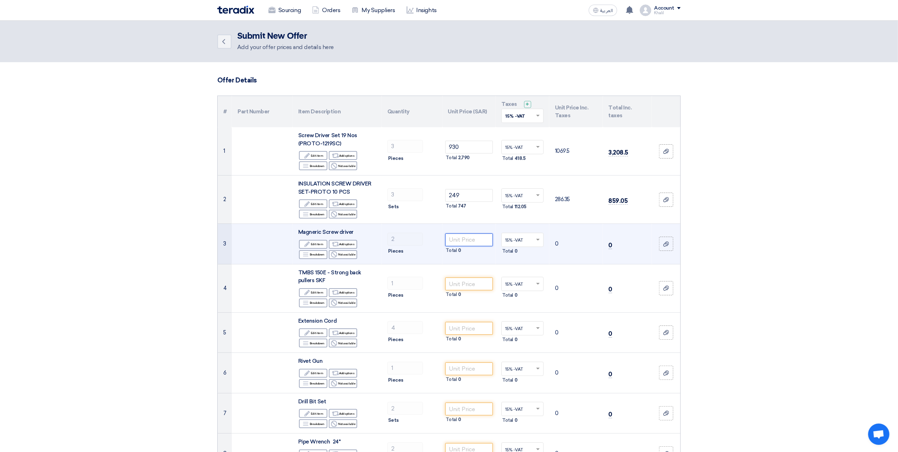
click at [461, 245] on input "number" at bounding box center [469, 239] width 48 height 13
paste input "476"
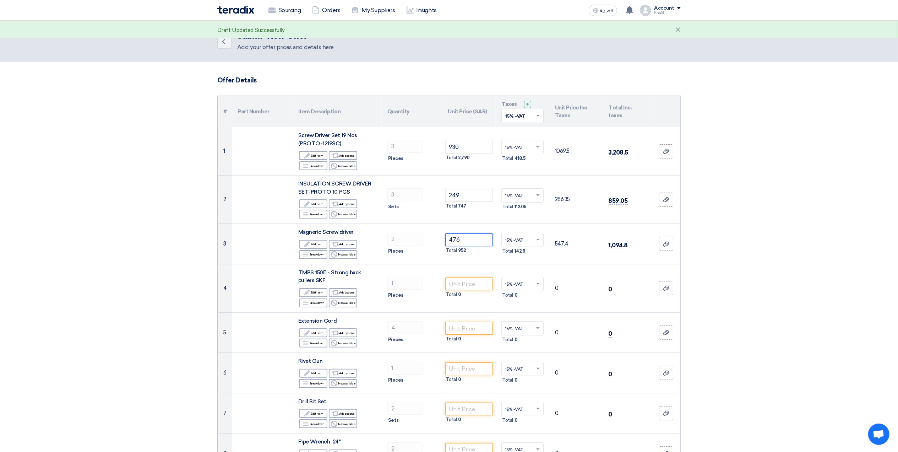
type input "476"
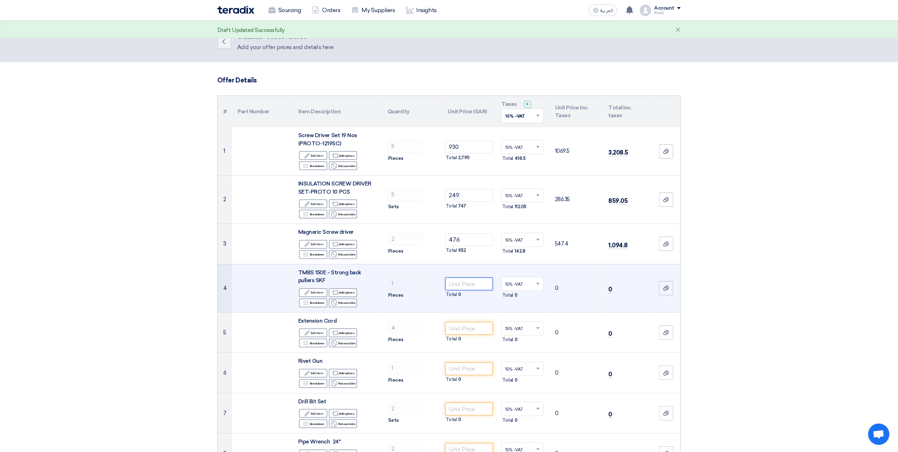
click at [464, 286] on input "number" at bounding box center [469, 283] width 48 height 13
paste input "4130"
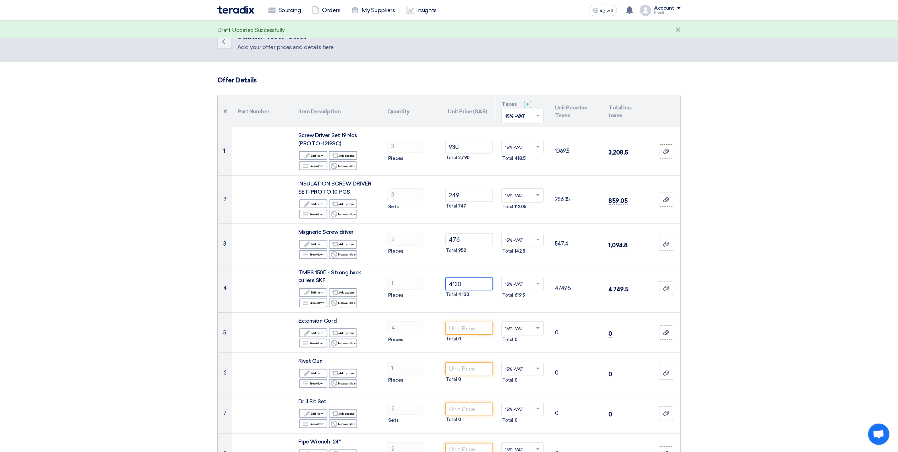
type input "4130"
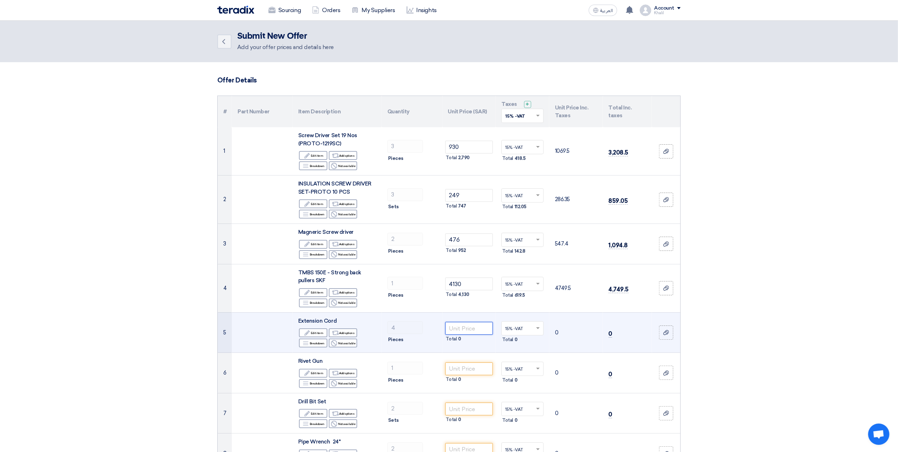
click at [469, 327] on input "number" at bounding box center [469, 328] width 48 height 13
paste input "245"
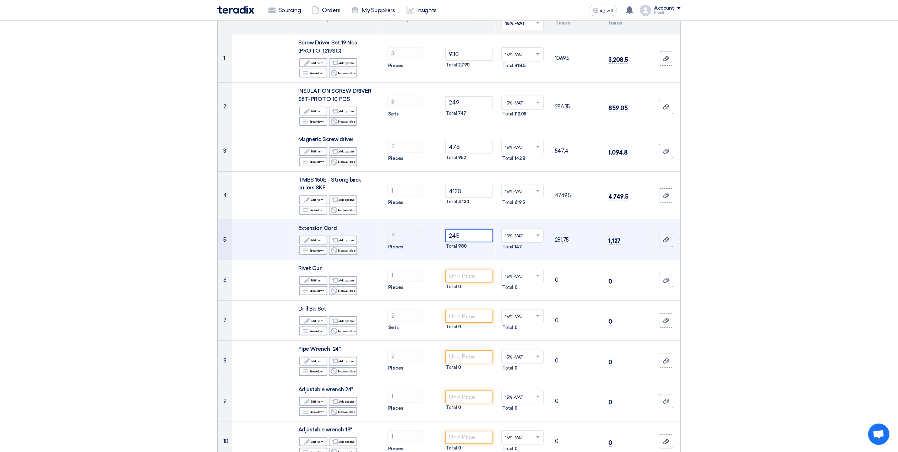
scroll to position [94, 0]
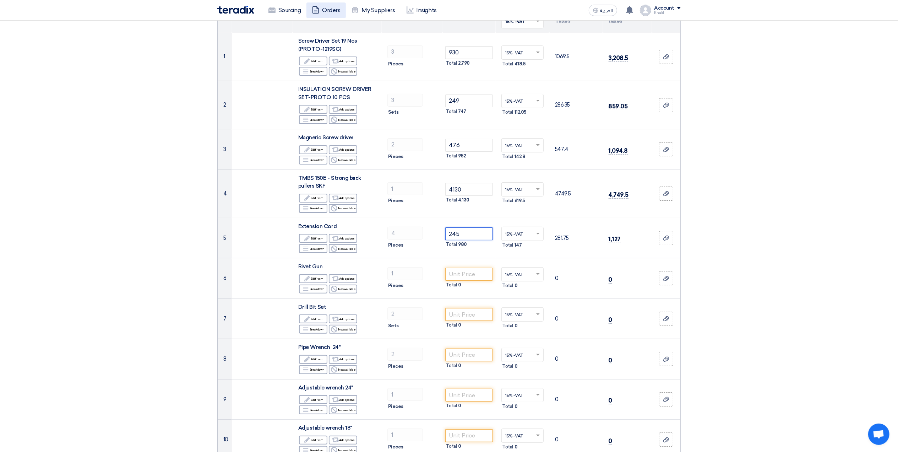
type input "245"
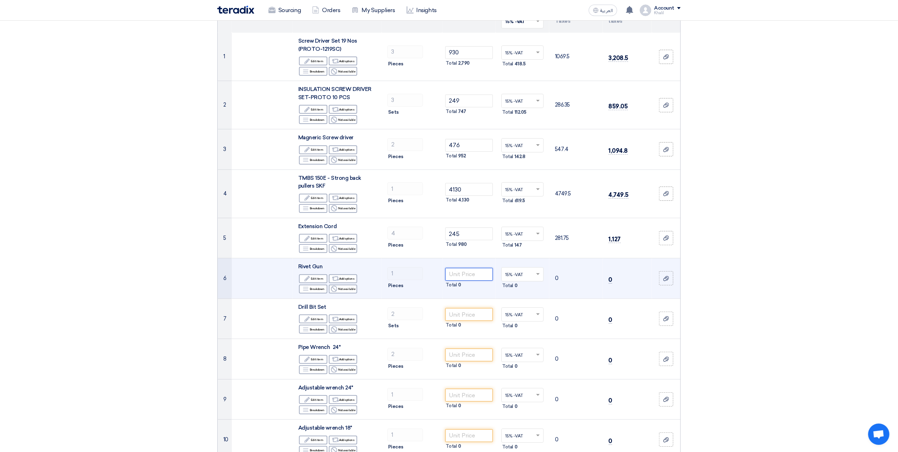
click at [466, 275] on input "number" at bounding box center [469, 274] width 48 height 13
paste input "62"
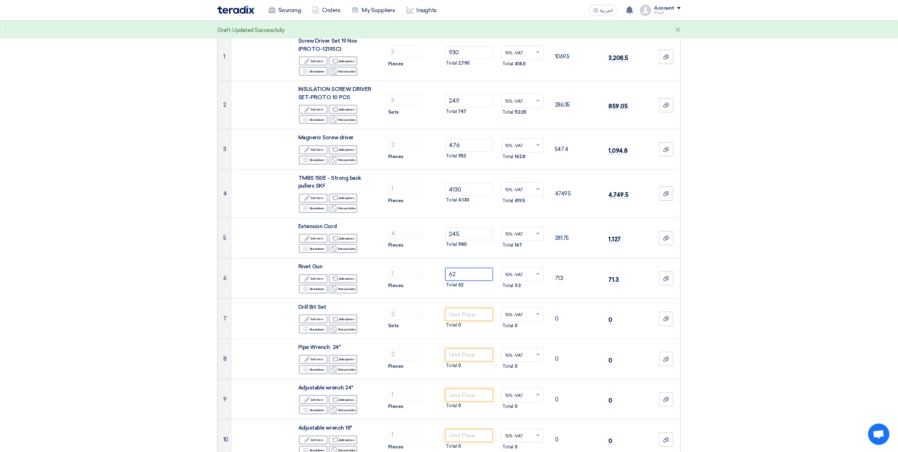
type input "62"
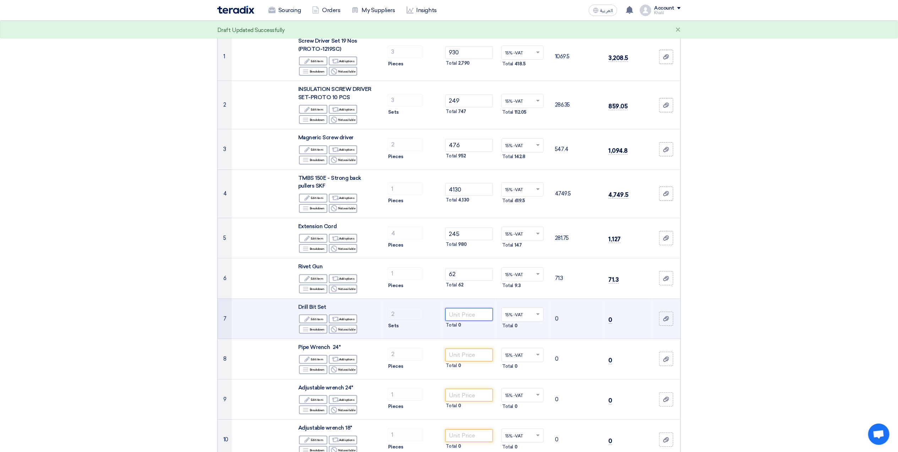
click at [462, 316] on input "number" at bounding box center [469, 314] width 48 height 13
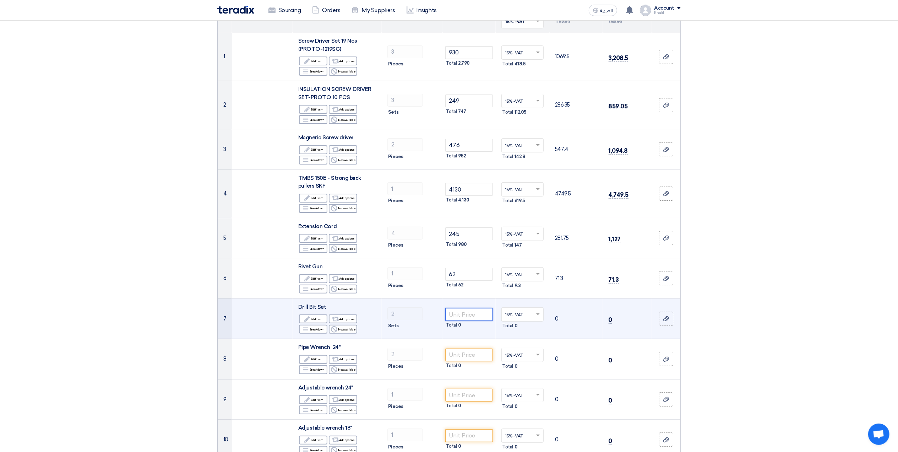
paste input "45"
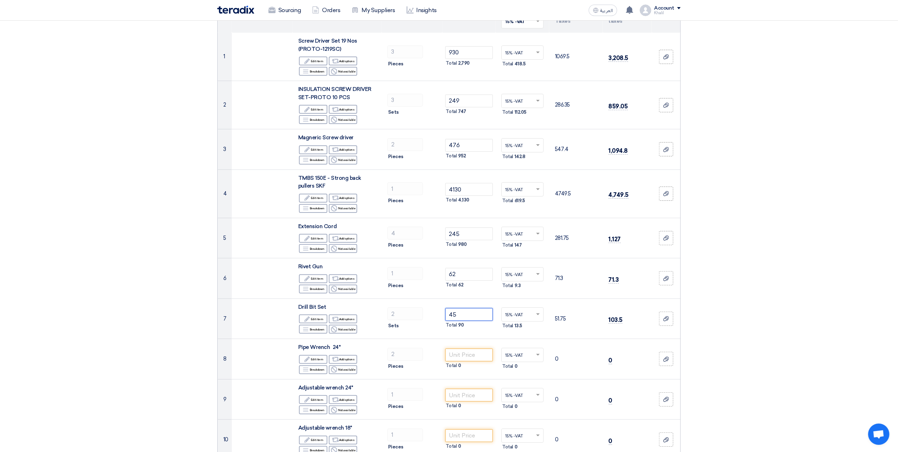
type input "45"
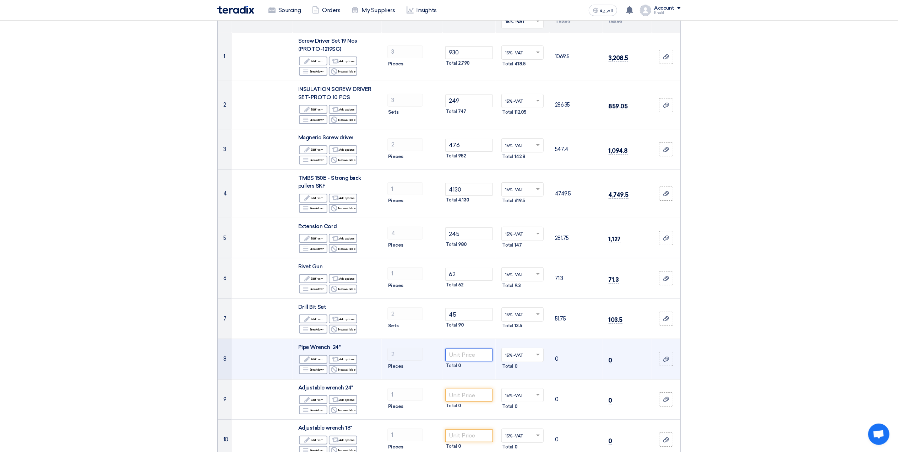
click at [468, 353] on input "number" at bounding box center [469, 355] width 48 height 13
paste input "180"
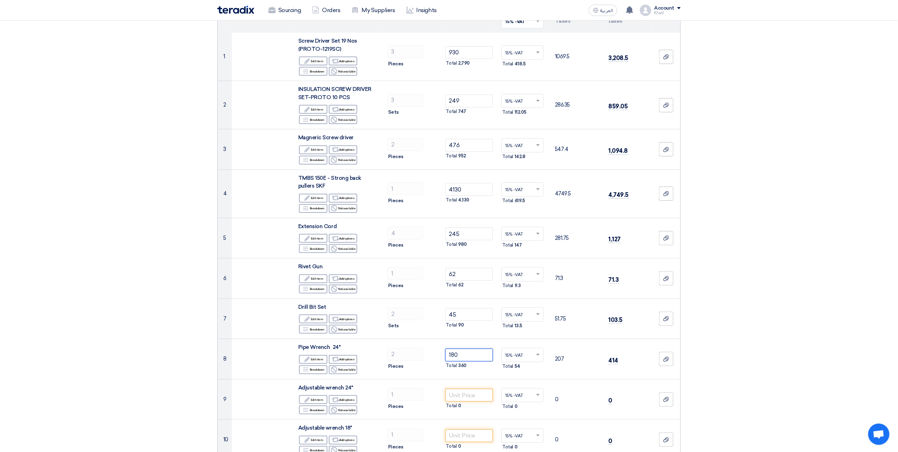
type input "180"
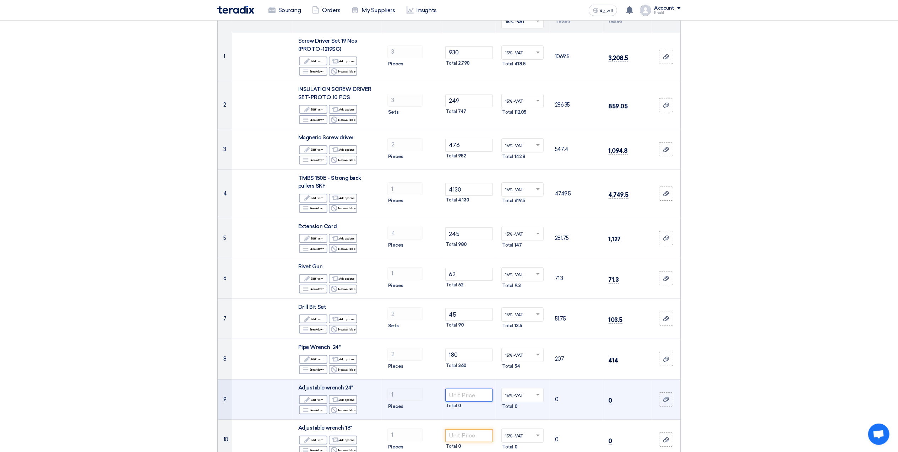
click at [470, 396] on input "number" at bounding box center [469, 395] width 48 height 13
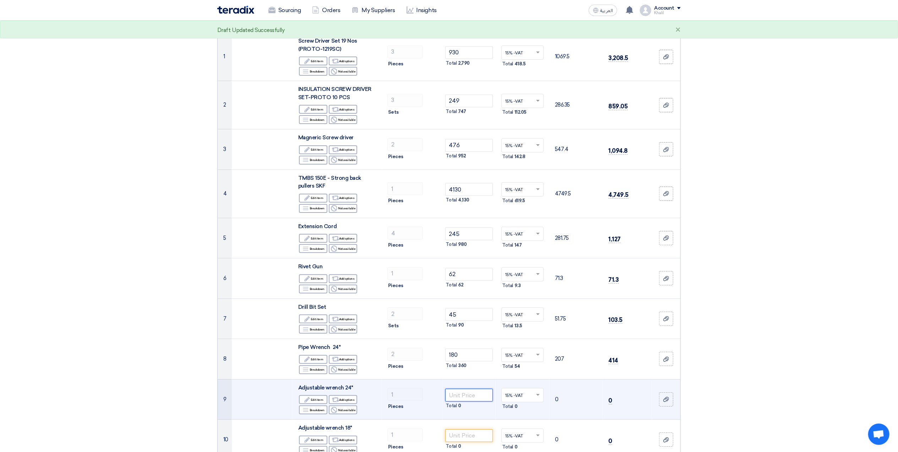
paste input "134"
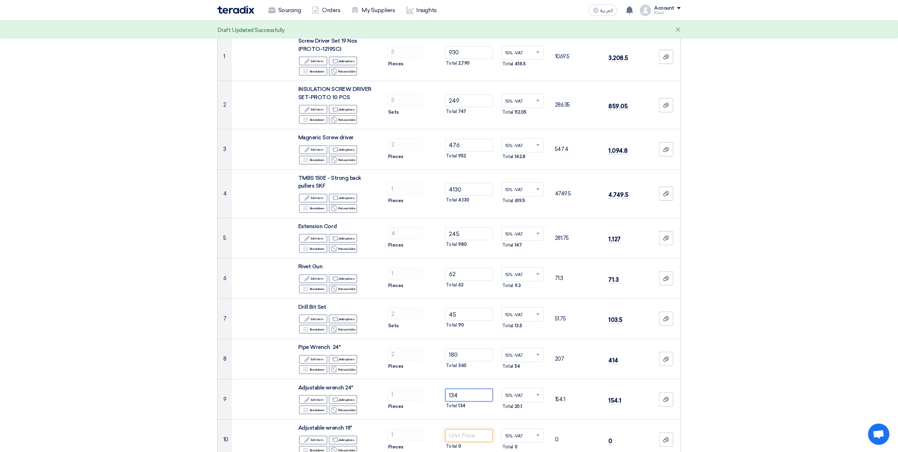
type input "134"
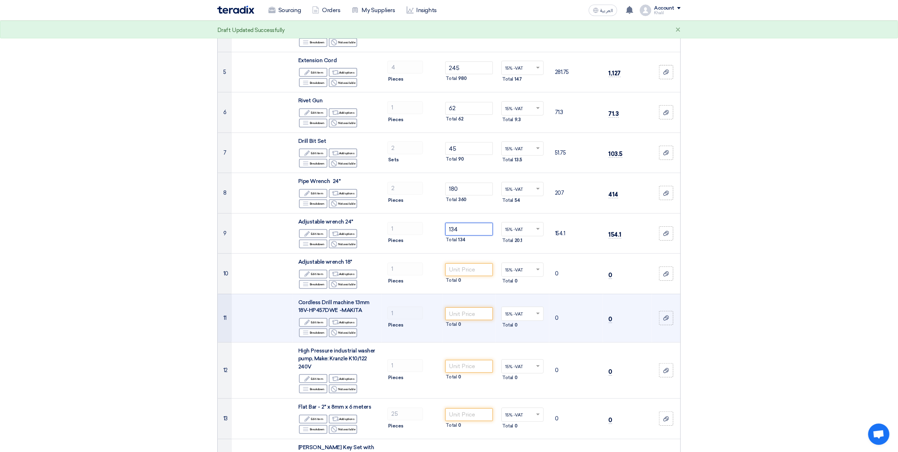
scroll to position [284, 0]
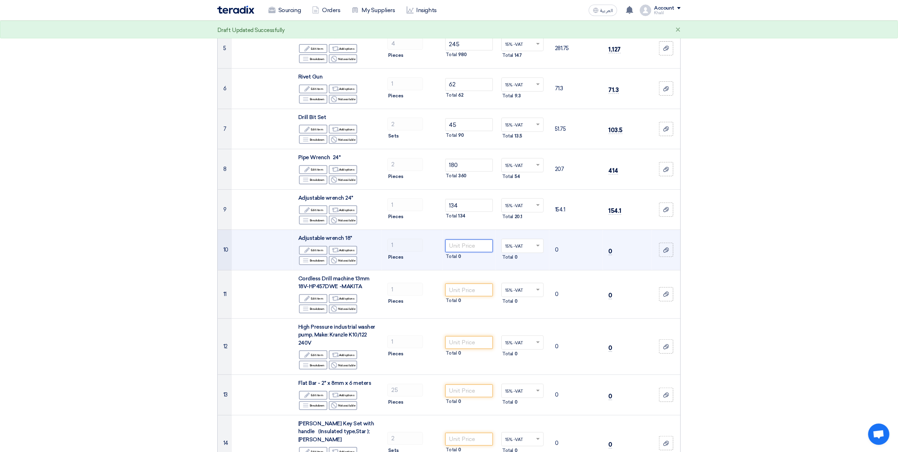
click at [465, 245] on input "number" at bounding box center [469, 245] width 48 height 13
paste input "138"
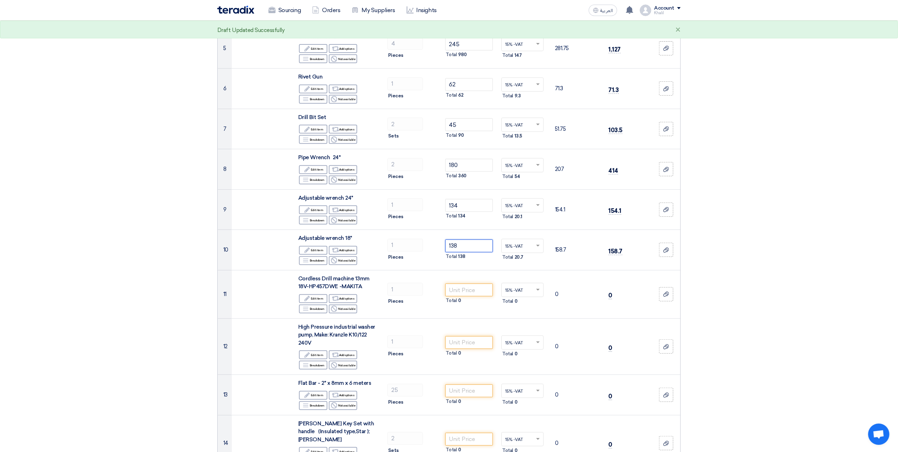
type input "138"
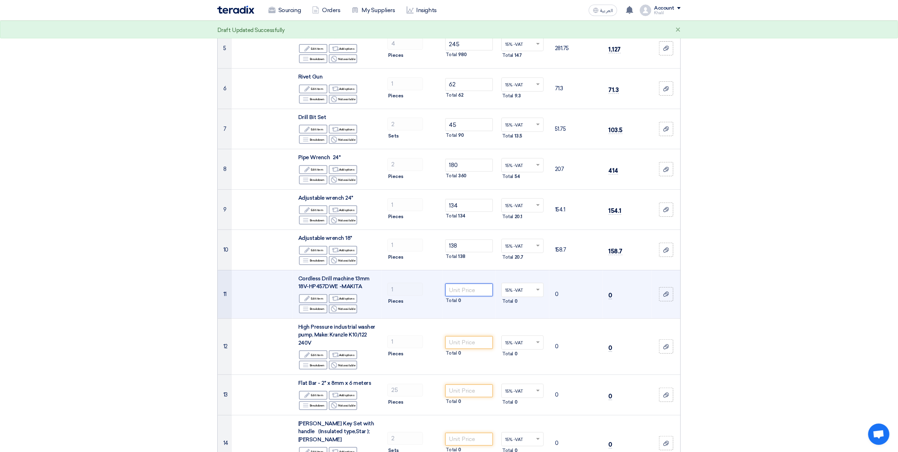
click at [457, 288] on input "number" at bounding box center [469, 289] width 48 height 13
paste input "714"
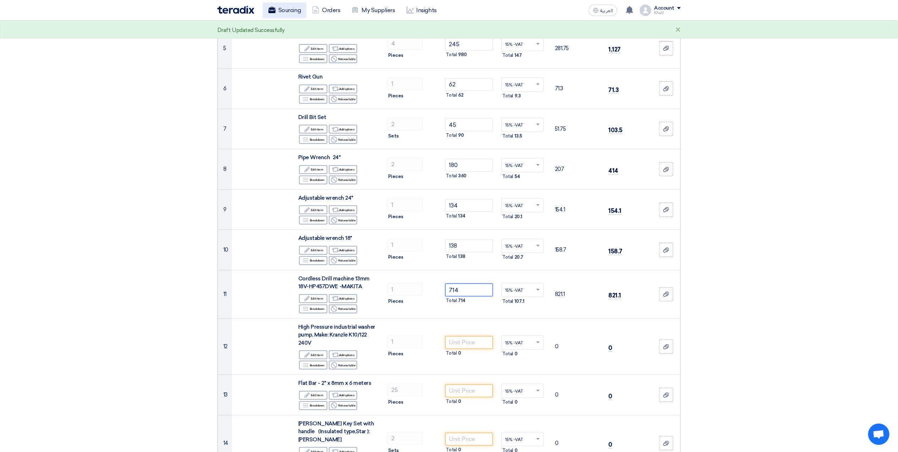
type input "714"
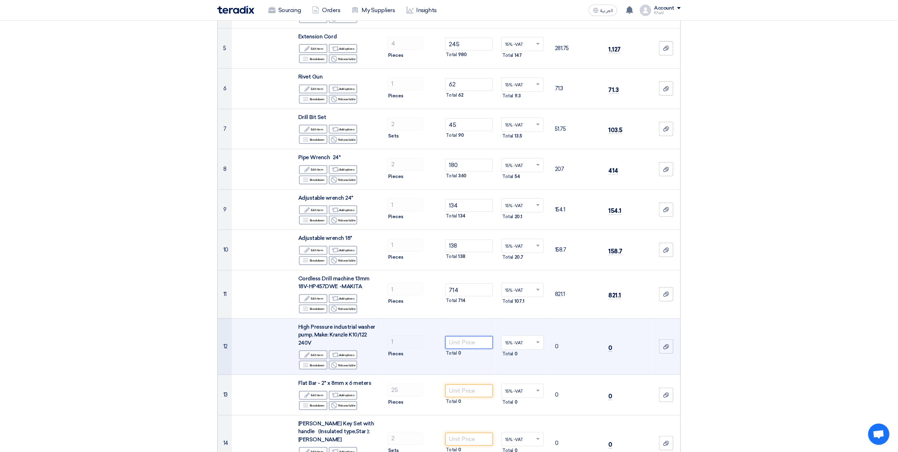
click at [463, 347] on input "number" at bounding box center [469, 342] width 48 height 13
paste input "4115"
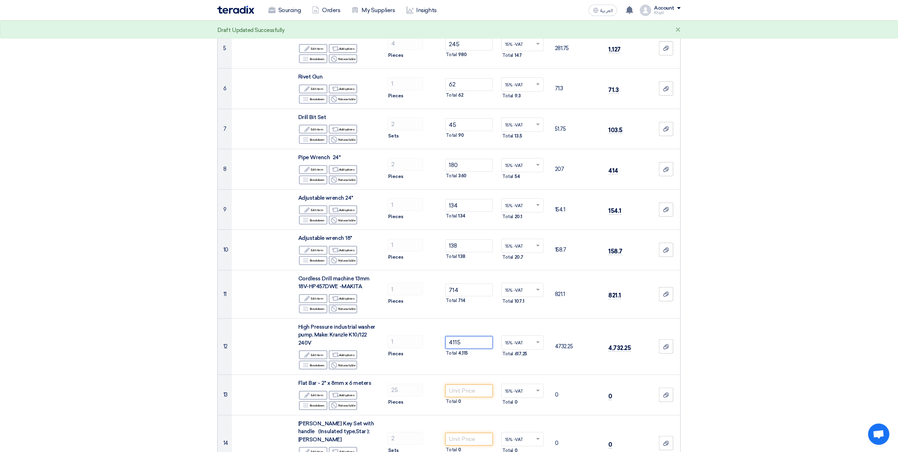
type input "4115"
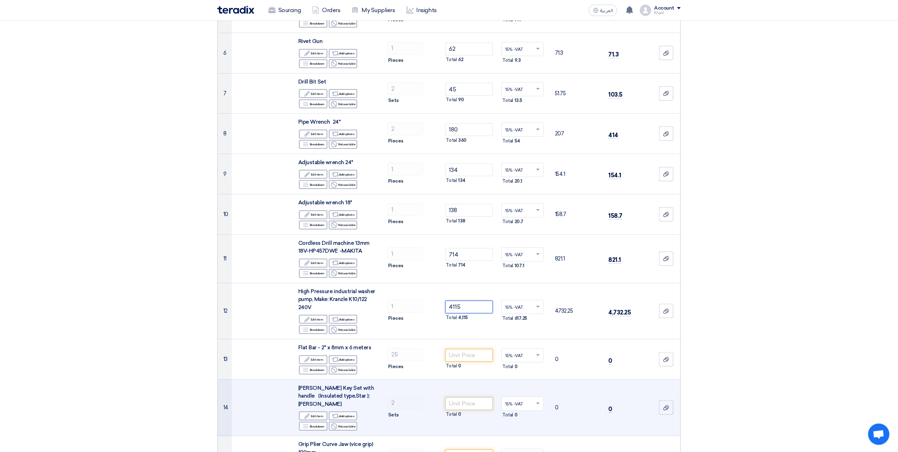
scroll to position [379, 0]
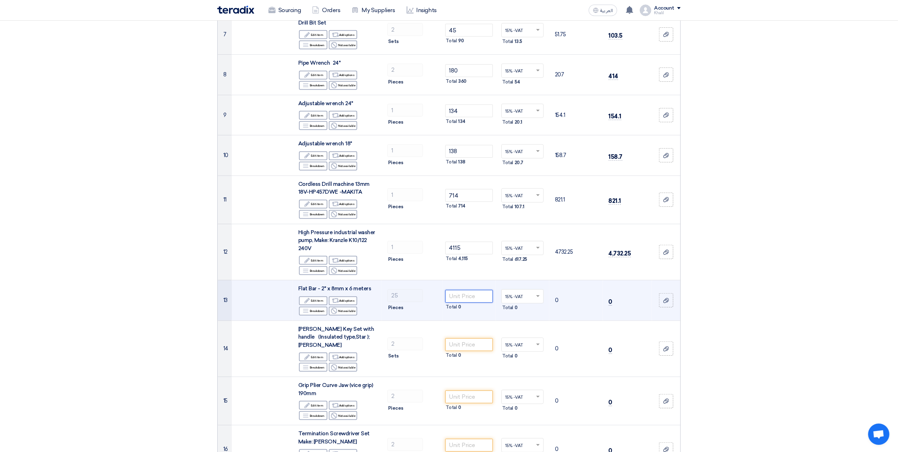
click at [472, 293] on input "number" at bounding box center [469, 296] width 48 height 13
paste input "82"
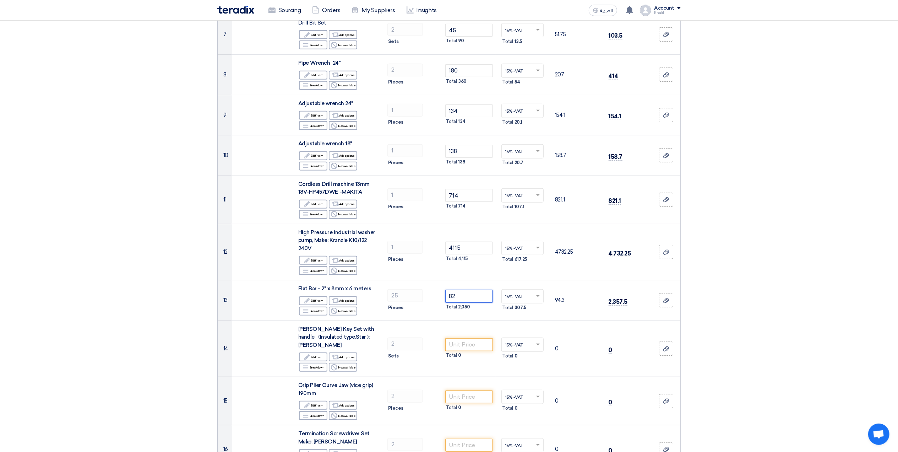
type input "82"
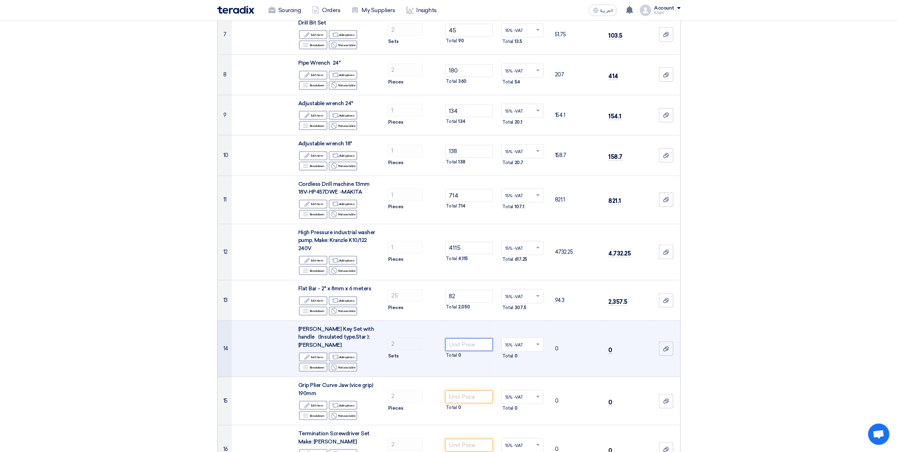
click at [467, 345] on input "number" at bounding box center [469, 344] width 48 height 13
paste input "319"
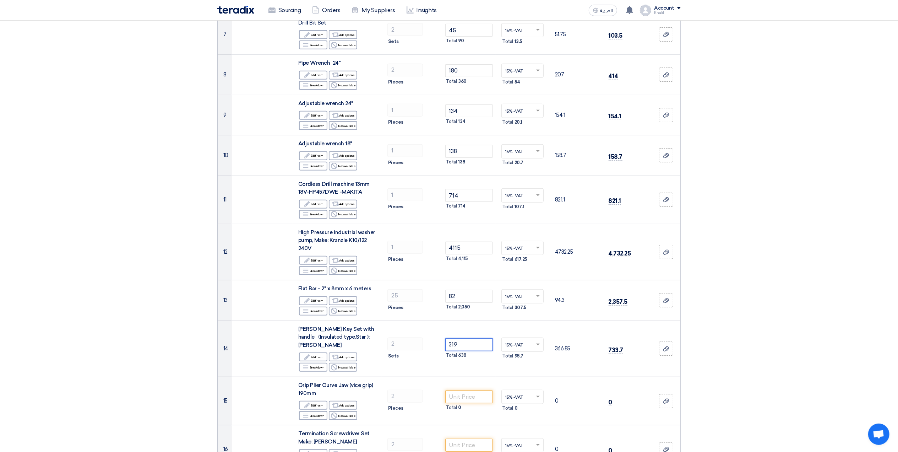
type input "319"
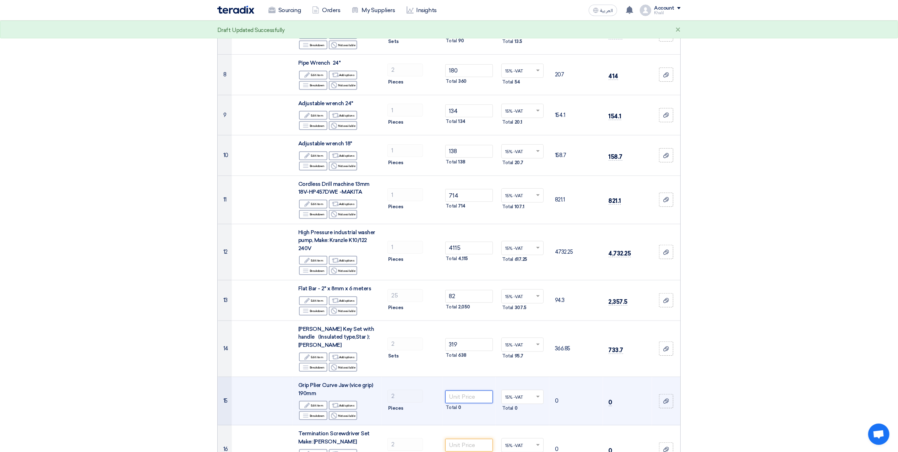
click at [467, 390] on input "number" at bounding box center [469, 396] width 48 height 13
paste input "35"
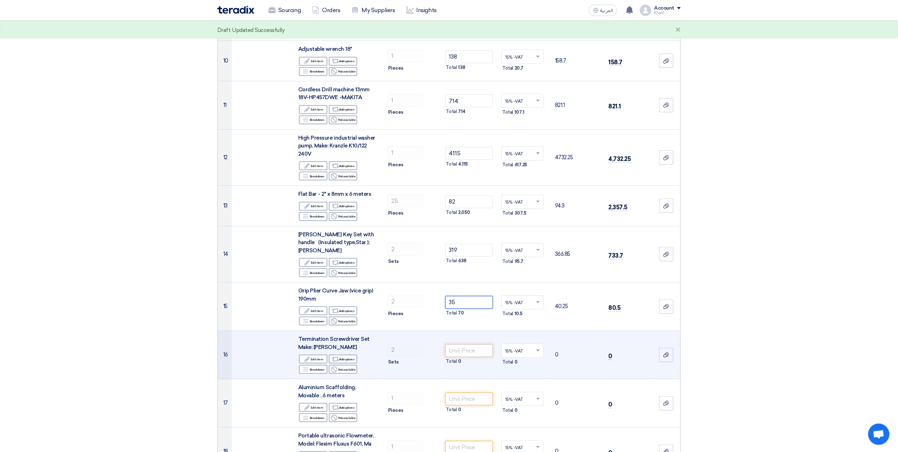
scroll to position [474, 0]
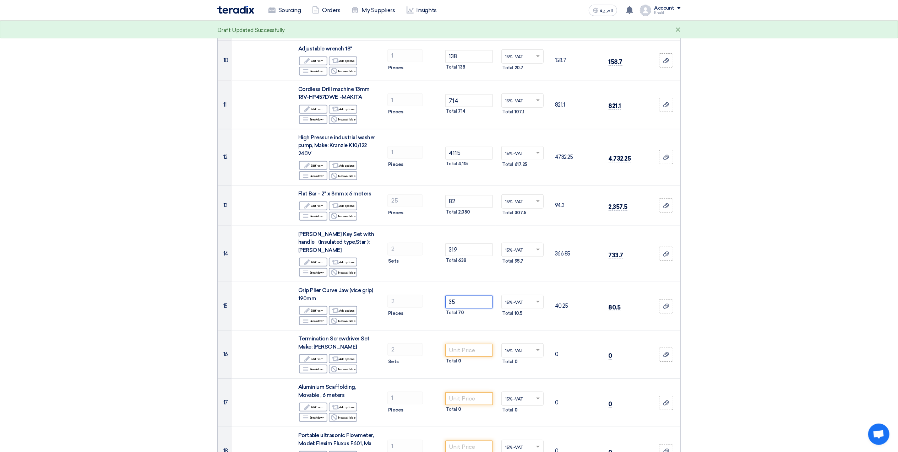
type input "35"
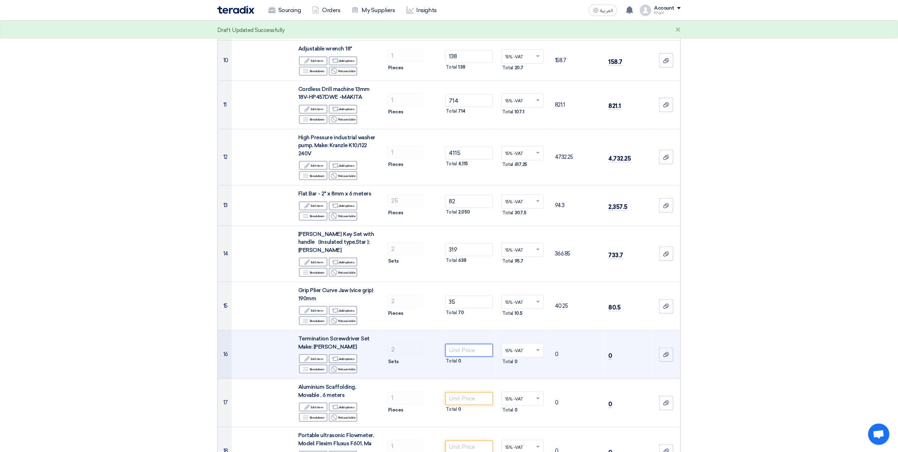
click at [474, 345] on input "number" at bounding box center [469, 350] width 48 height 13
paste input "75"
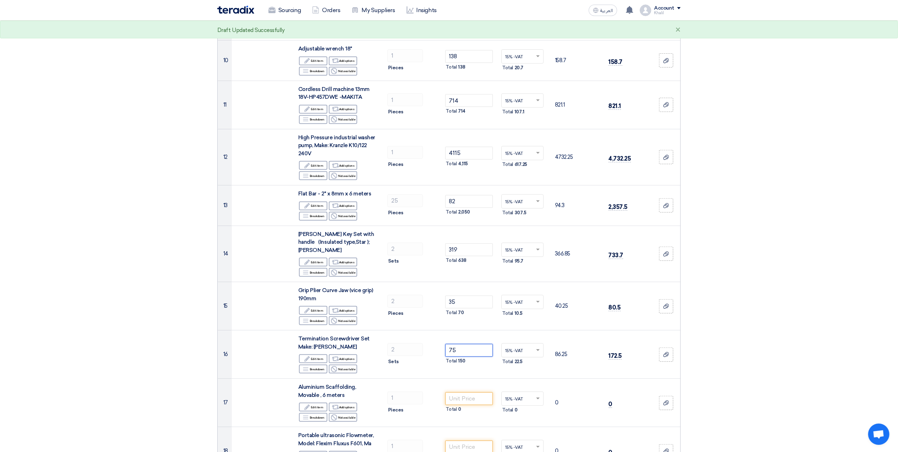
type input "75"
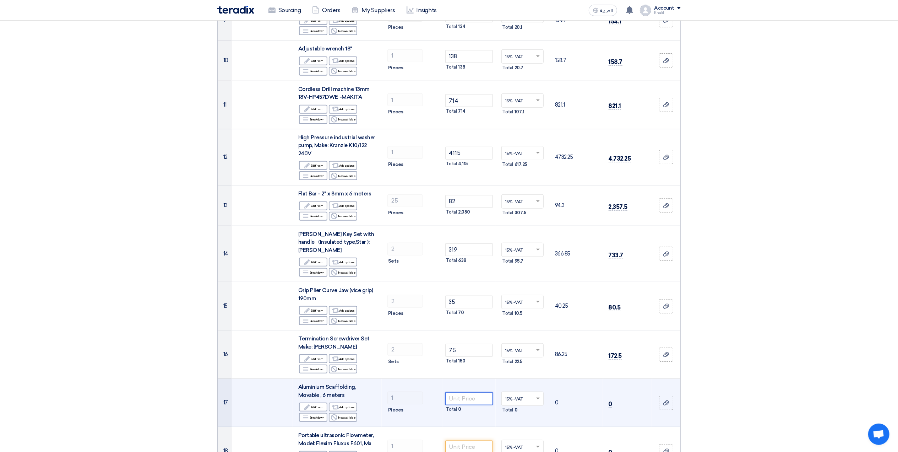
click at [472, 392] on input "number" at bounding box center [469, 398] width 48 height 13
paste input "10080"
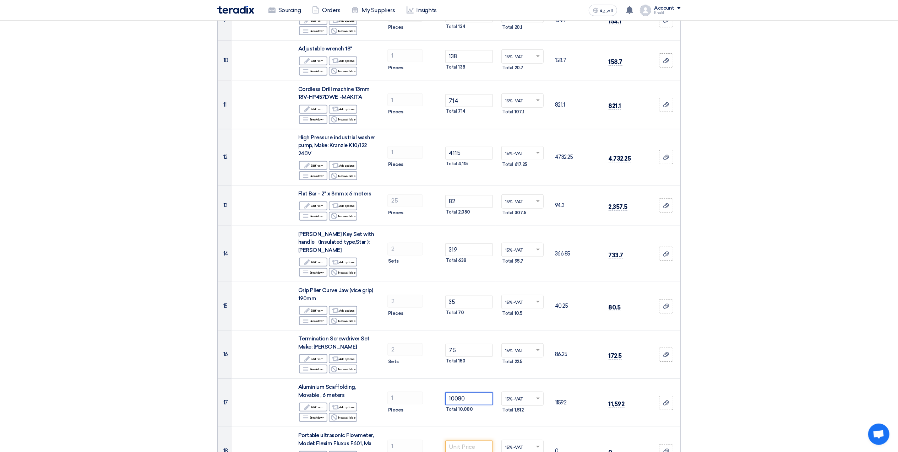
type input "10080"
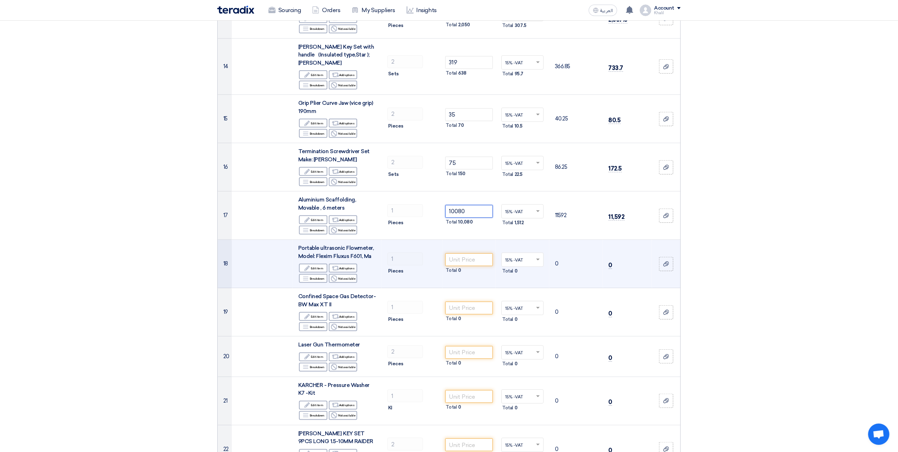
scroll to position [663, 0]
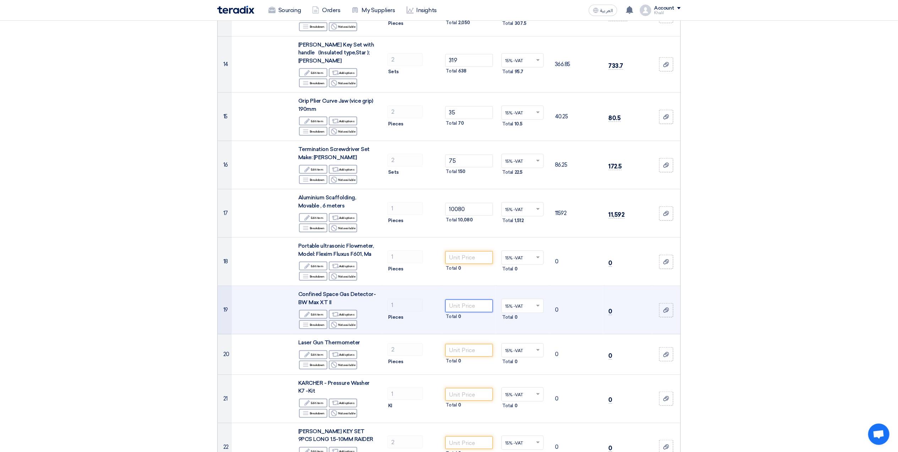
click at [471, 299] on input "number" at bounding box center [469, 305] width 48 height 13
paste input "2940"
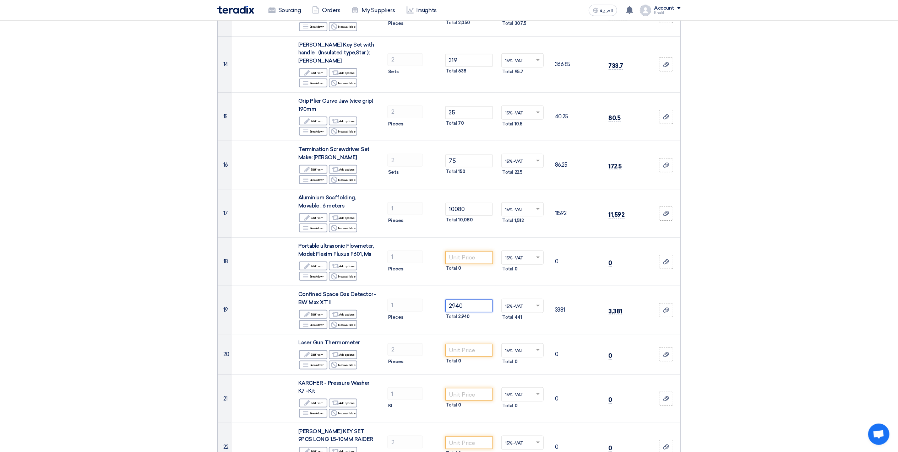
type input "2940"
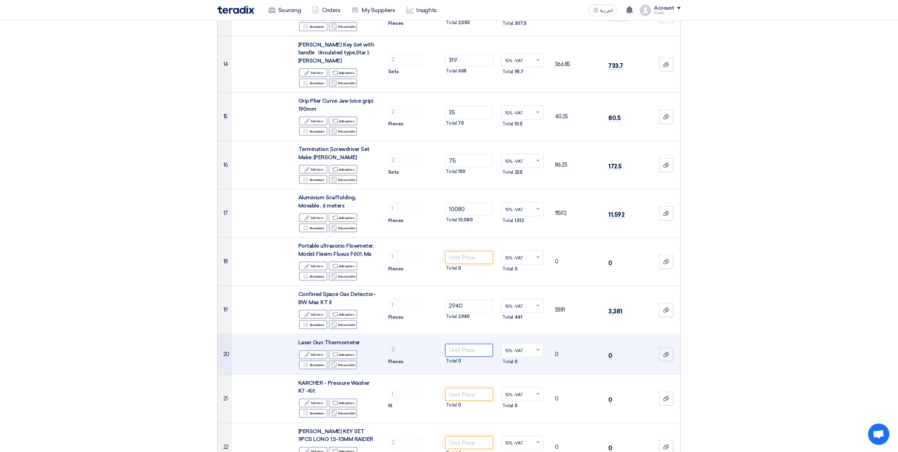
click at [468, 345] on input "number" at bounding box center [469, 350] width 48 height 13
click at [464, 344] on input "number" at bounding box center [469, 350] width 48 height 13
paste input "290"
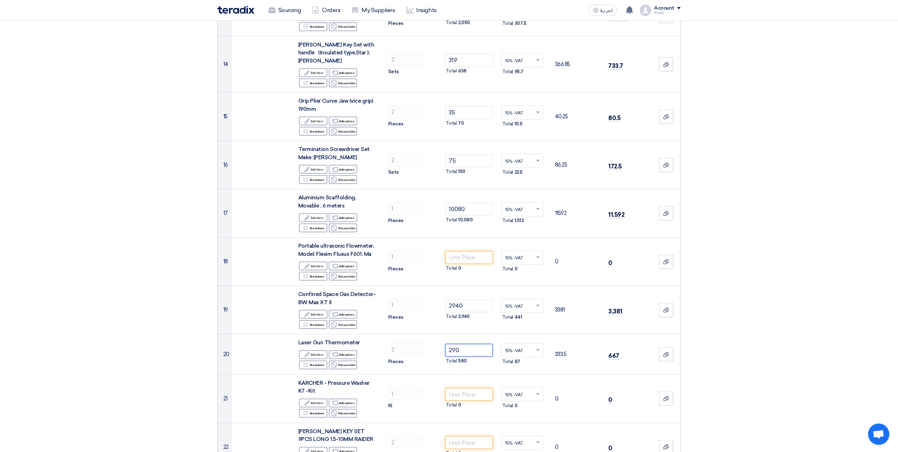
type input "290"
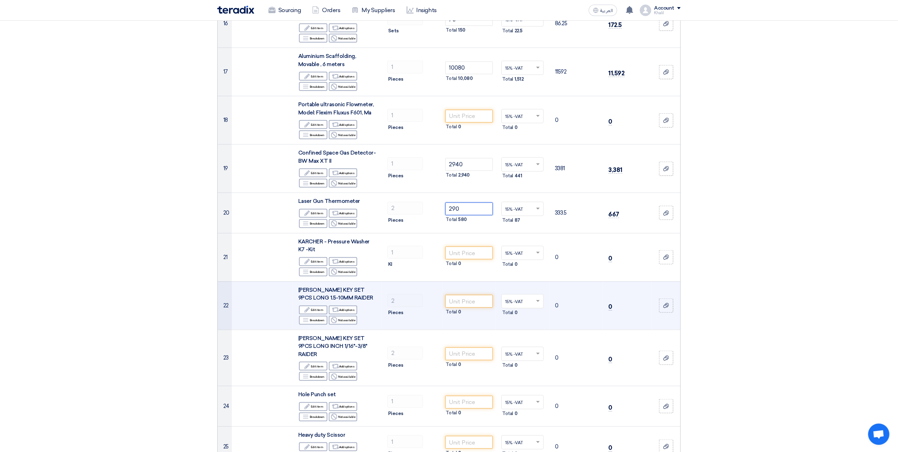
scroll to position [805, 0]
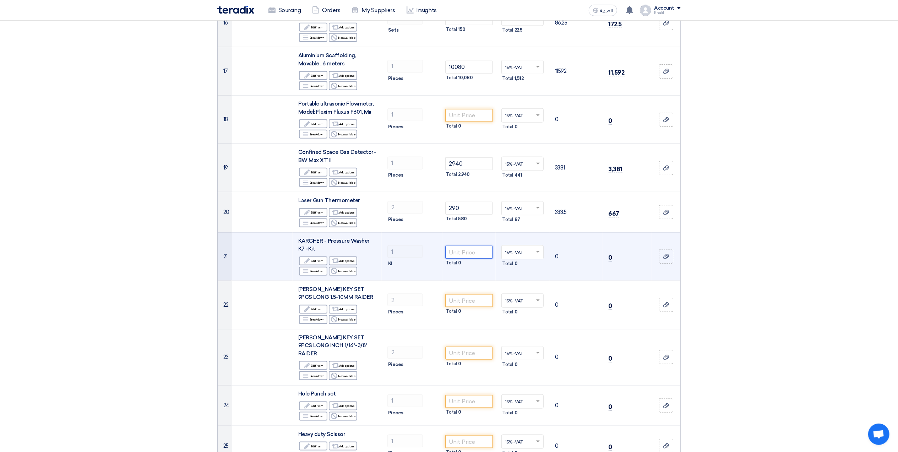
click at [470, 247] on input "number" at bounding box center [469, 252] width 48 height 13
click at [472, 248] on input "number" at bounding box center [469, 252] width 48 height 13
paste input "4571"
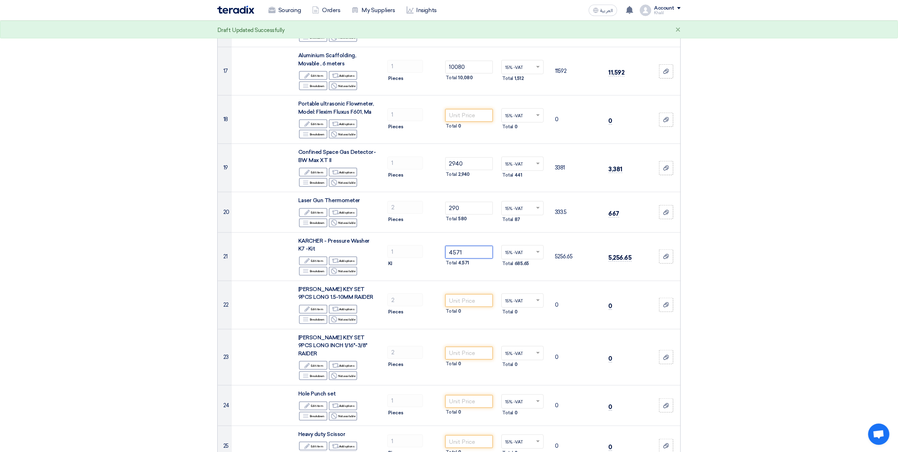
type input "4571"
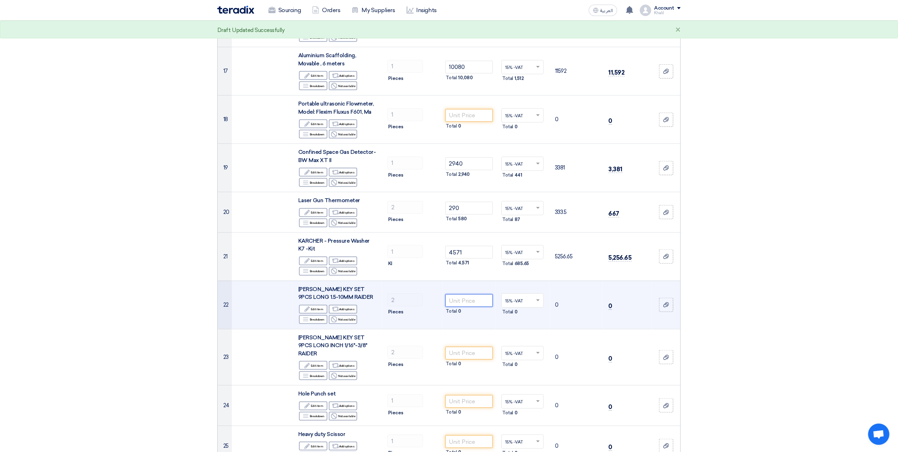
click at [470, 298] on input "number" at bounding box center [469, 300] width 48 height 13
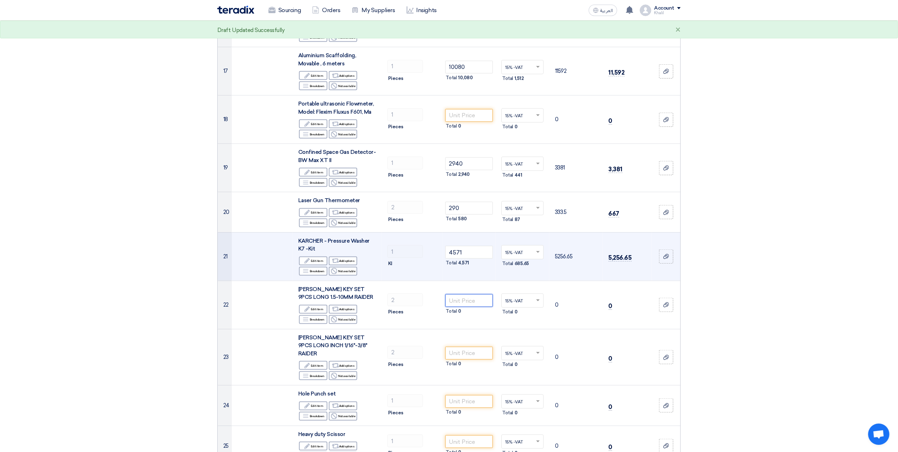
paste input "54"
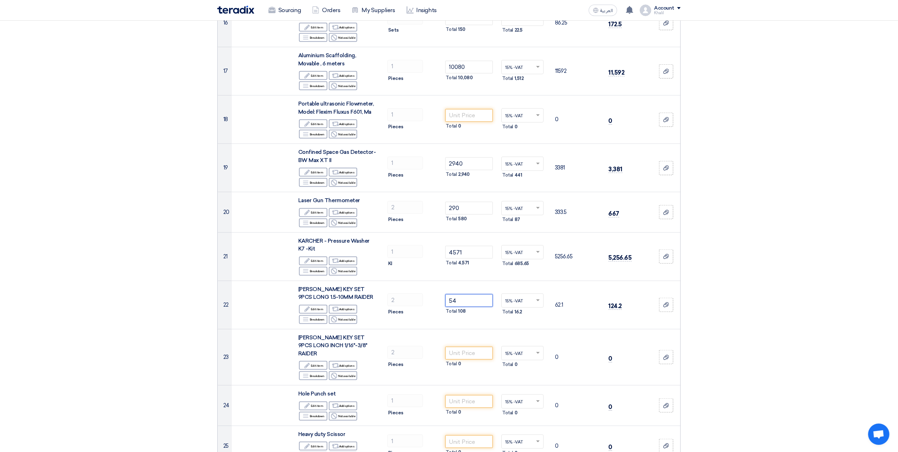
type input "54"
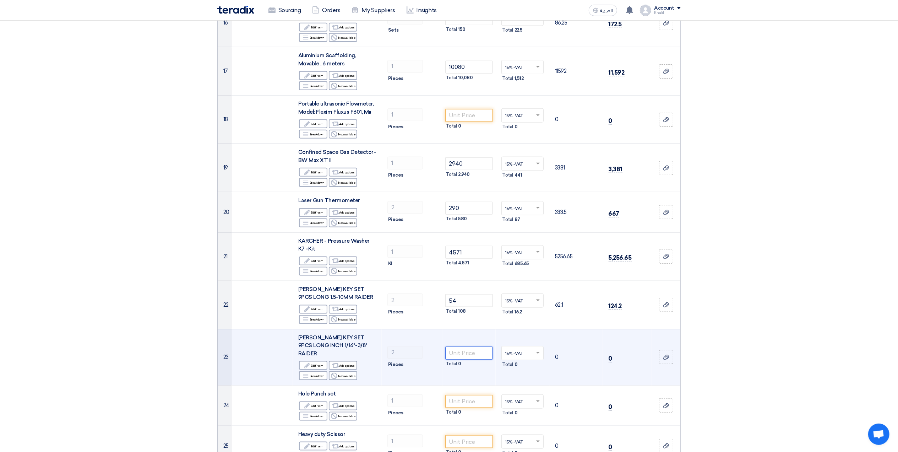
click at [477, 347] on input "number" at bounding box center [469, 353] width 48 height 13
paste input "54"
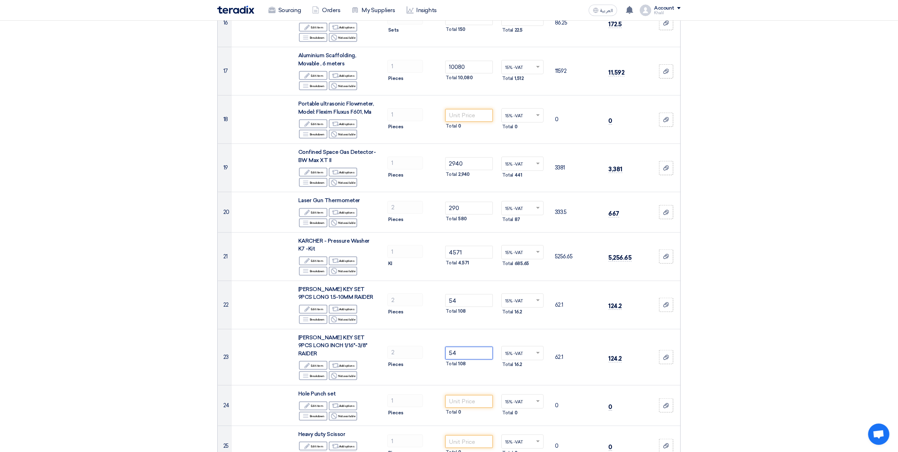
type input "54"
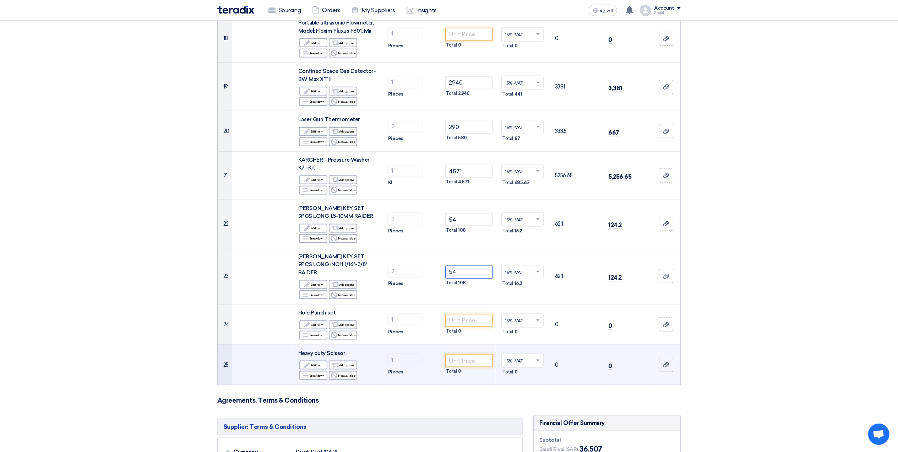
scroll to position [947, 0]
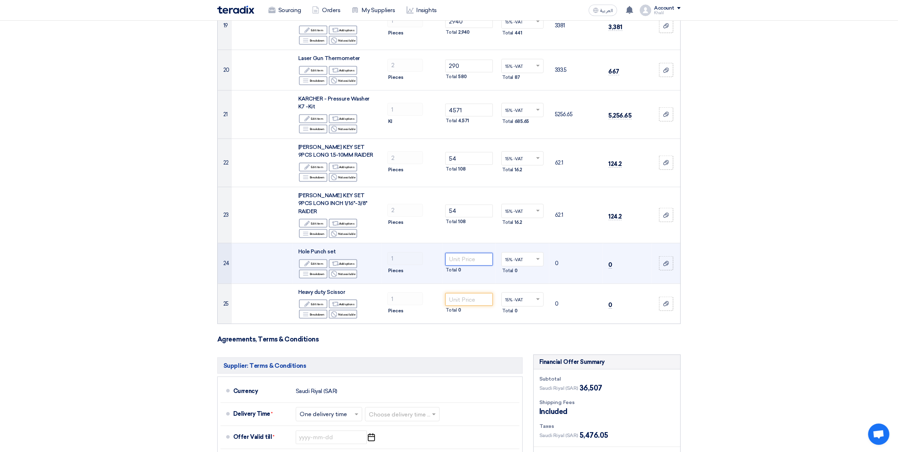
click at [466, 253] on input "number" at bounding box center [469, 259] width 48 height 13
click at [465, 253] on input "number" at bounding box center [469, 259] width 48 height 13
paste input "225"
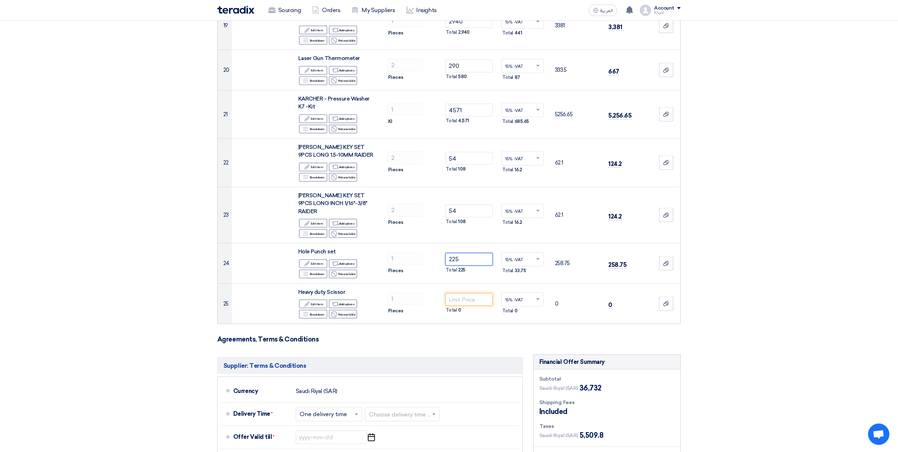
type input "225"
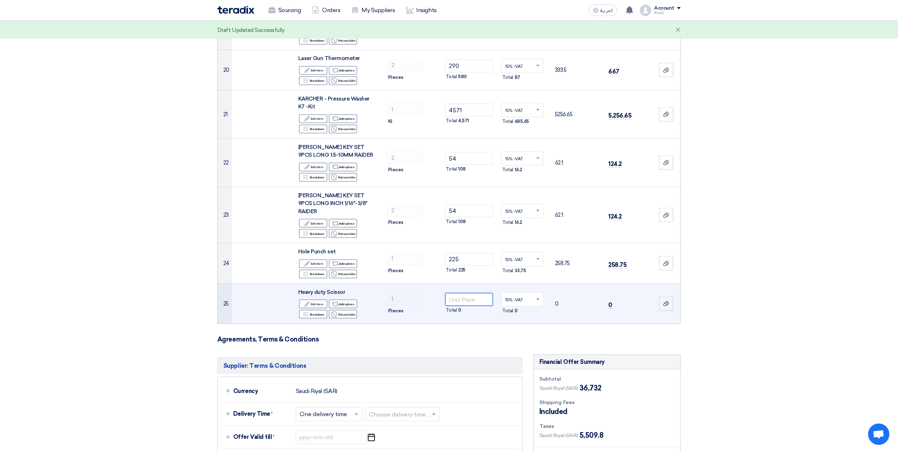
click at [468, 293] on input "number" at bounding box center [469, 299] width 48 height 13
paste input "35"
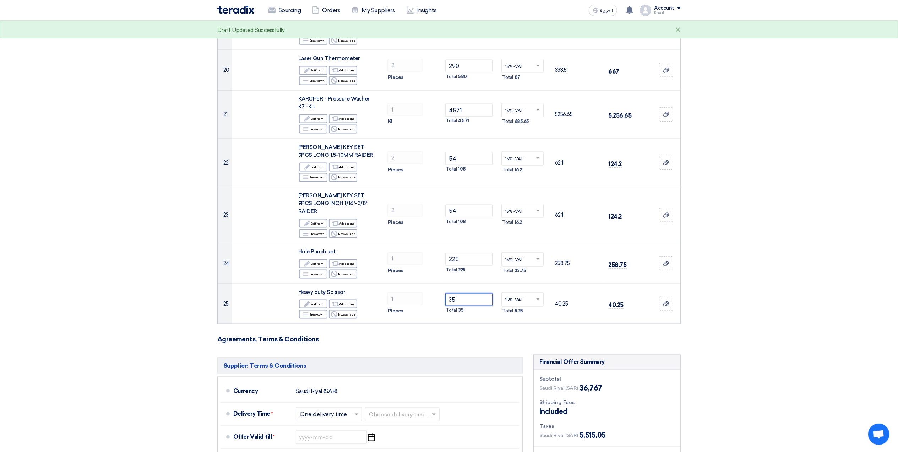
type input "35"
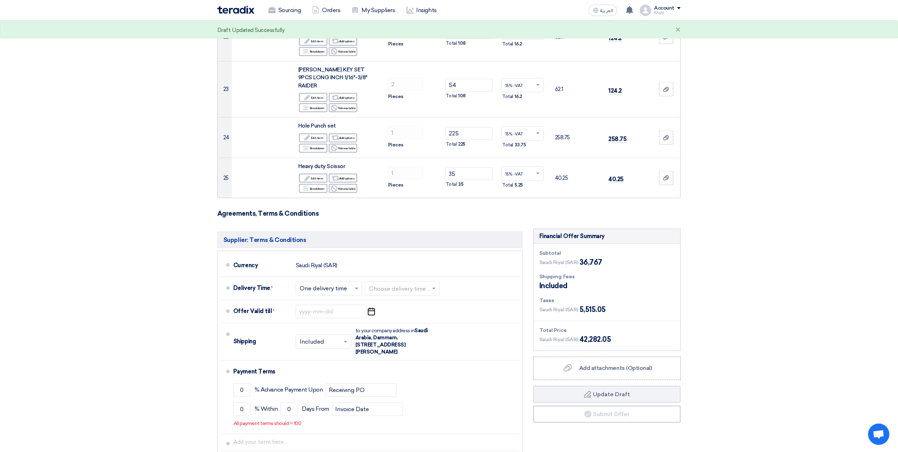
scroll to position [1089, 0]
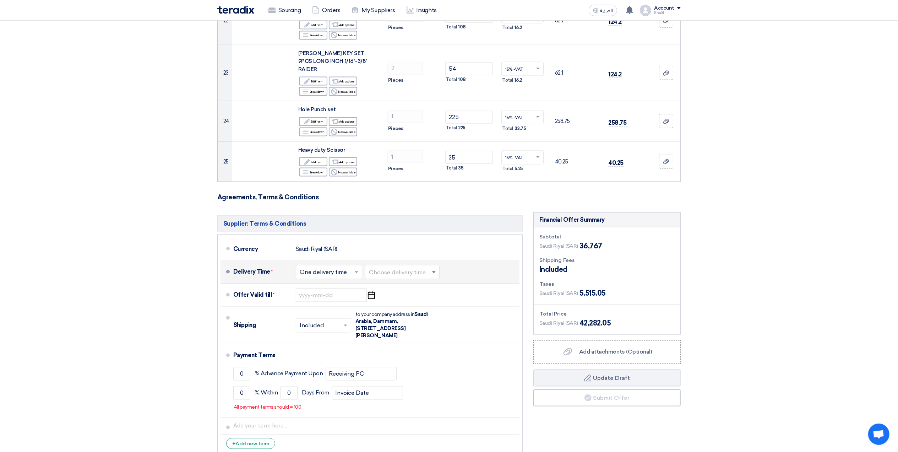
click at [435, 271] on span at bounding box center [434, 272] width 4 height 2
click at [410, 320] on div "2-4 Weeks" at bounding box center [403, 326] width 74 height 13
click at [367, 289] on icon "Pick a date" at bounding box center [372, 295] width 10 height 13
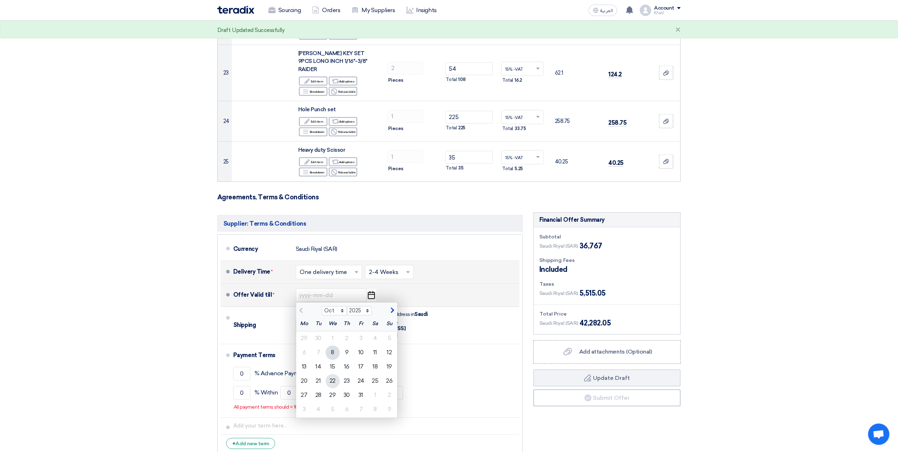
click at [337, 374] on div "22" at bounding box center [333, 381] width 14 height 14
type input "[DATE]"
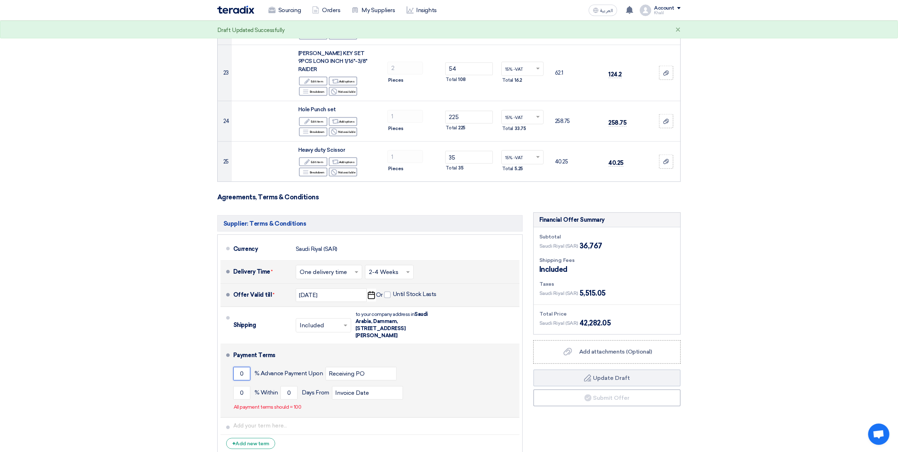
drag, startPoint x: 245, startPoint y: 362, endPoint x: 228, endPoint y: 361, distance: 17.4
click at [228, 361] on li "Payment Terms 0 % Advance Payment Upon Receiving PO 0 % Within 0" at bounding box center [370, 381] width 299 height 74
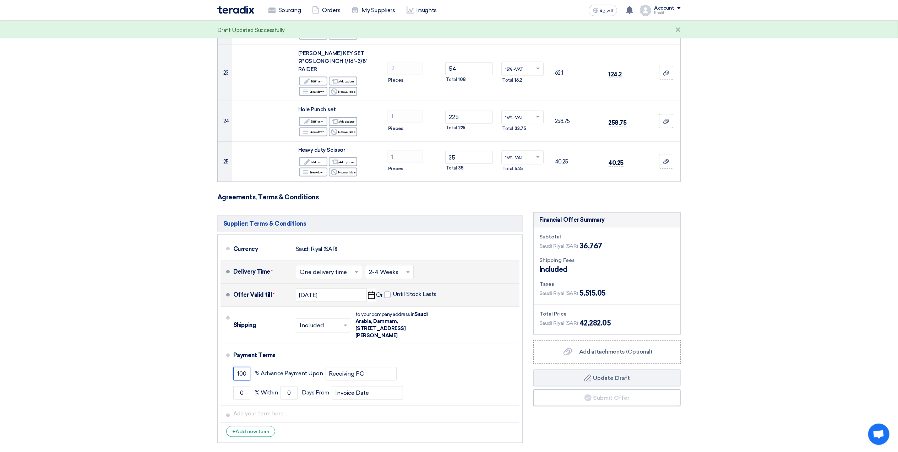
type input "100"
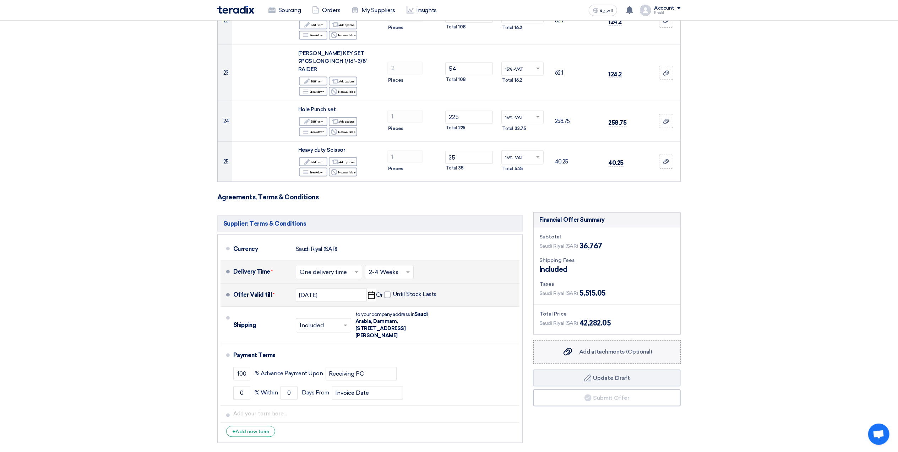
click at [636, 348] on div "Add attachments (Optional) Add attachments (Optional)" at bounding box center [607, 352] width 90 height 9
click at [0, 0] on input "Add attachments (Optional) Add attachments (Optional)" at bounding box center [0, 0] width 0 height 0
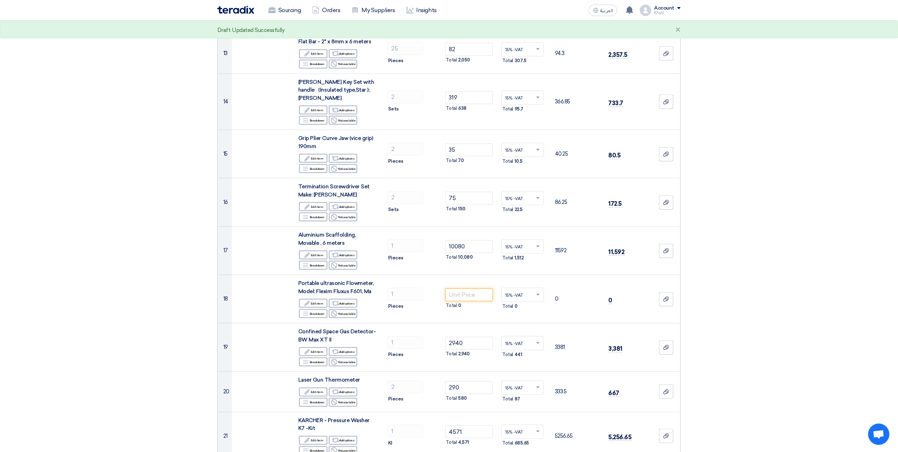
scroll to position [663, 0]
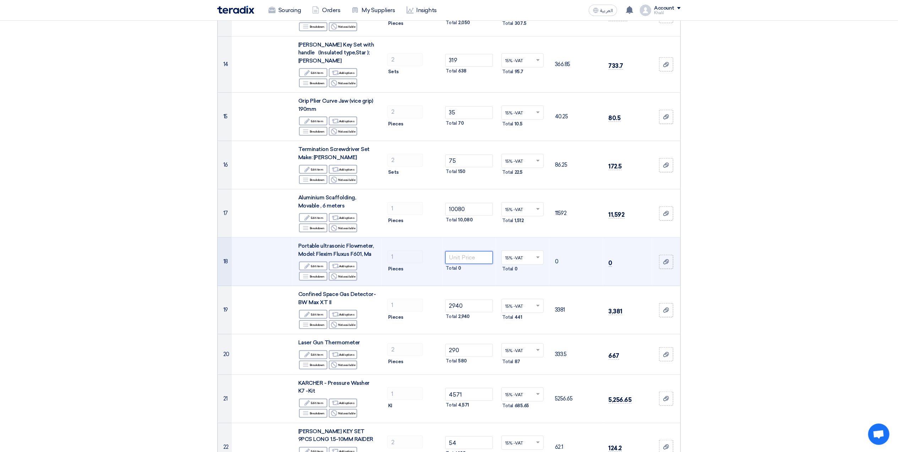
click at [462, 254] on input "number" at bounding box center [469, 257] width 48 height 13
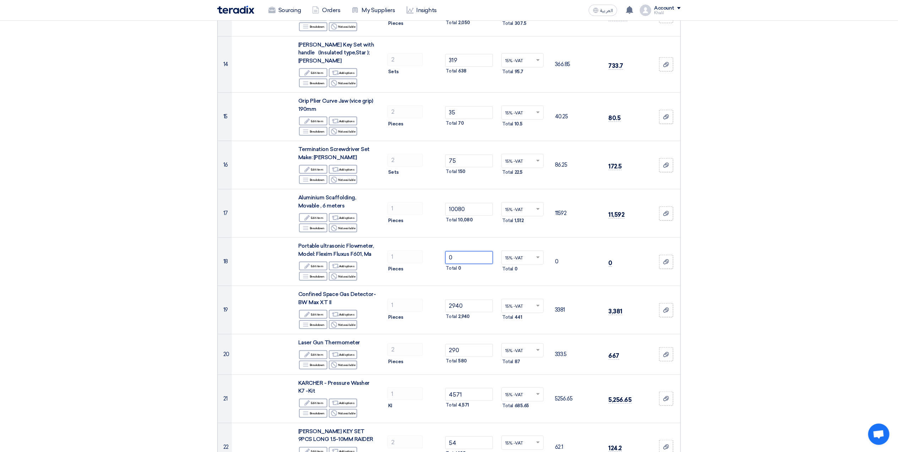
type input "0"
click at [757, 270] on section "Offer Details # Part Number Item Description Quantity Unit Price (SAR) Taxes + …" at bounding box center [449, 147] width 898 height 1496
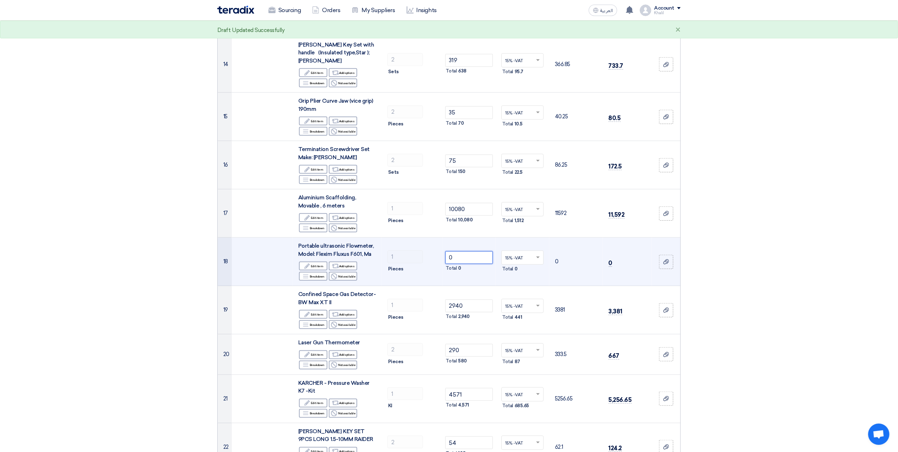
drag, startPoint x: 462, startPoint y: 252, endPoint x: 449, endPoint y: 249, distance: 13.0
click at [449, 251] on input "0" at bounding box center [469, 257] width 48 height 13
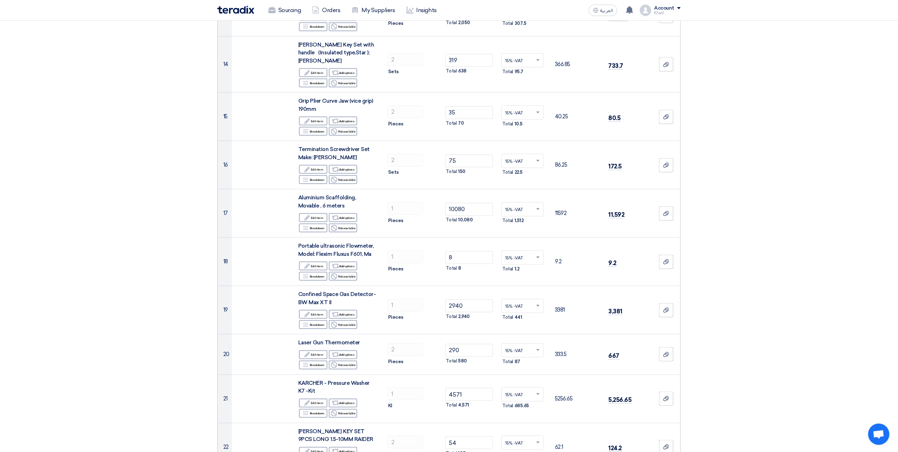
click at [796, 257] on section "Offer Details # Part Number Item Description Quantity Unit Price (SAR) Taxes + …" at bounding box center [449, 147] width 898 height 1496
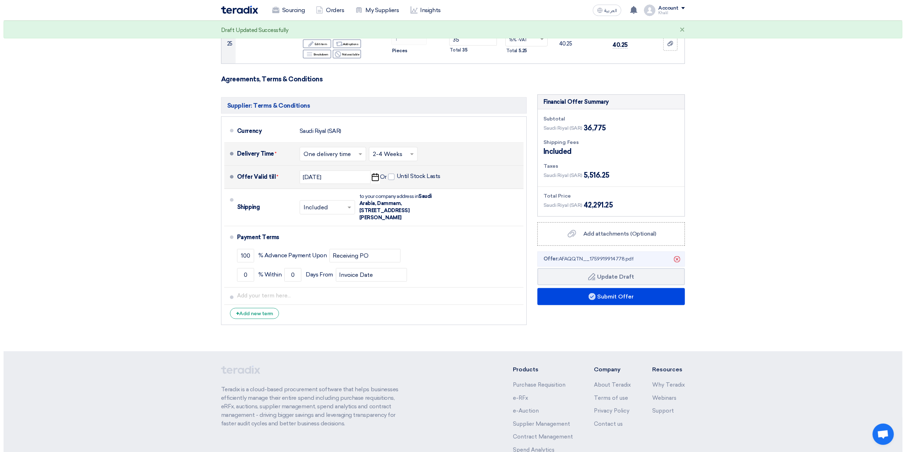
scroll to position [1208, 0]
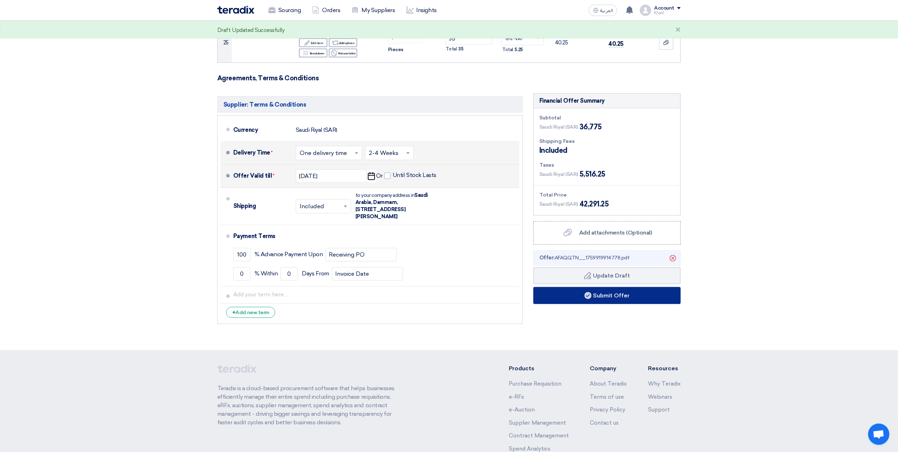
click at [596, 287] on button "Submit Offer" at bounding box center [607, 295] width 147 height 17
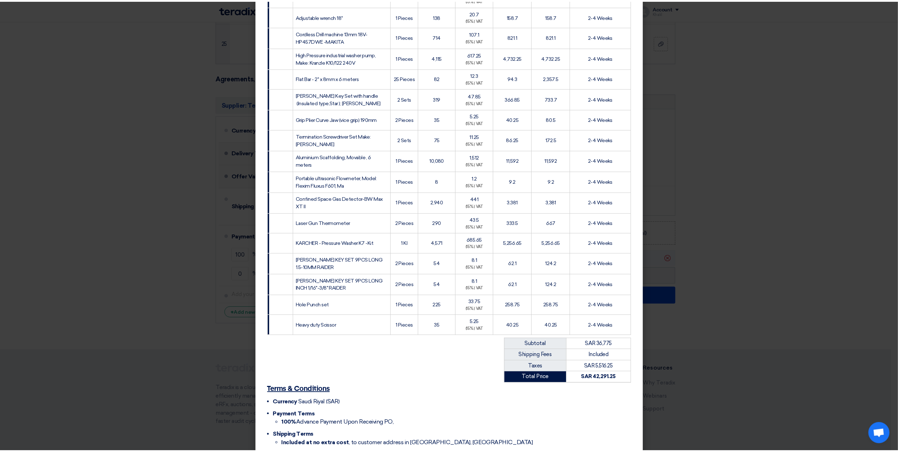
scroll to position [385, 0]
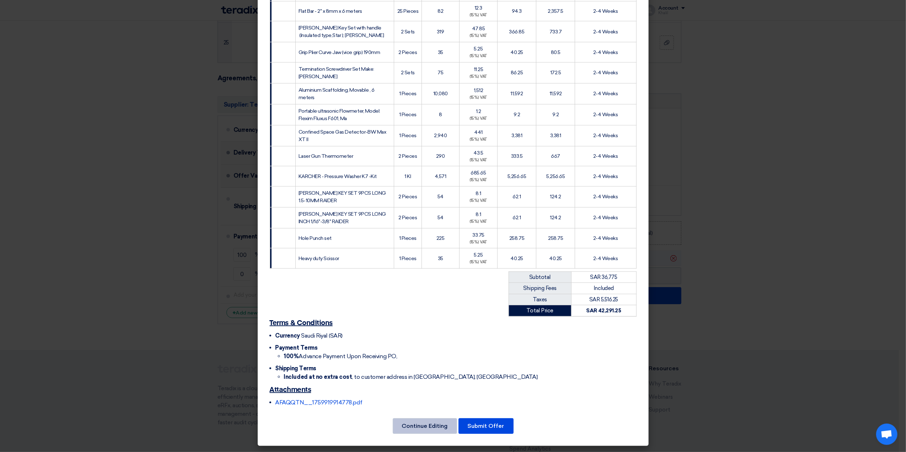
click at [440, 428] on button "Continue Editing" at bounding box center [425, 426] width 64 height 16
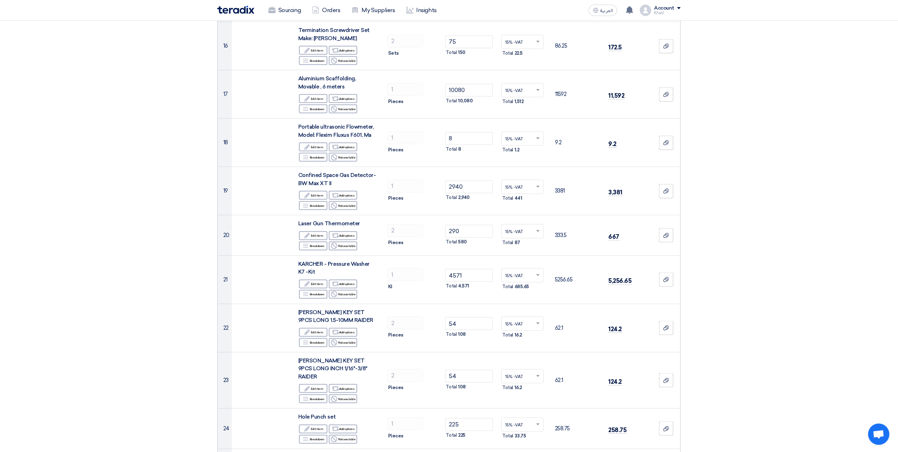
scroll to position [687, 0]
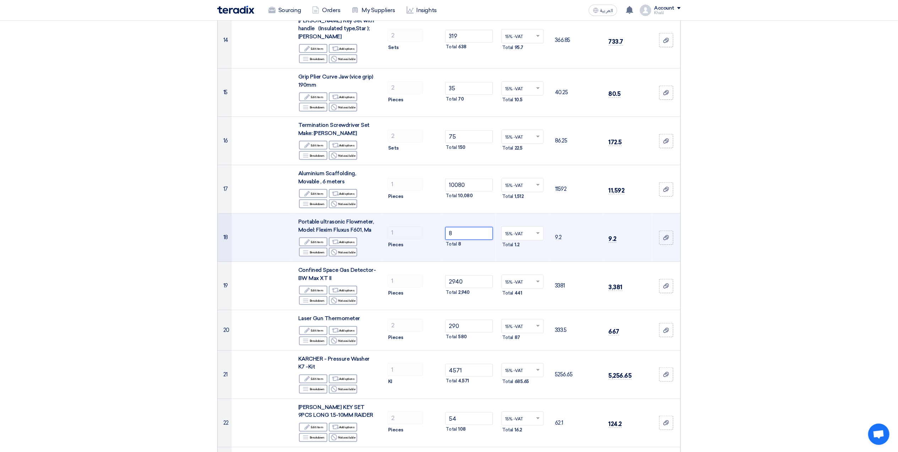
drag, startPoint x: 458, startPoint y: 227, endPoint x: 445, endPoint y: 223, distance: 12.5
click at [445, 227] on input "8" at bounding box center [469, 233] width 48 height 13
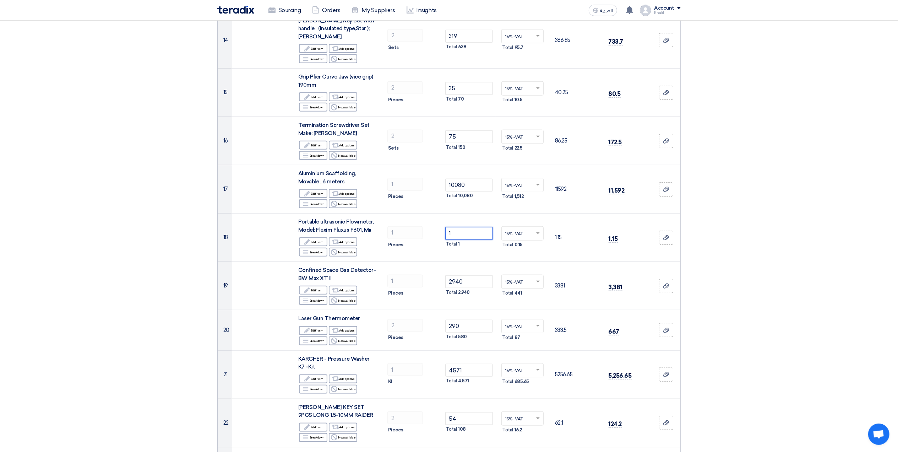
type input "1"
click at [779, 254] on section "Offer Details # Part Number Item Description Quantity Unit Price (SAR) Taxes + …" at bounding box center [449, 123] width 898 height 1496
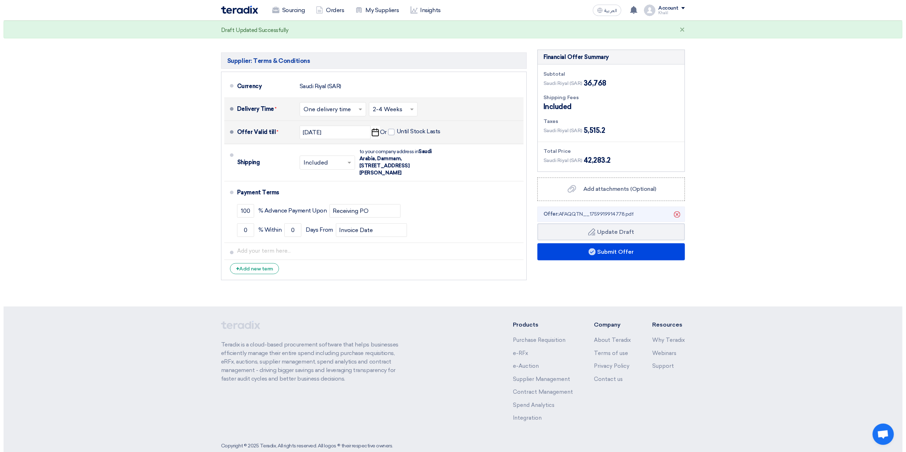
scroll to position [1255, 0]
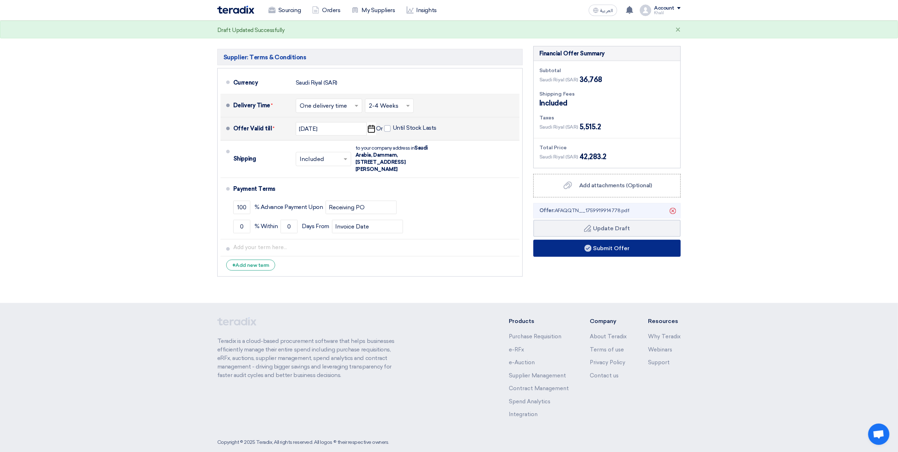
click at [598, 240] on button "Submit Offer" at bounding box center [607, 248] width 147 height 17
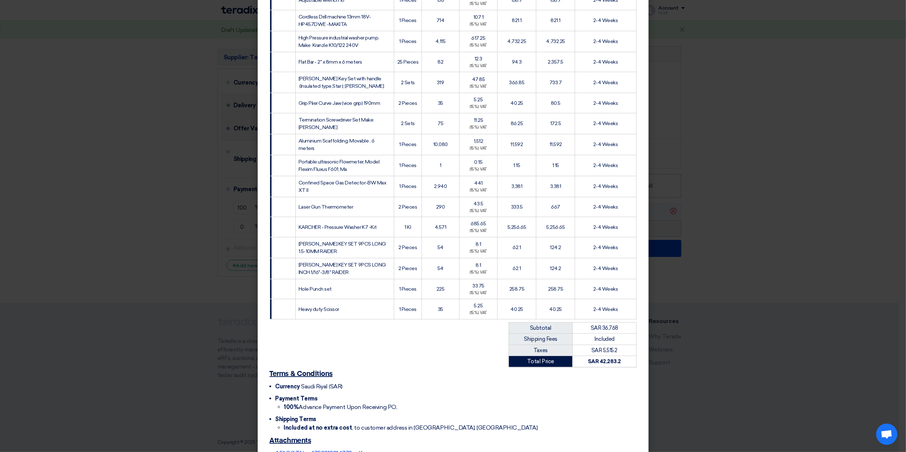
scroll to position [385, 0]
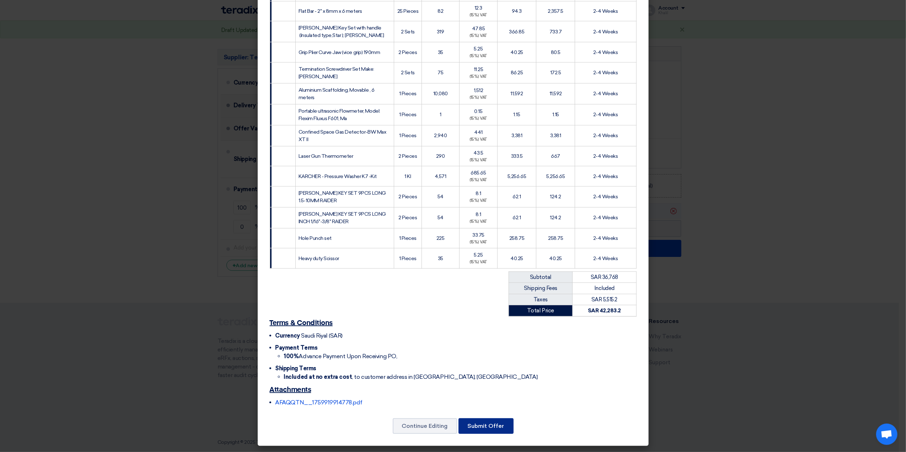
click at [489, 428] on button "Submit Offer" at bounding box center [485, 426] width 55 height 16
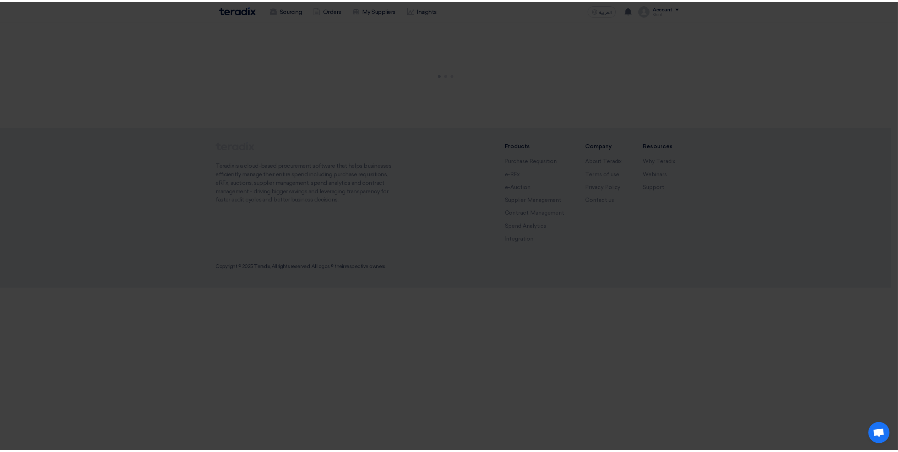
scroll to position [148, 0]
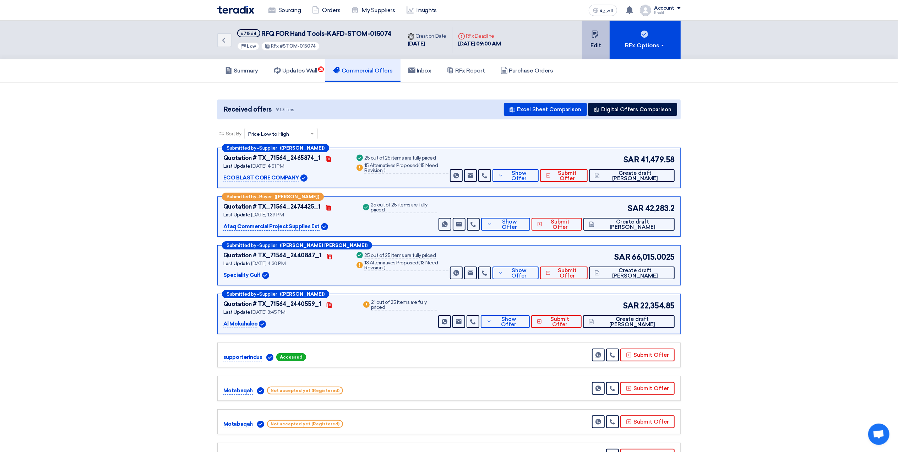
click at [593, 48] on button "Edit" at bounding box center [596, 40] width 28 height 39
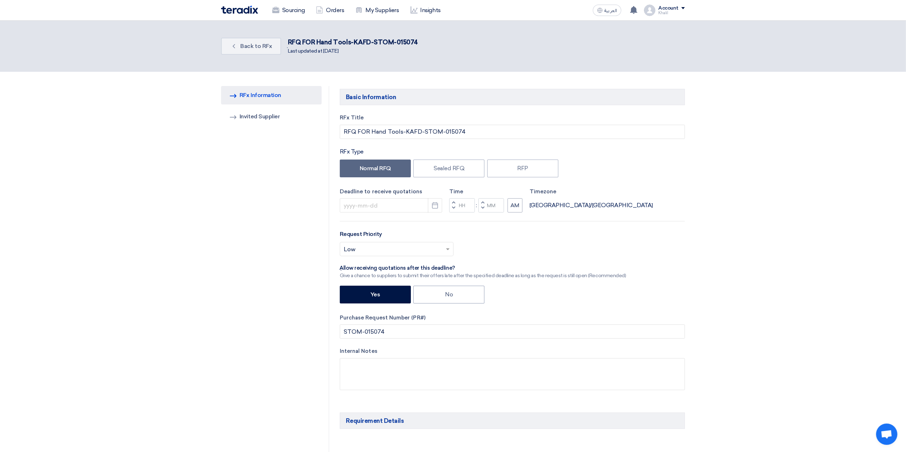
type input "[DATE]"
type input "09"
type input "00"
click at [429, 209] on button "Pick a date" at bounding box center [431, 205] width 14 height 14
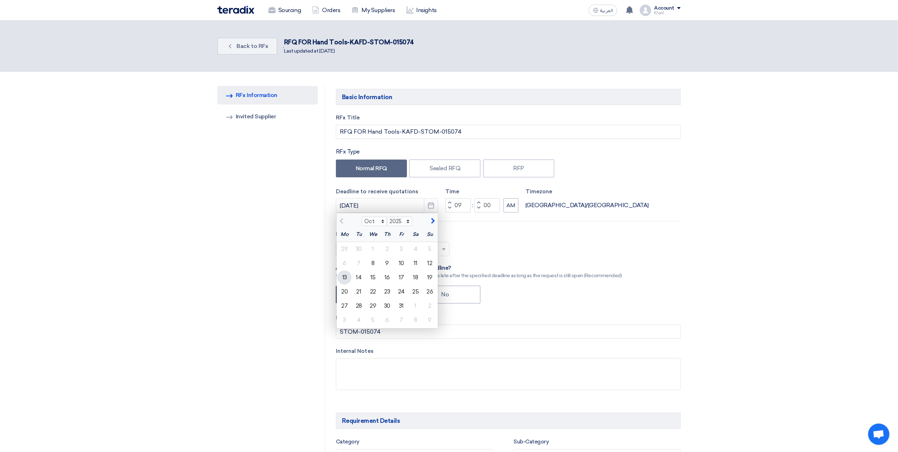
click at [347, 276] on div "13" at bounding box center [344, 277] width 14 height 14
type input "[DATE]"
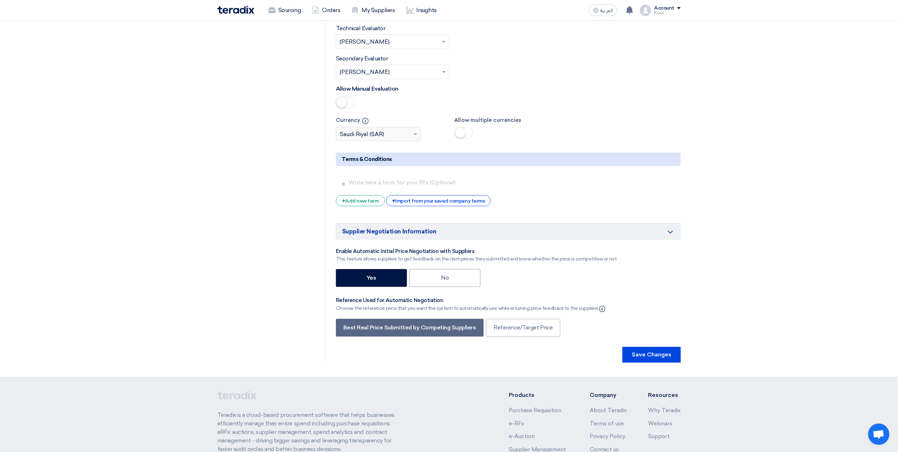
scroll to position [1917, 0]
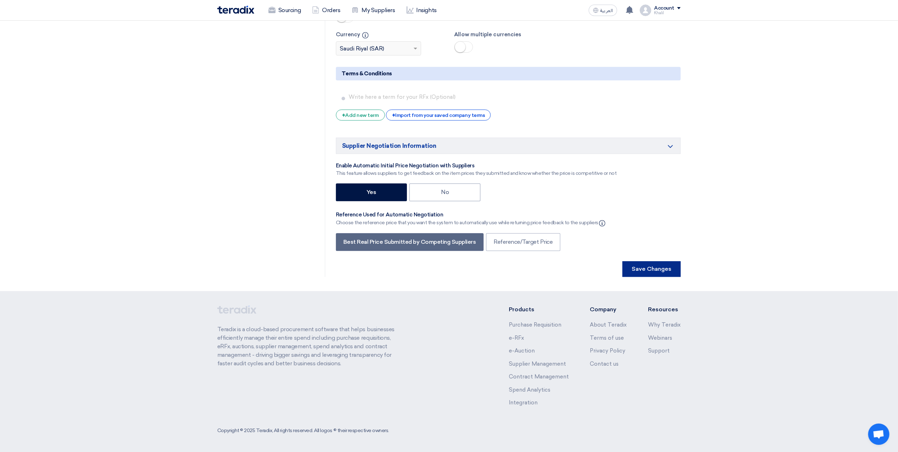
click at [657, 265] on button "Save Changes" at bounding box center [652, 269] width 58 height 16
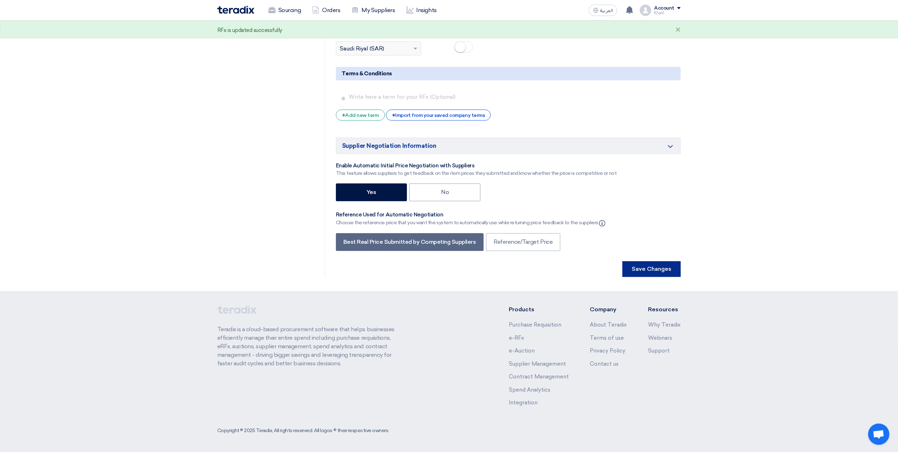
scroll to position [0, 0]
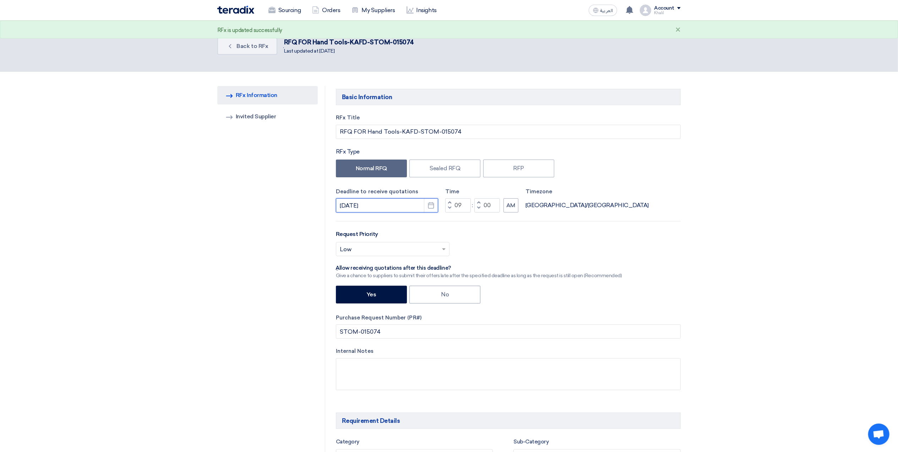
drag, startPoint x: 368, startPoint y: 205, endPoint x: 336, endPoint y: 201, distance: 33.0
click at [336, 201] on input "[DATE]" at bounding box center [387, 205] width 102 height 14
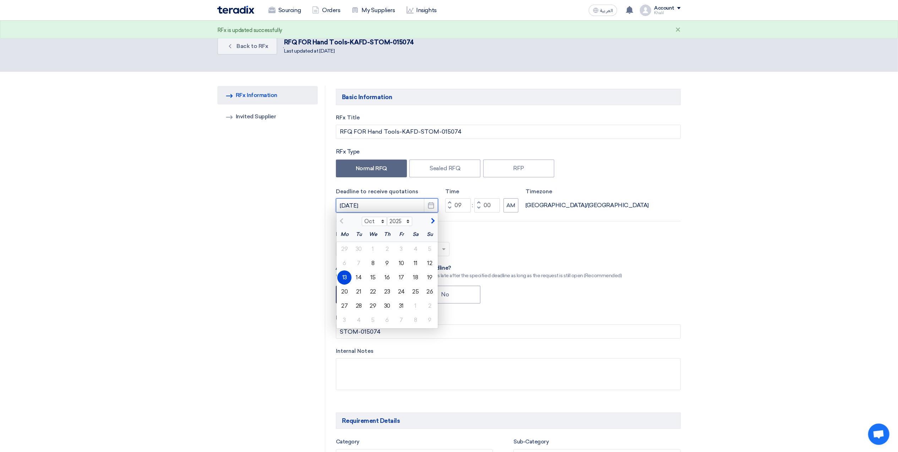
click at [368, 207] on input "[DATE]" at bounding box center [387, 205] width 102 height 14
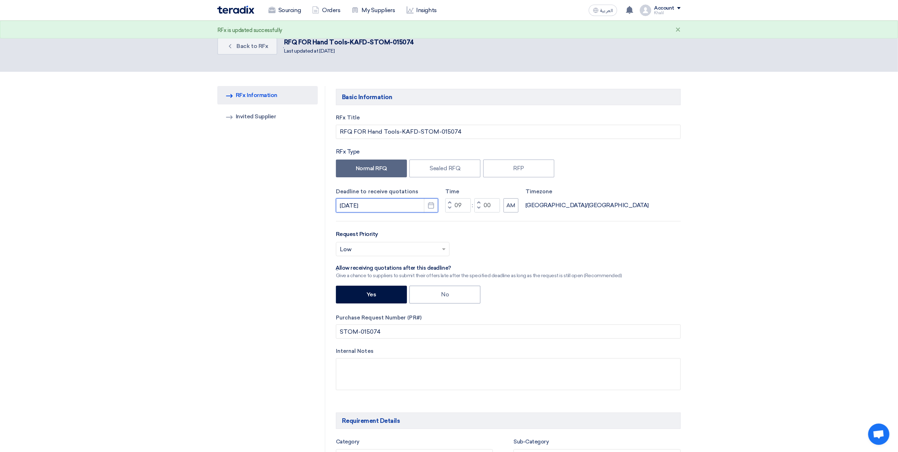
drag, startPoint x: 374, startPoint y: 206, endPoint x: 337, endPoint y: 200, distance: 37.2
click at [337, 200] on input "[DATE]" at bounding box center [387, 205] width 102 height 14
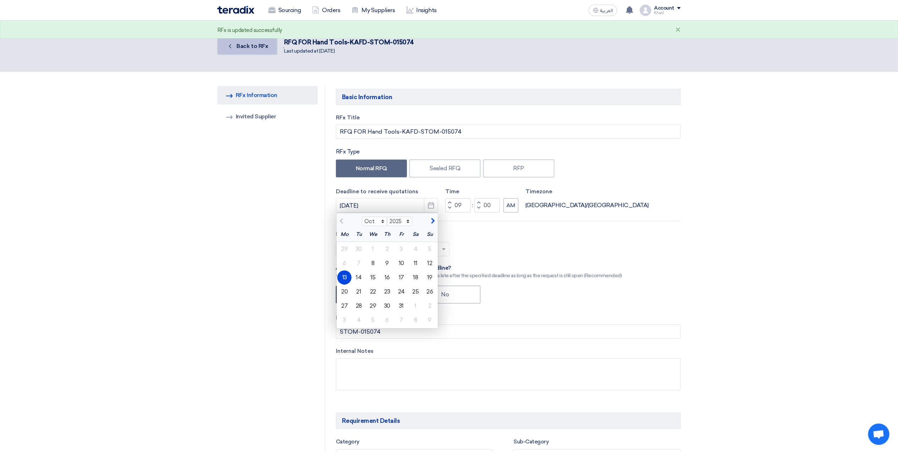
click at [242, 48] on span "Back to RFx" at bounding box center [253, 46] width 32 height 7
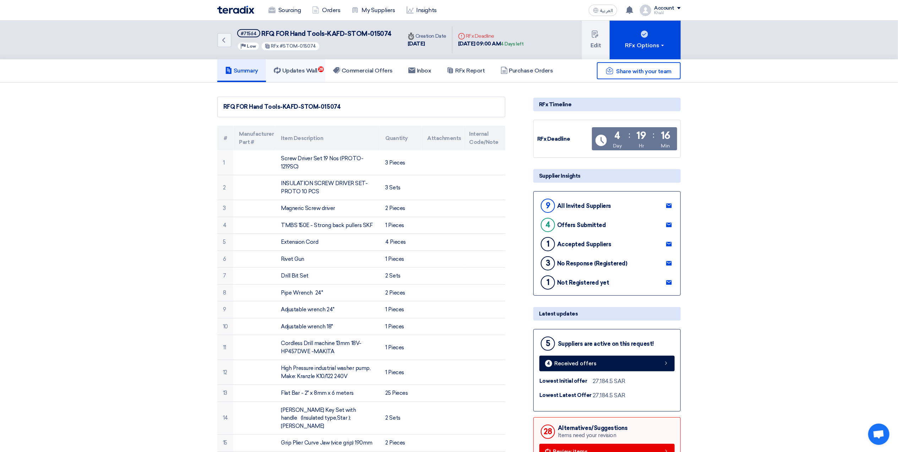
click at [300, 71] on h5 "Updates Wall 28" at bounding box center [296, 70] width 44 height 7
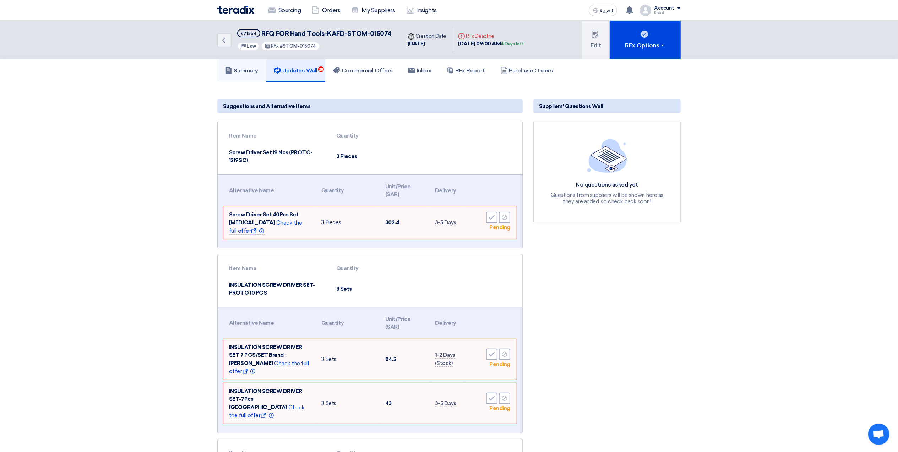
click at [249, 69] on h5 "Summary" at bounding box center [241, 70] width 33 height 7
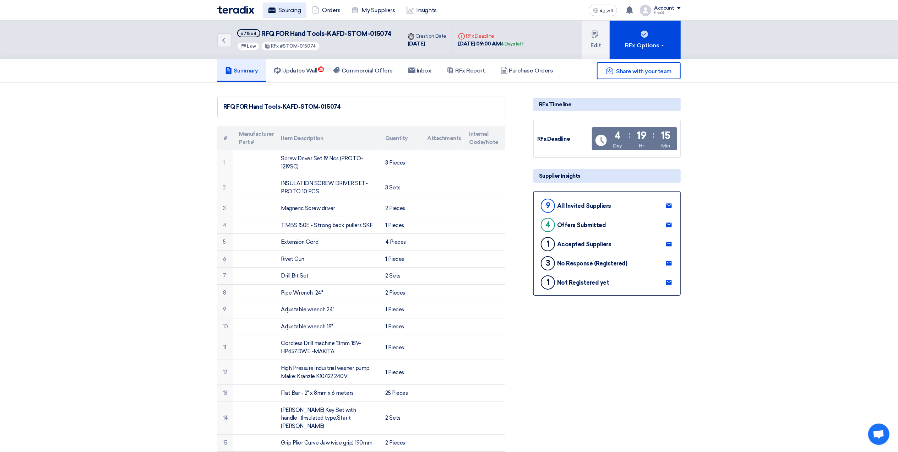
click at [276, 4] on link "Sourcing" at bounding box center [285, 10] width 44 height 16
